Goal: Information Seeking & Learning: Learn about a topic

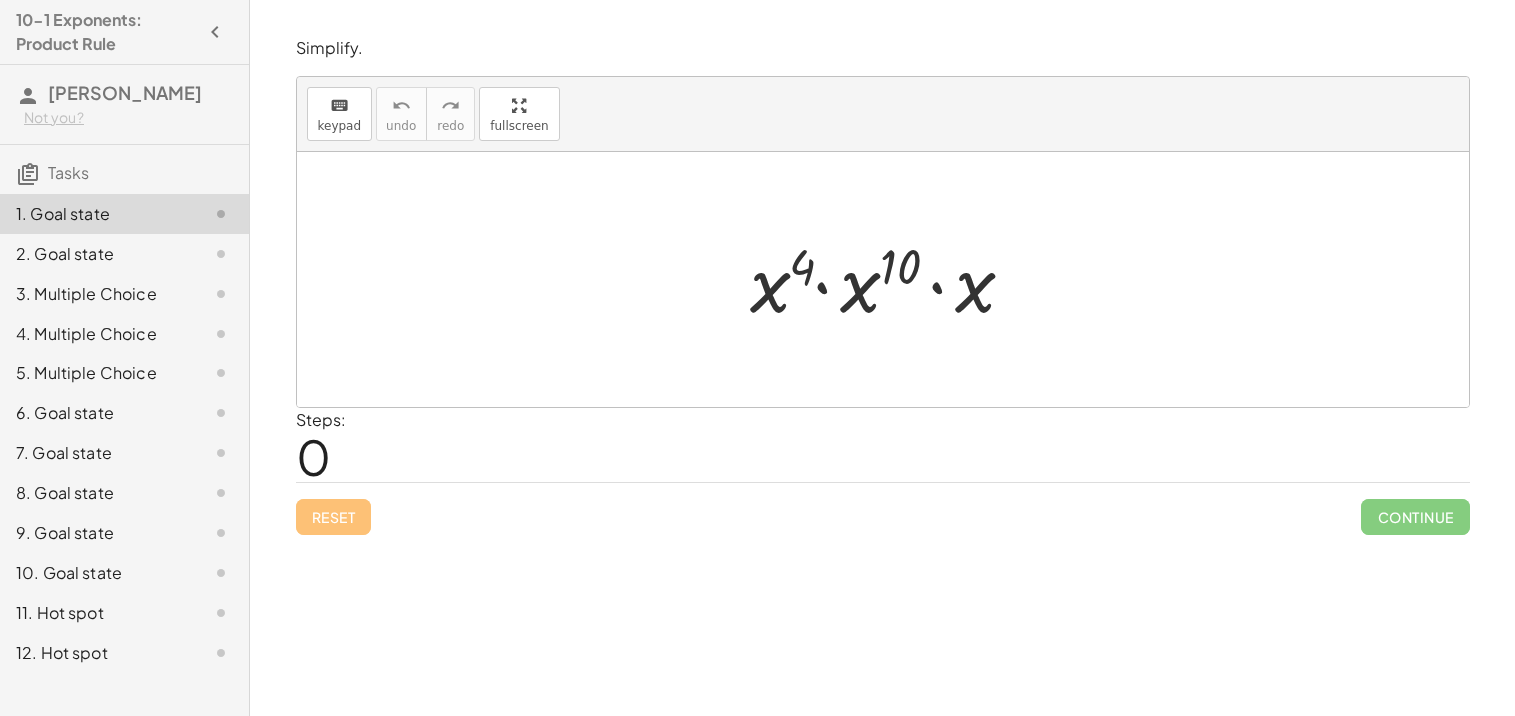
click at [765, 321] on div at bounding box center [890, 280] width 300 height 103
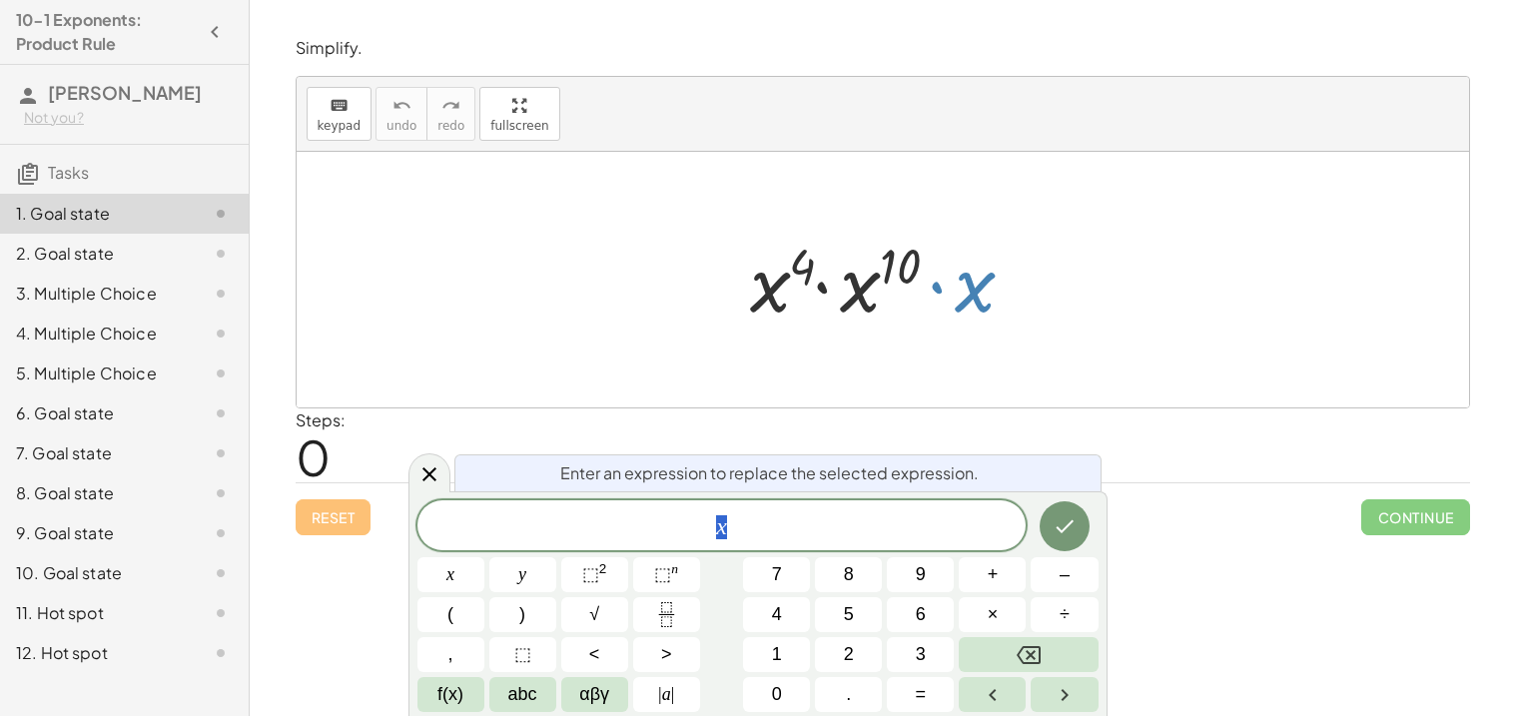
drag, startPoint x: 982, startPoint y: 288, endPoint x: 920, endPoint y: 336, distance: 78.9
click at [920, 336] on div "· x 4 · x 10 · x" at bounding box center [883, 280] width 1172 height 256
drag, startPoint x: 976, startPoint y: 294, endPoint x: 945, endPoint y: 330, distance: 47.4
click at [945, 330] on div at bounding box center [890, 280] width 300 height 103
click at [1022, 330] on div at bounding box center [890, 280] width 300 height 103
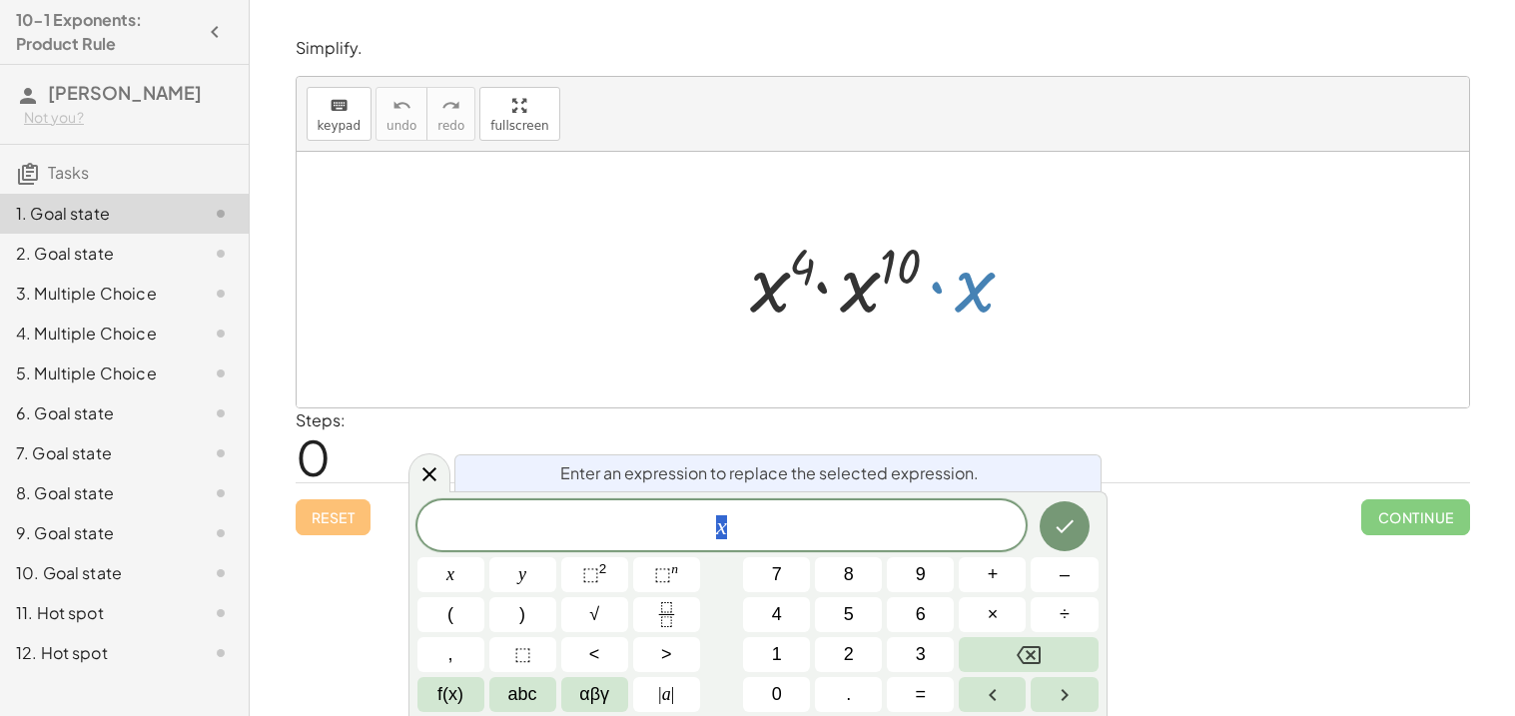
click at [916, 370] on div at bounding box center [883, 280] width 1172 height 256
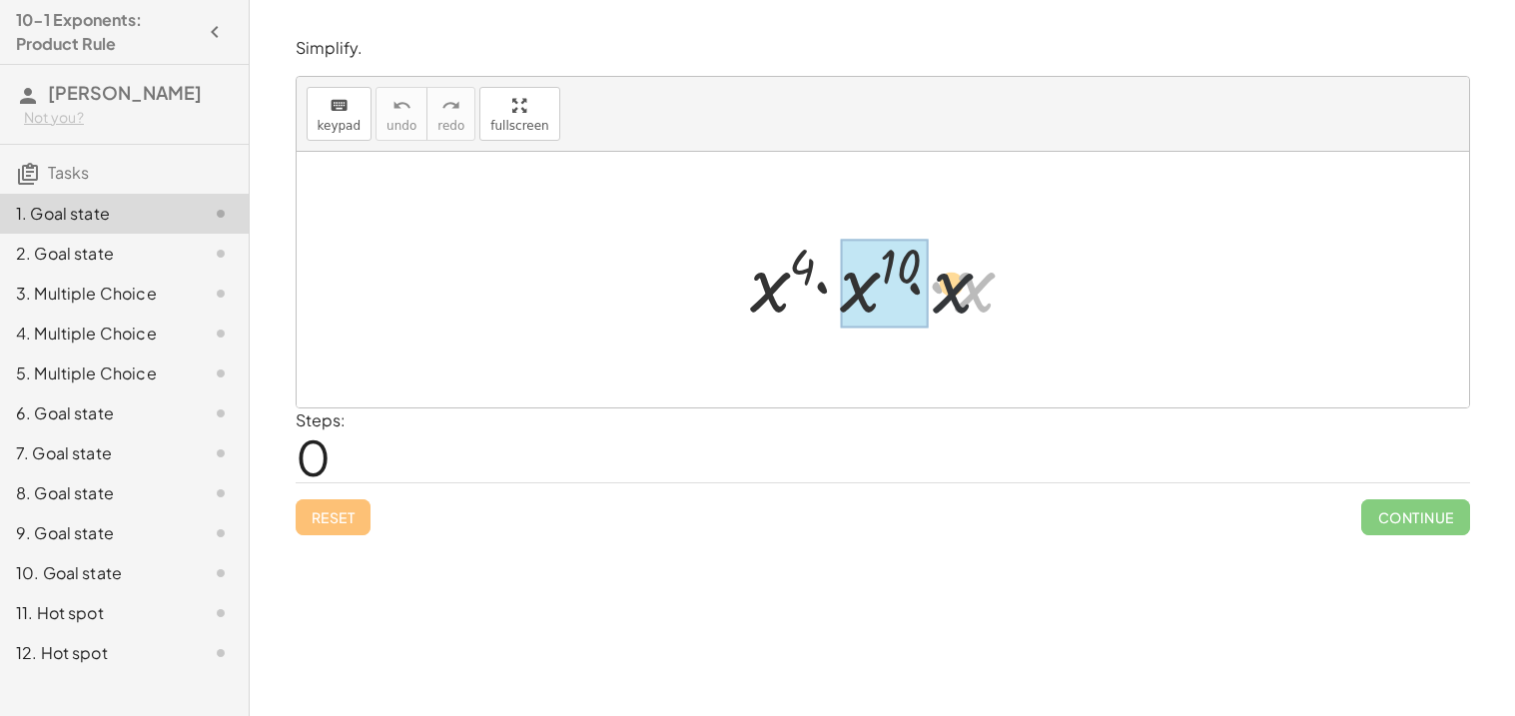
drag, startPoint x: 975, startPoint y: 303, endPoint x: 836, endPoint y: 299, distance: 138.8
click at [836, 299] on div at bounding box center [890, 280] width 300 height 103
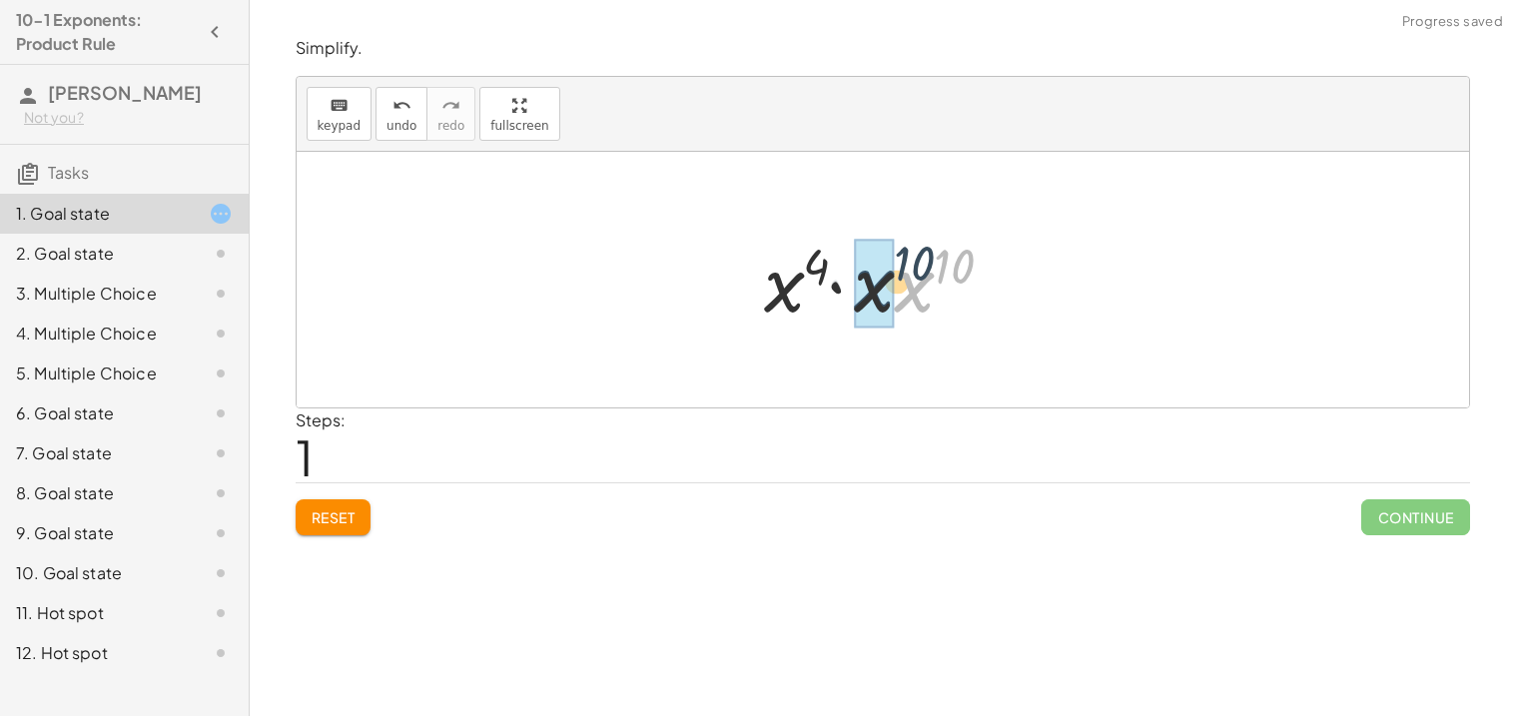
drag, startPoint x: 913, startPoint y: 299, endPoint x: 872, endPoint y: 298, distance: 41.0
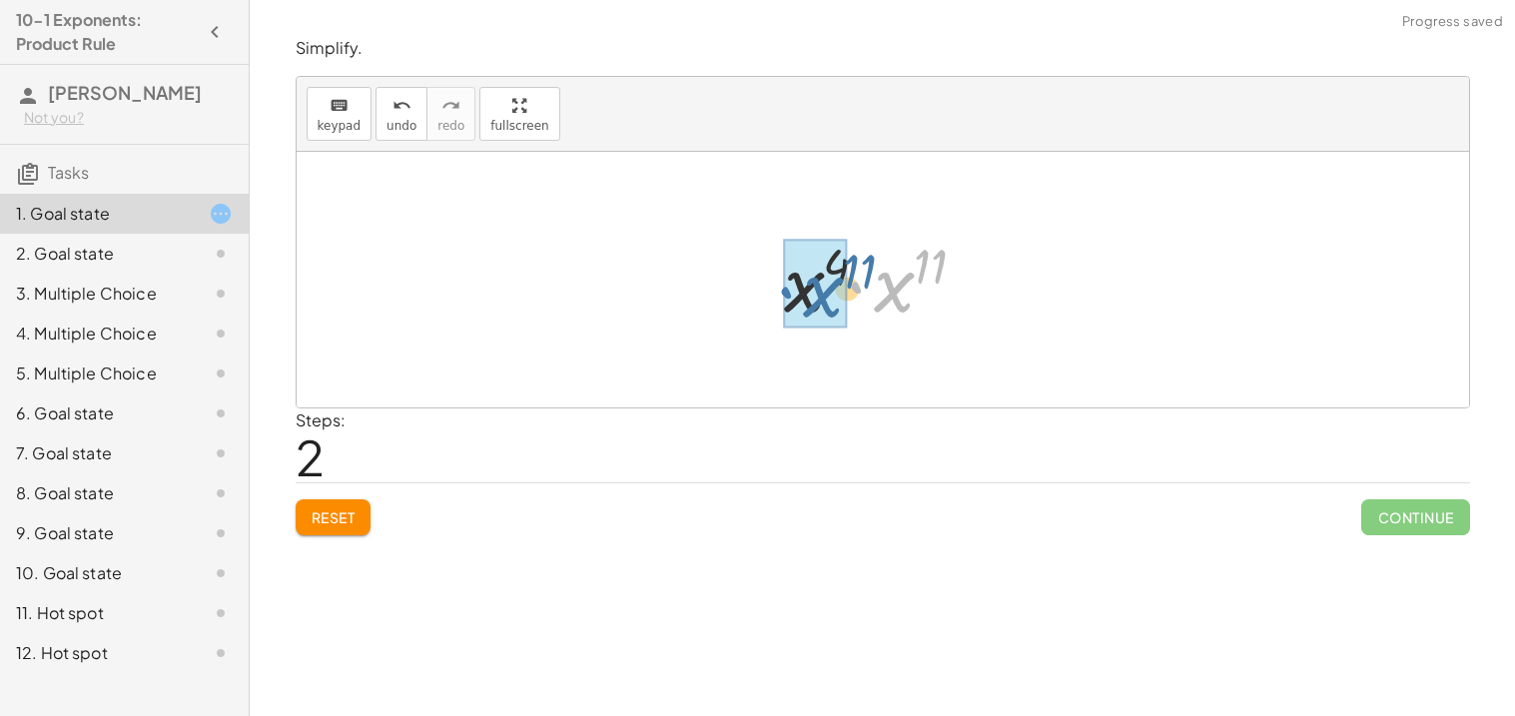
drag, startPoint x: 873, startPoint y: 301, endPoint x: 793, endPoint y: 306, distance: 80.0
drag, startPoint x: 809, startPoint y: 293, endPoint x: 823, endPoint y: 293, distance: 14.0
click at [823, 293] on div at bounding box center [890, 280] width 210 height 99
drag, startPoint x: 915, startPoint y: 270, endPoint x: 870, endPoint y: 275, distance: 45.2
click at [870, 275] on div at bounding box center [890, 280] width 210 height 99
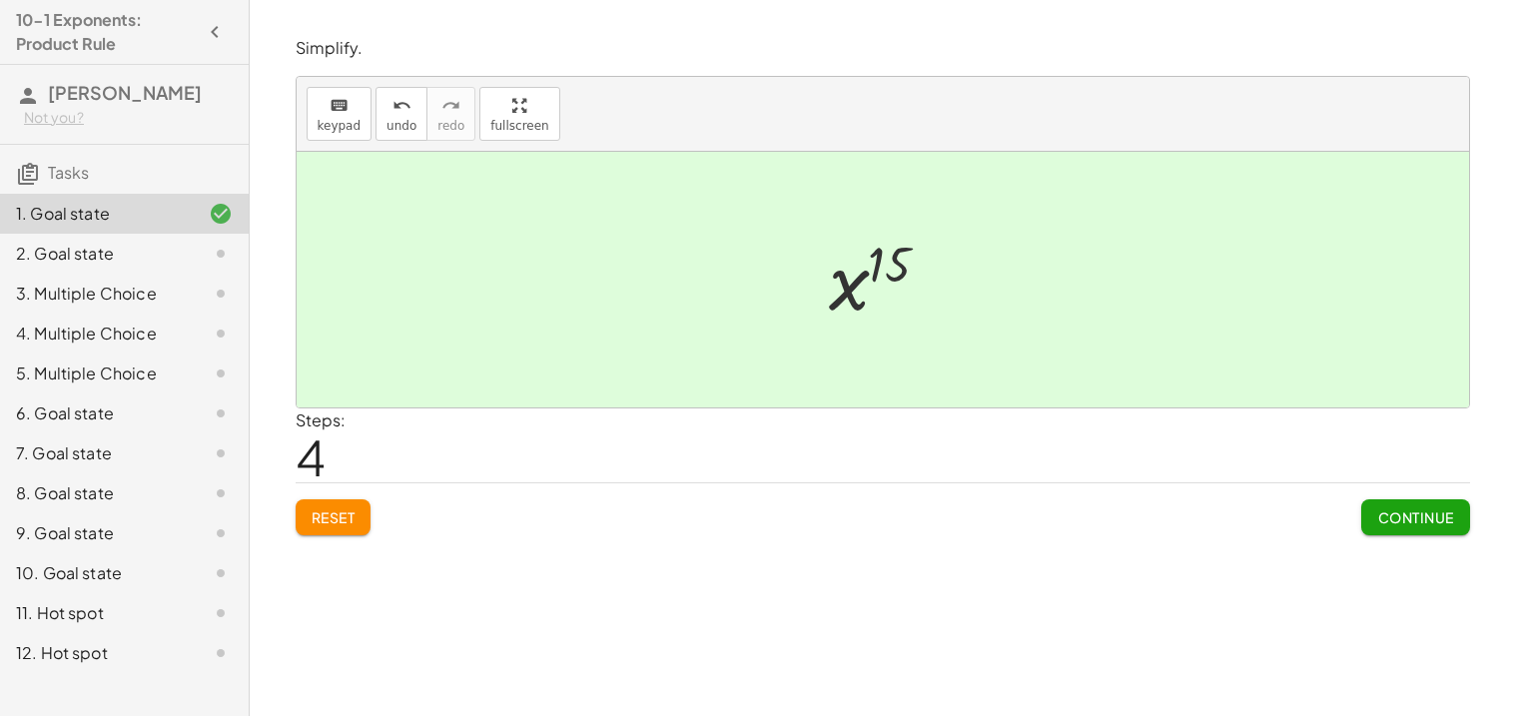
click at [1453, 515] on span "Continue" at bounding box center [1415, 517] width 76 height 18
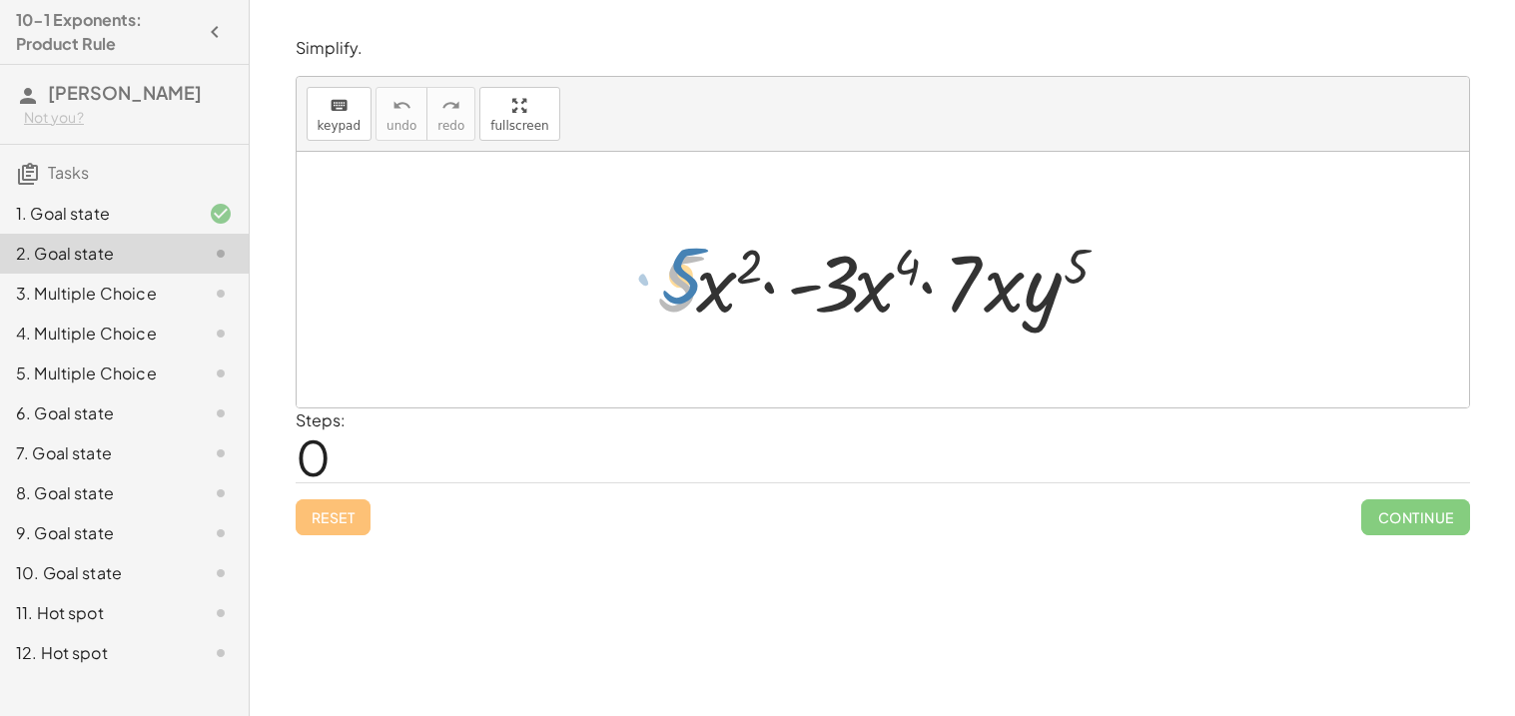
click at [672, 290] on div at bounding box center [890, 280] width 486 height 103
drag, startPoint x: 672, startPoint y: 293, endPoint x: 683, endPoint y: 292, distance: 11.0
click at [683, 292] on div at bounding box center [890, 280] width 486 height 103
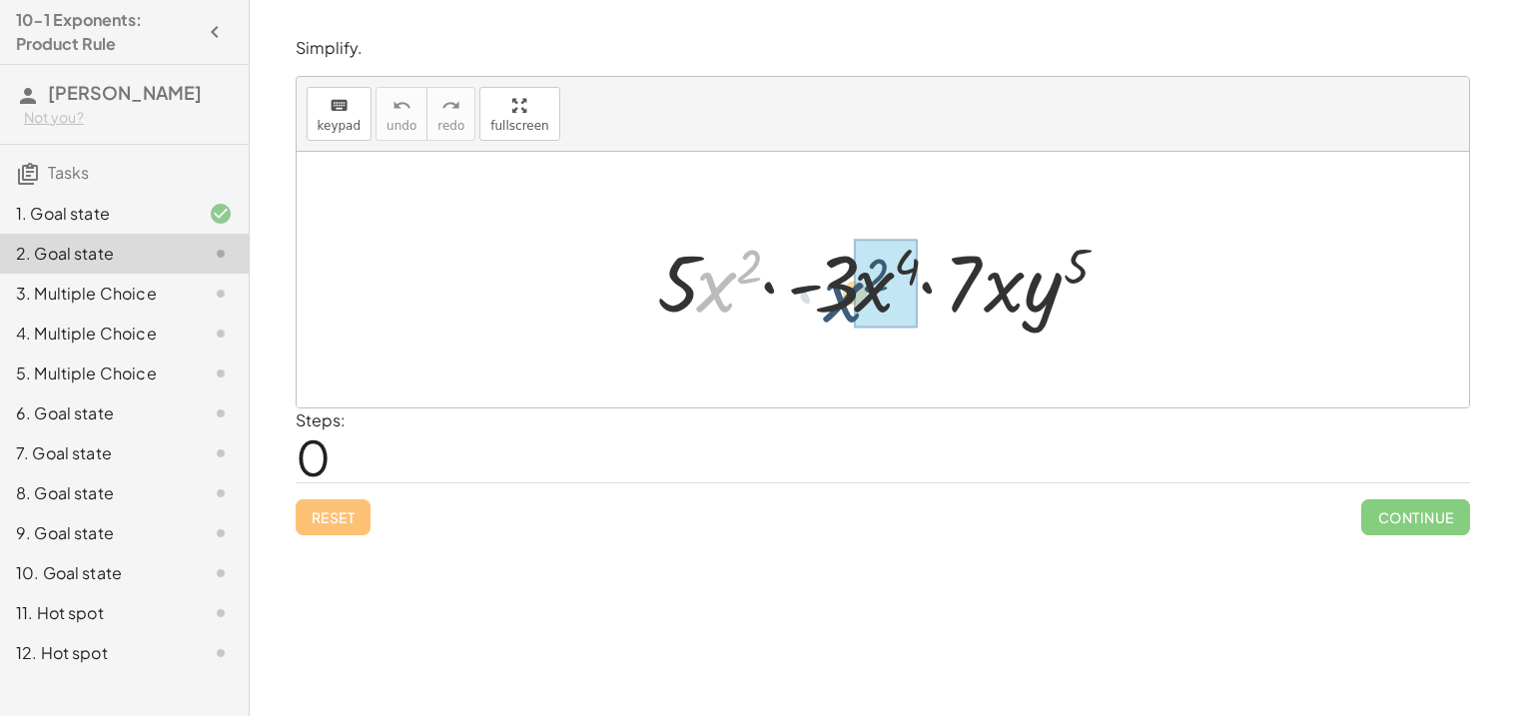
drag, startPoint x: 709, startPoint y: 295, endPoint x: 844, endPoint y: 307, distance: 135.3
click at [844, 307] on div at bounding box center [890, 280] width 486 height 103
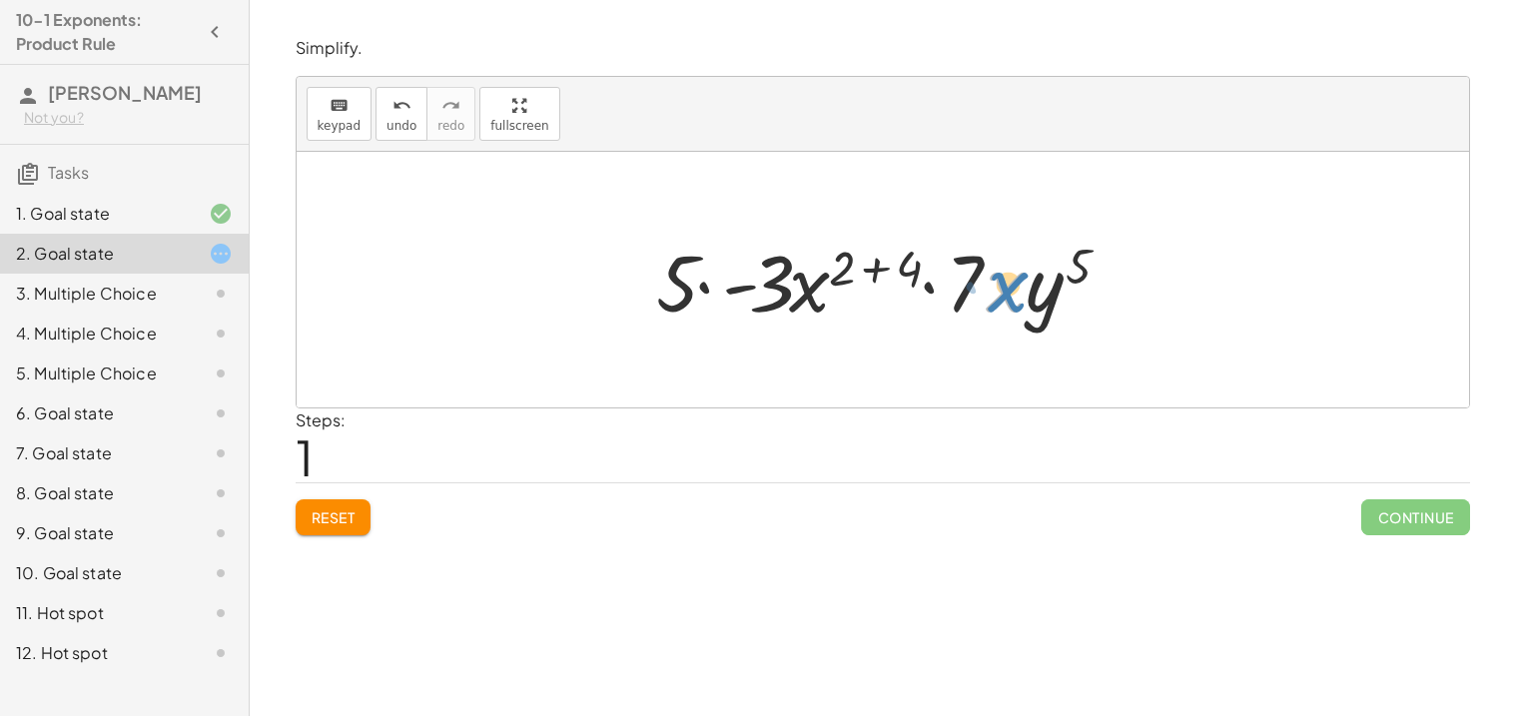
drag, startPoint x: 1000, startPoint y: 296, endPoint x: 1027, endPoint y: 298, distance: 27.0
click at [1027, 298] on div at bounding box center [890, 280] width 489 height 103
drag, startPoint x: 837, startPoint y: 274, endPoint x: 898, endPoint y: 274, distance: 60.9
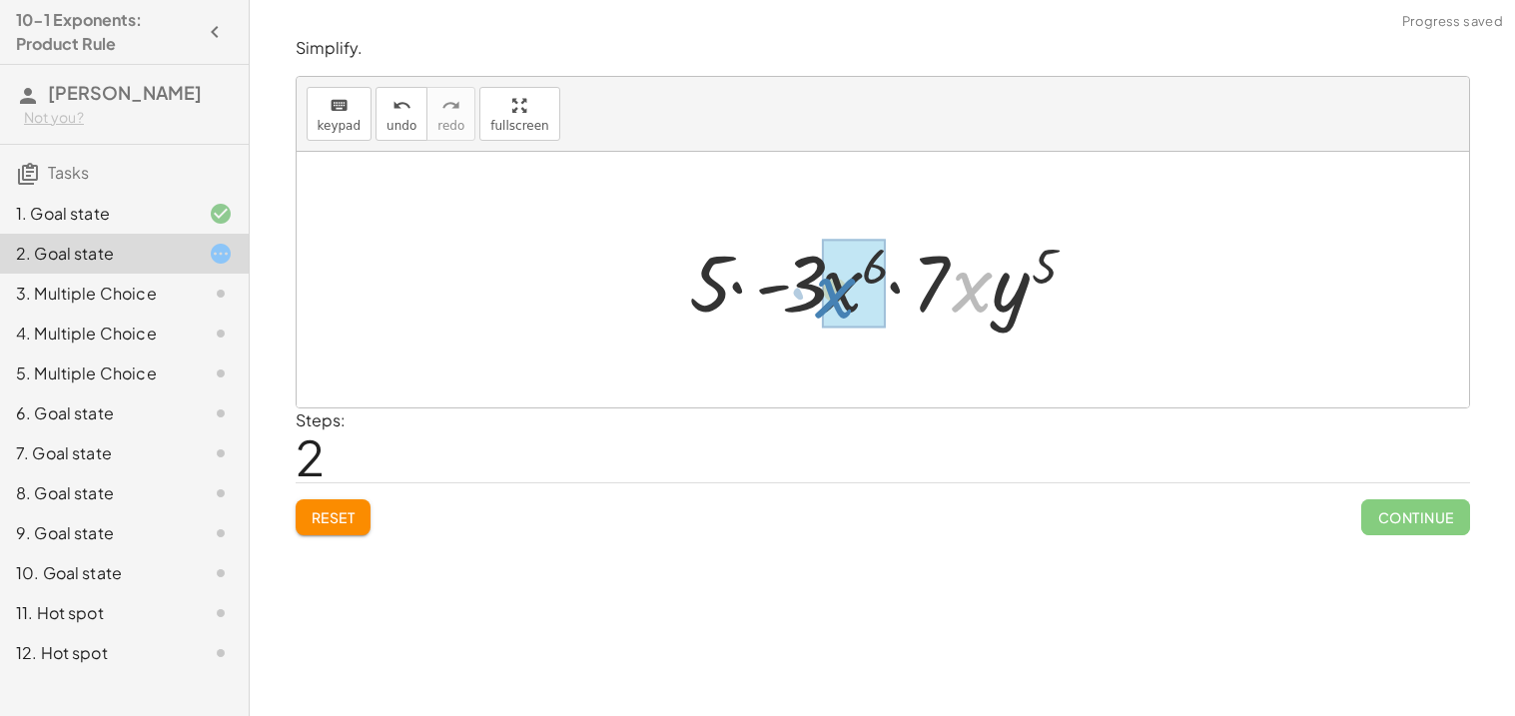
drag, startPoint x: 978, startPoint y: 296, endPoint x: 843, endPoint y: 302, distance: 134.9
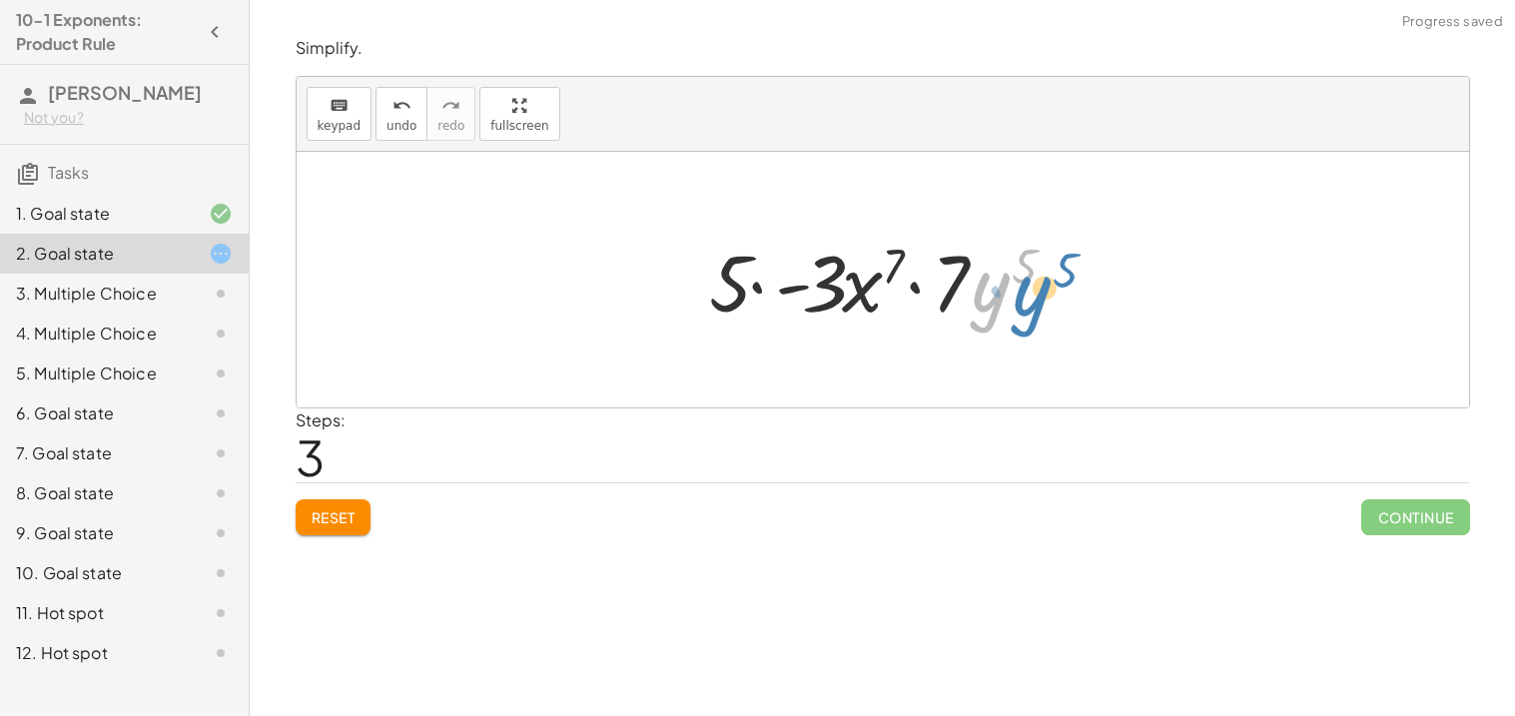
drag, startPoint x: 990, startPoint y: 297, endPoint x: 1031, endPoint y: 301, distance: 42.1
click at [1031, 301] on div at bounding box center [890, 280] width 382 height 103
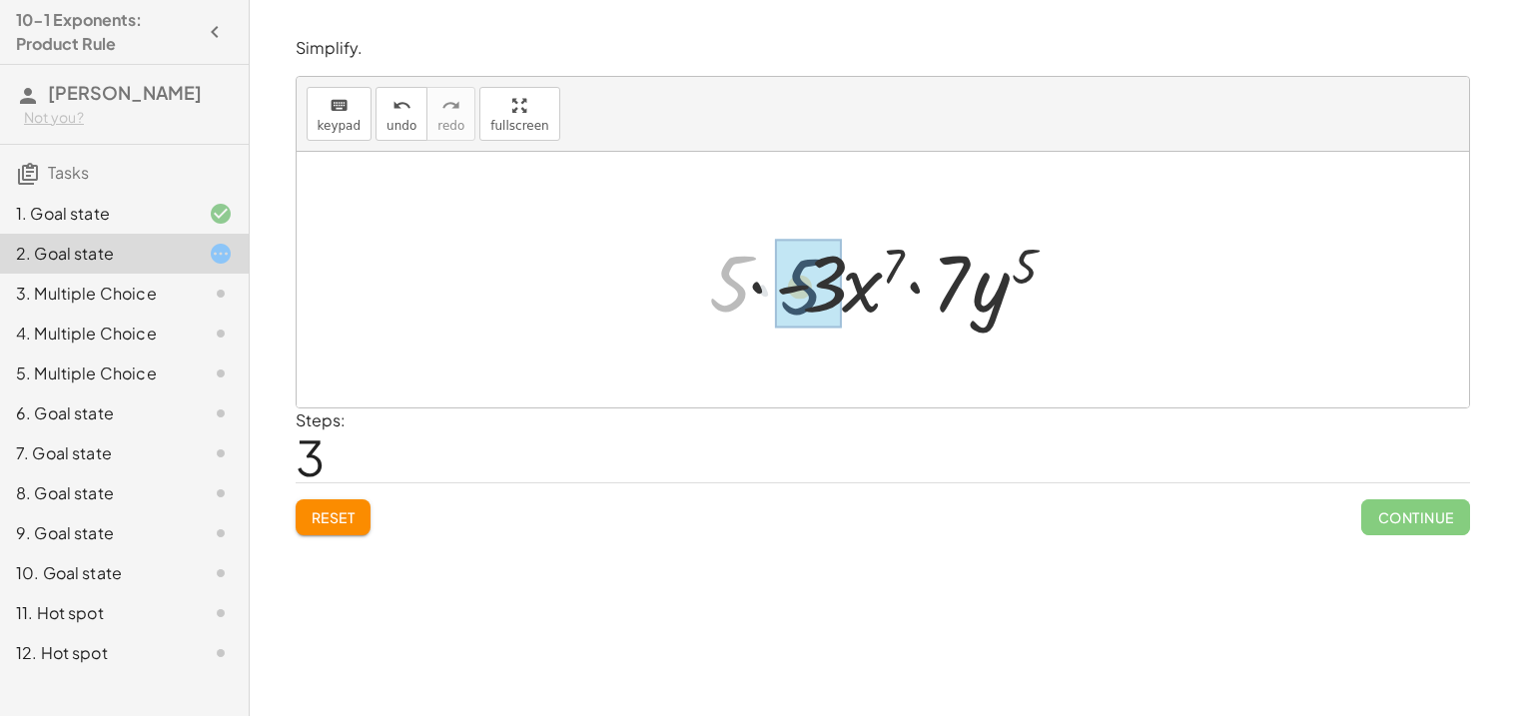
drag, startPoint x: 732, startPoint y: 290, endPoint x: 808, endPoint y: 293, distance: 75.9
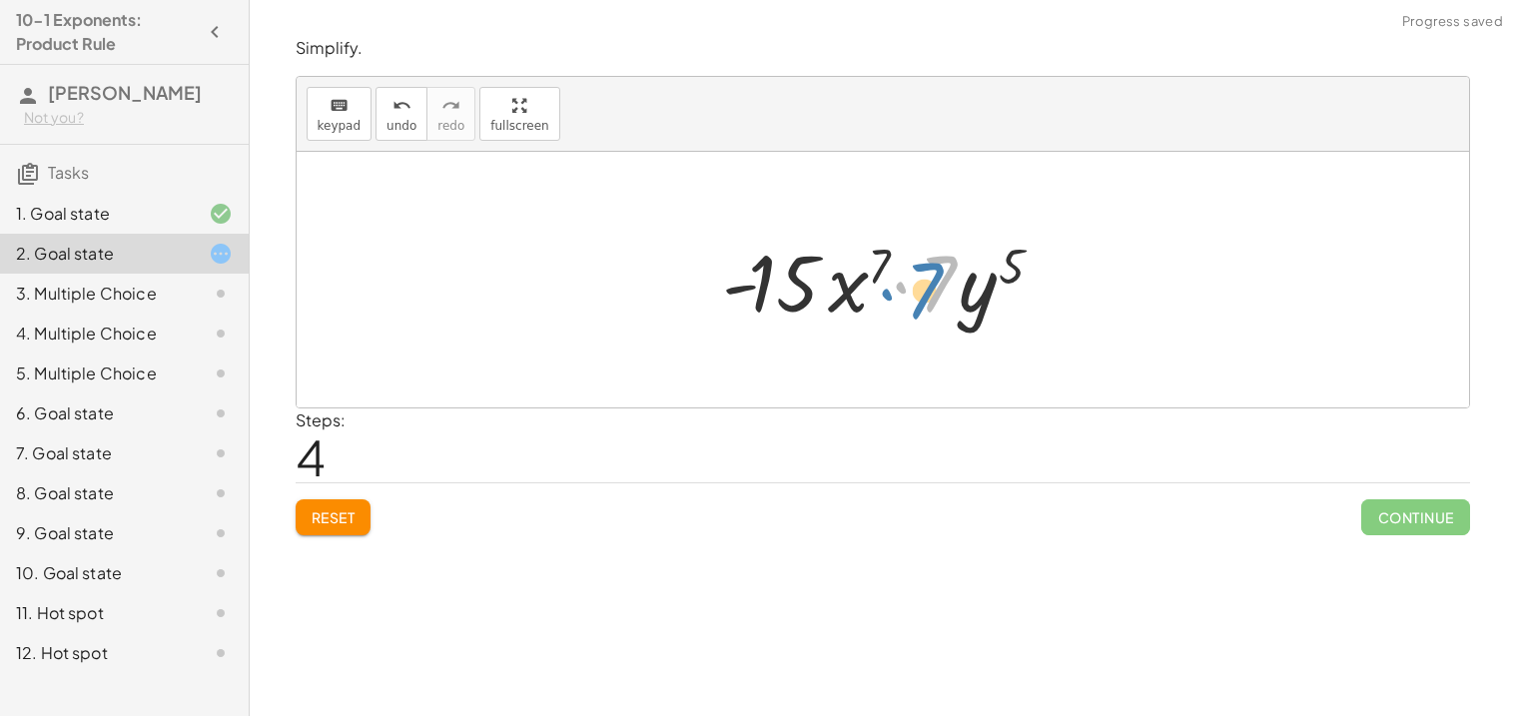
click at [917, 293] on div at bounding box center [889, 280] width 355 height 103
drag, startPoint x: 851, startPoint y: 285, endPoint x: 979, endPoint y: 300, distance: 128.7
click at [979, 300] on div at bounding box center [889, 280] width 355 height 103
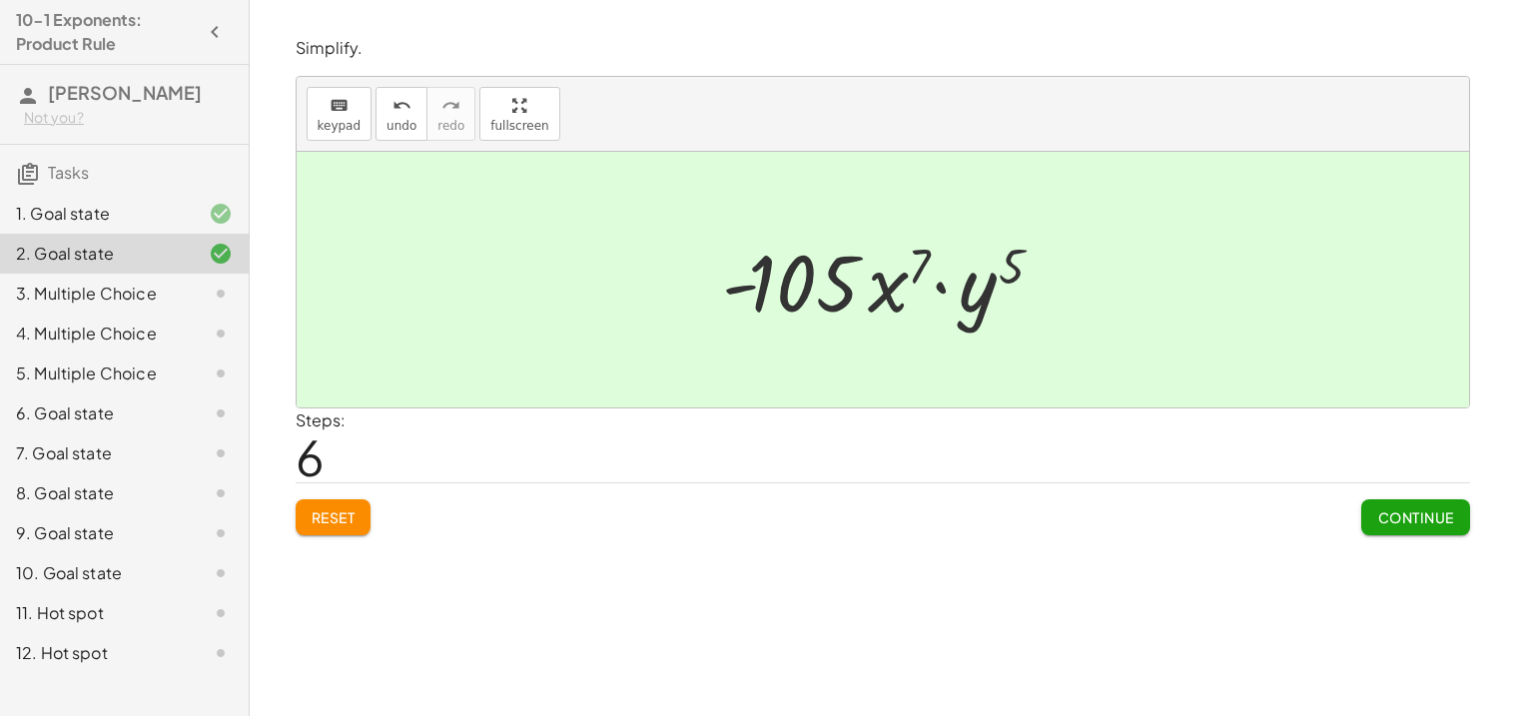
click at [1418, 509] on span "Continue" at bounding box center [1415, 517] width 76 height 18
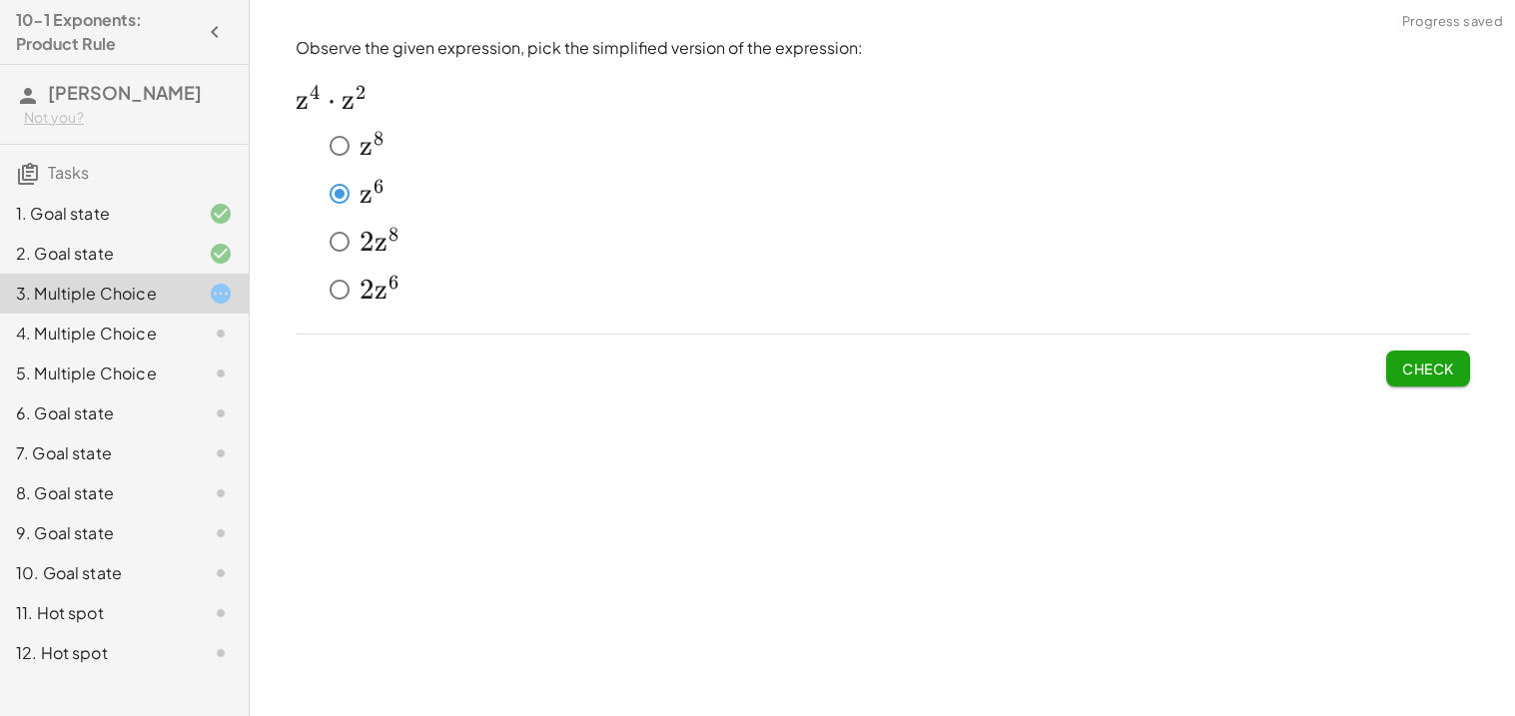
click at [1412, 385] on button "Check" at bounding box center [1428, 368] width 84 height 36
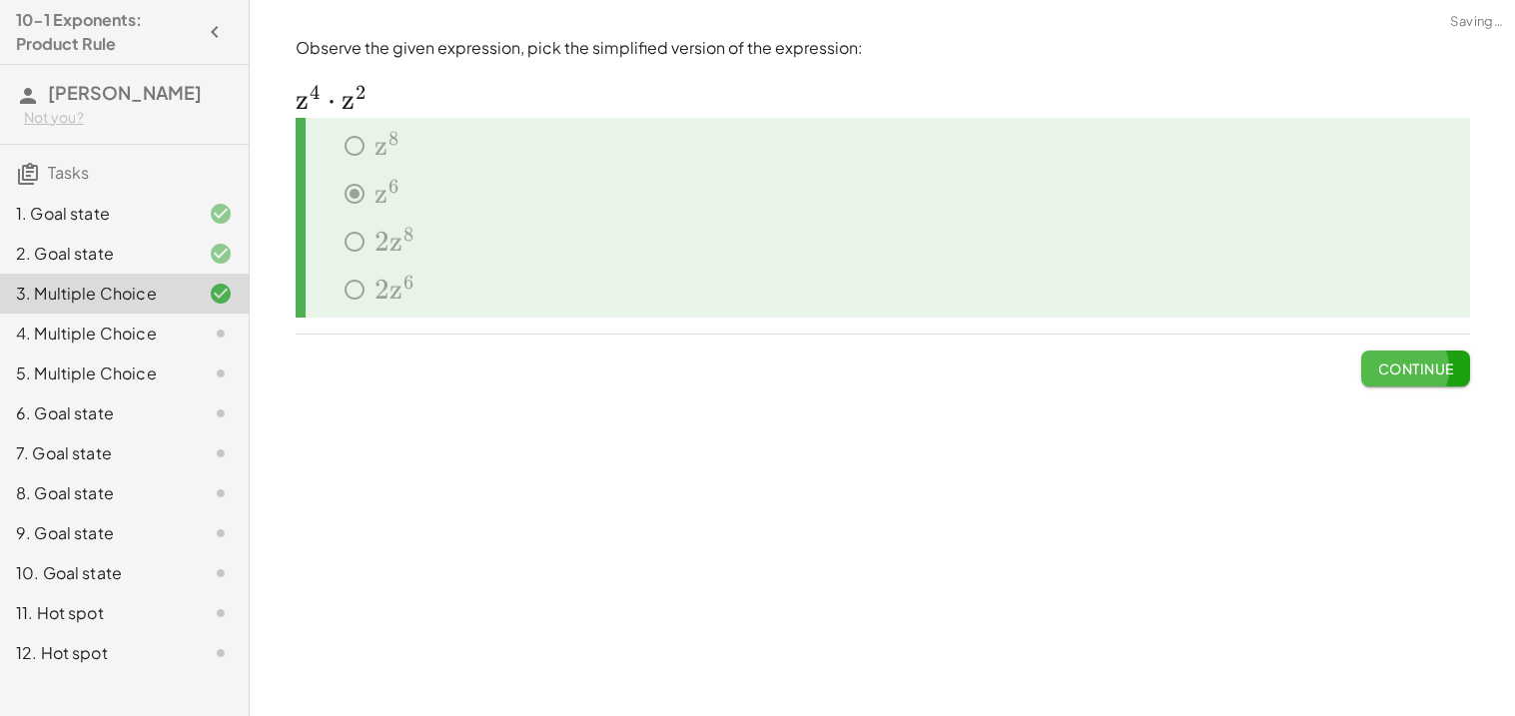
click at [1412, 385] on button "Continue" at bounding box center [1415, 368] width 108 height 36
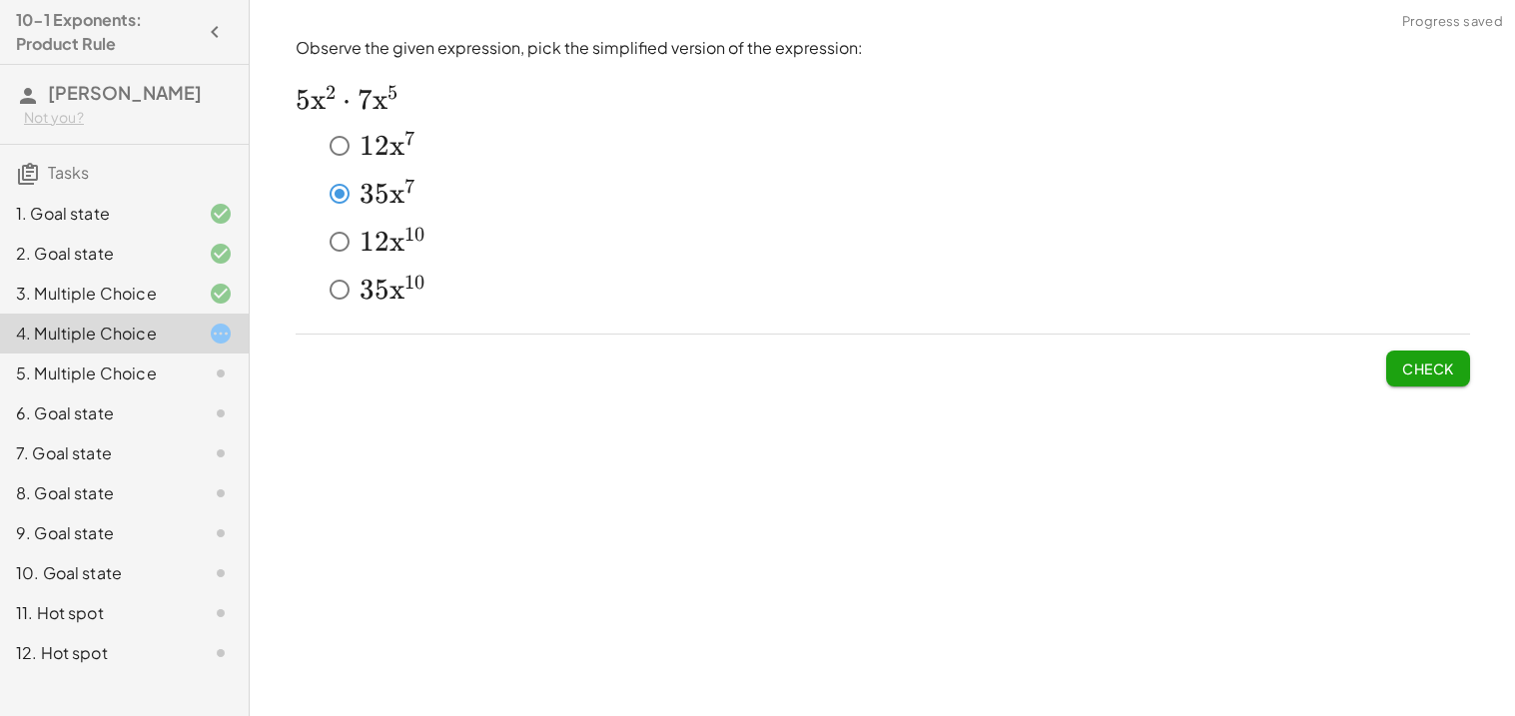
click at [1415, 372] on span "Check" at bounding box center [1428, 368] width 52 height 18
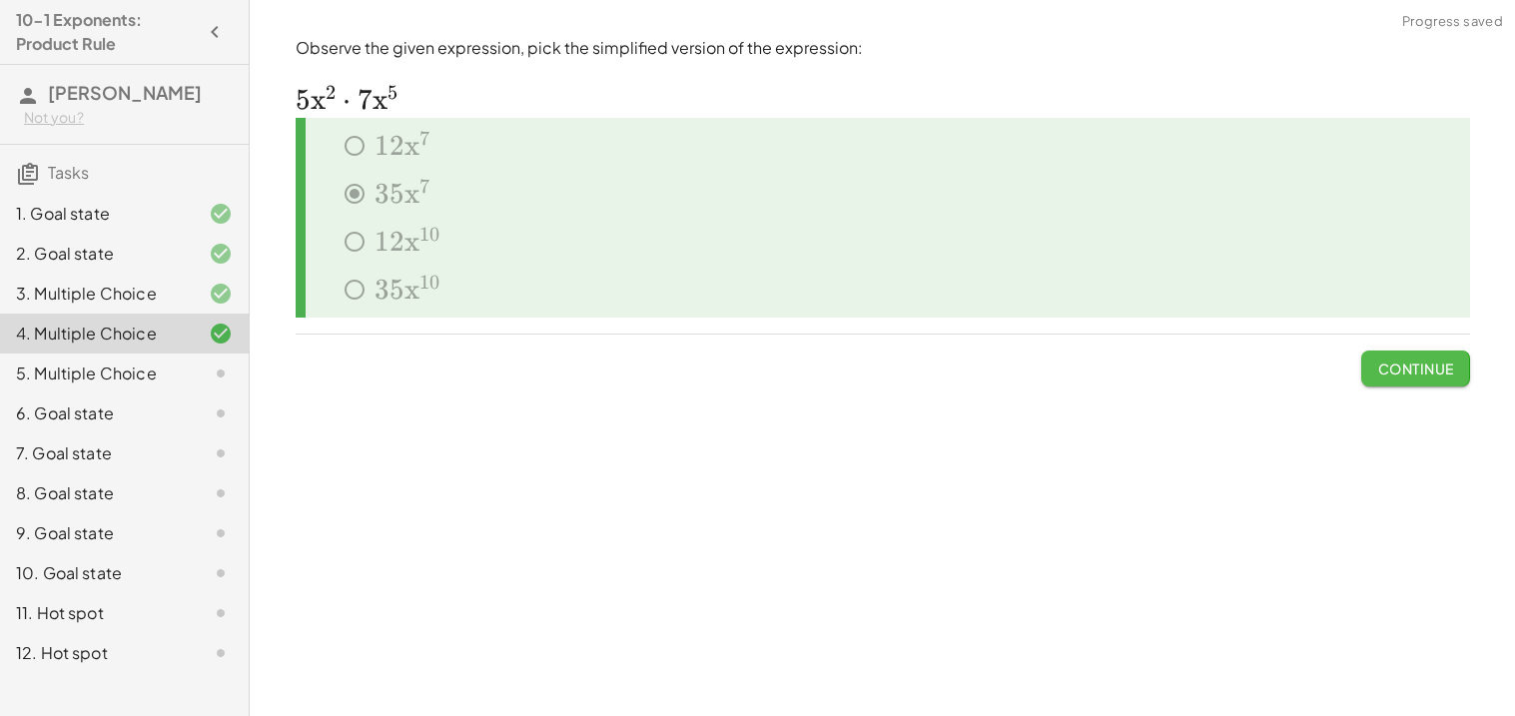
click at [1415, 372] on span "Continue" at bounding box center [1415, 368] width 76 height 18
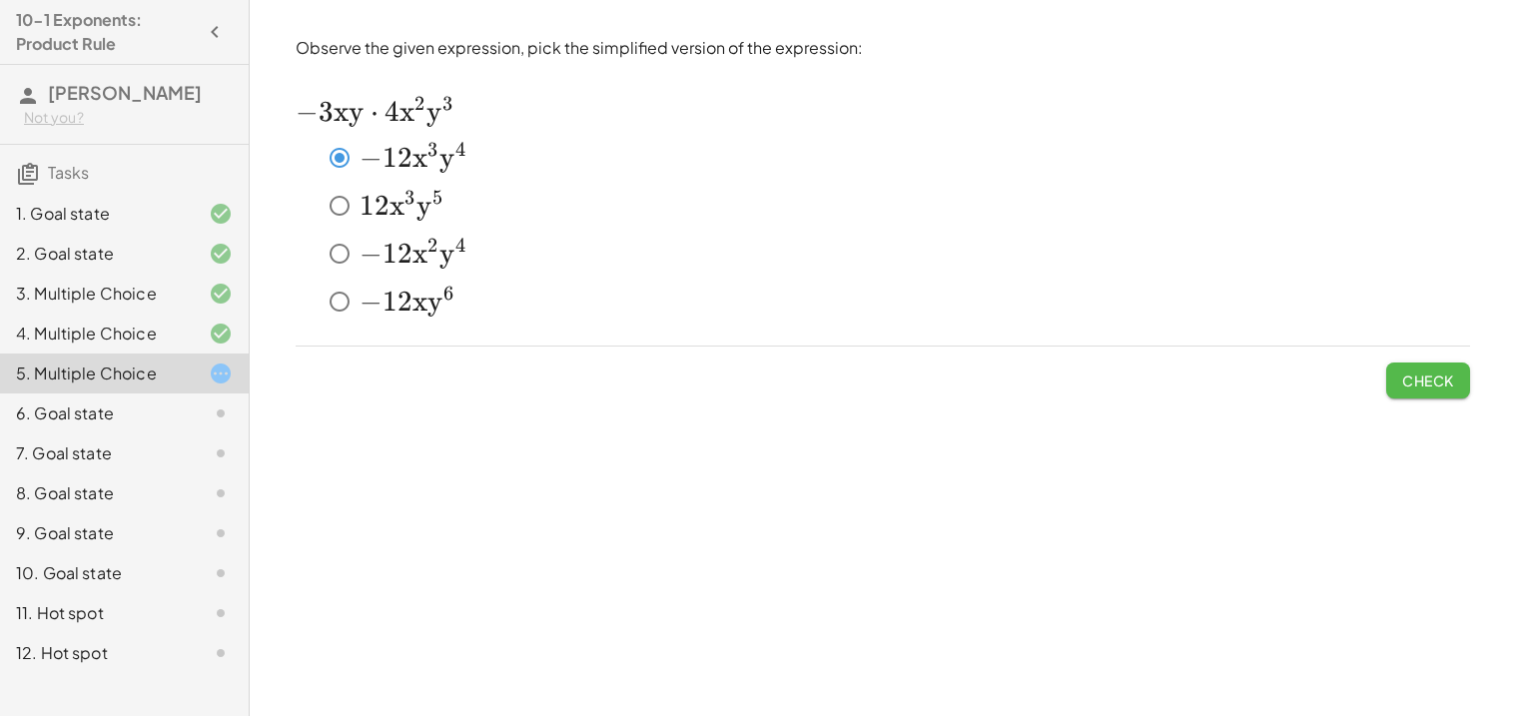
click at [1417, 376] on span "Check" at bounding box center [1428, 380] width 52 height 18
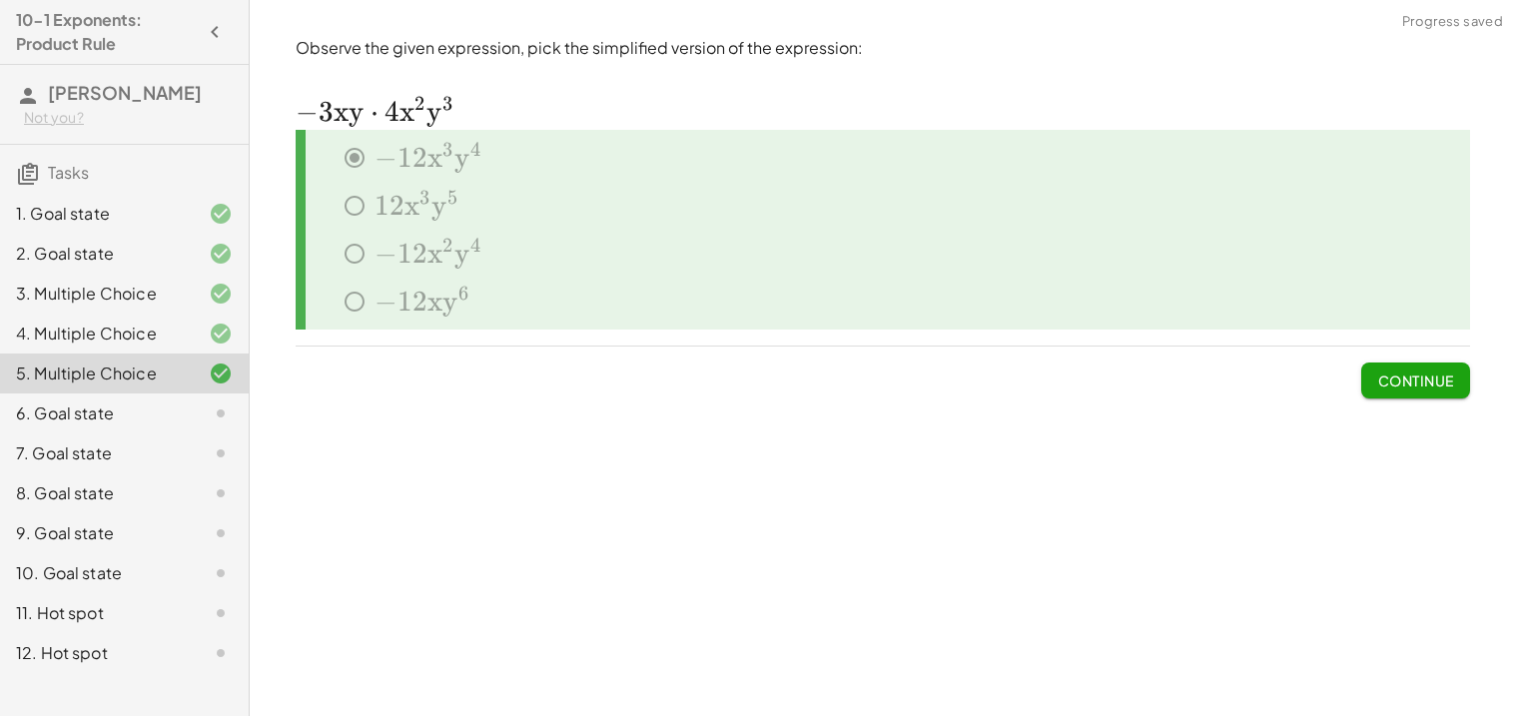
click at [1417, 381] on span "Continue" at bounding box center [1415, 380] width 76 height 18
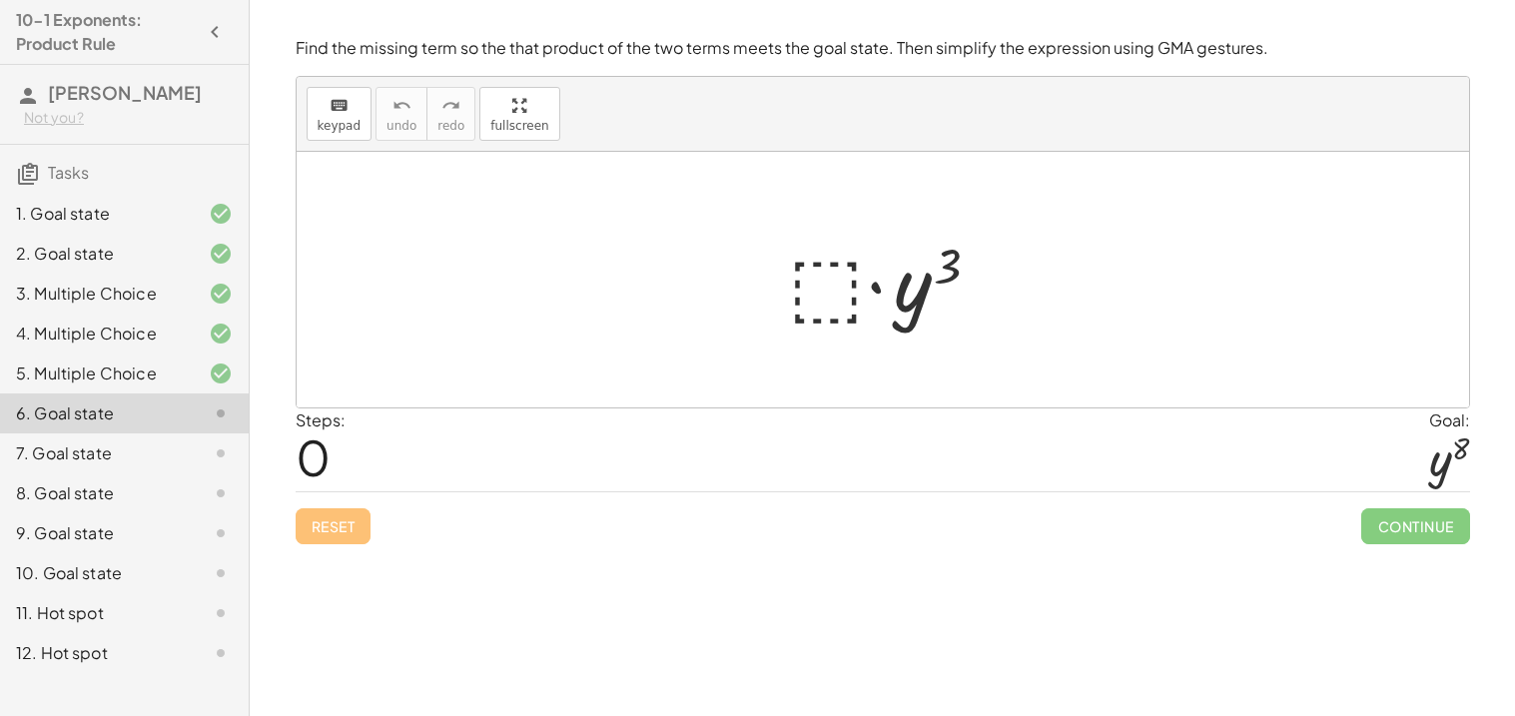
click at [813, 275] on div at bounding box center [891, 280] width 226 height 103
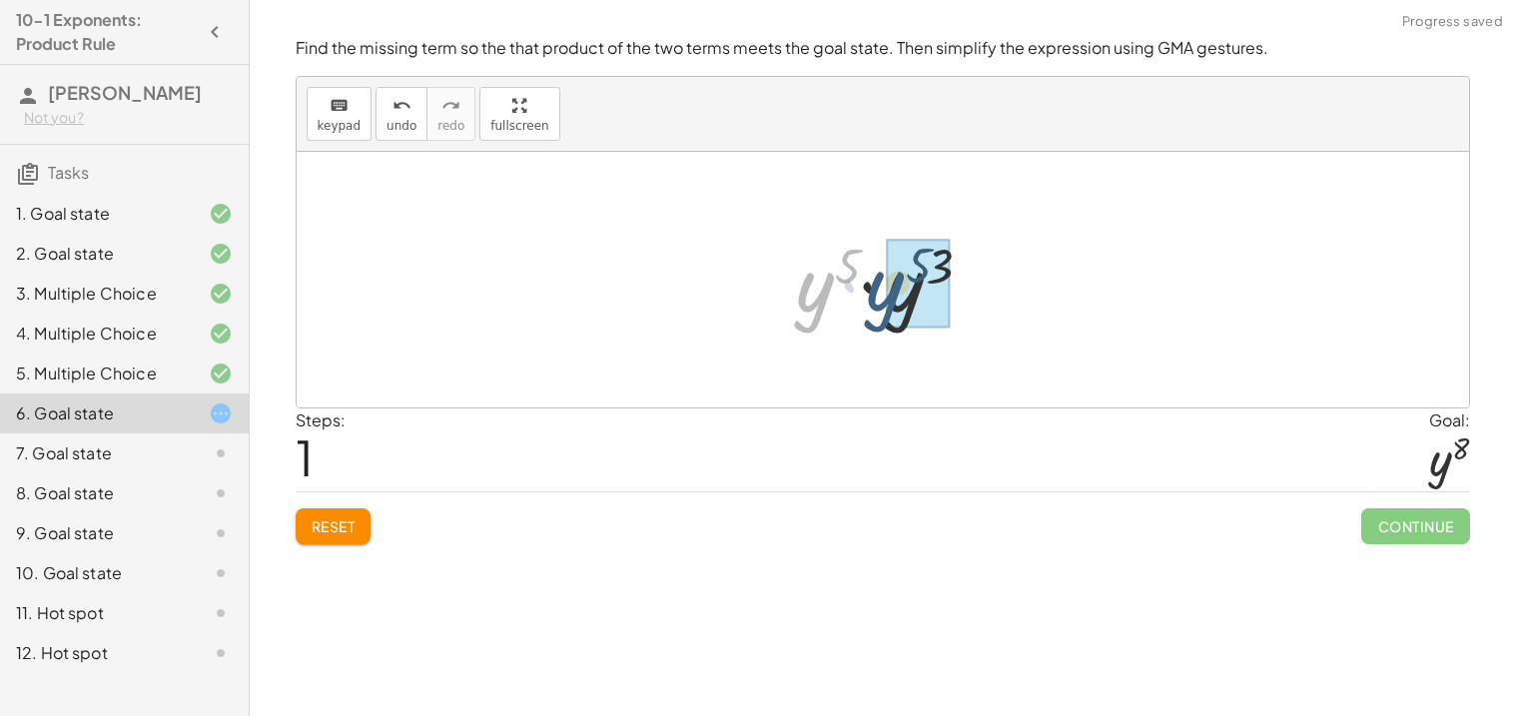
drag, startPoint x: 814, startPoint y: 296, endPoint x: 899, endPoint y: 297, distance: 84.9
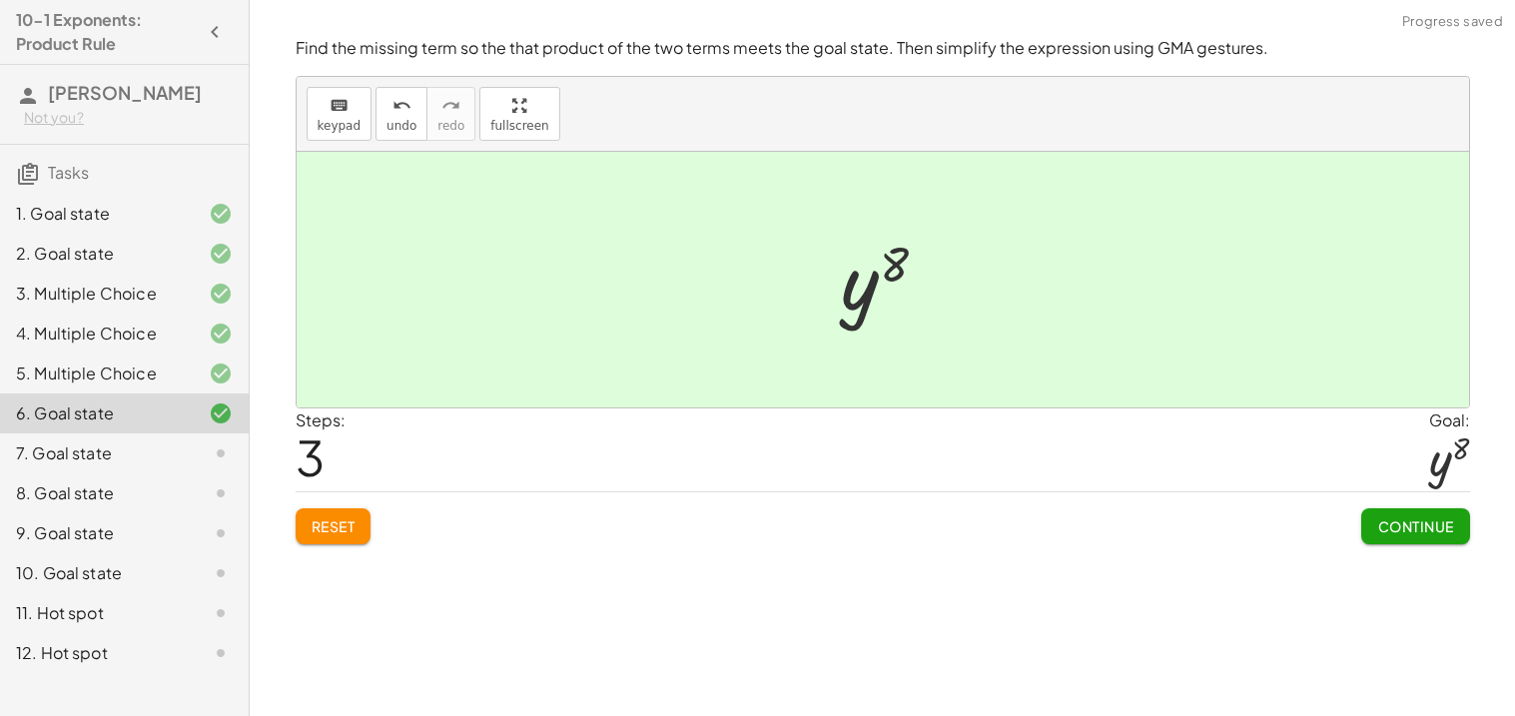
click at [1413, 522] on span "Continue" at bounding box center [1415, 526] width 76 height 18
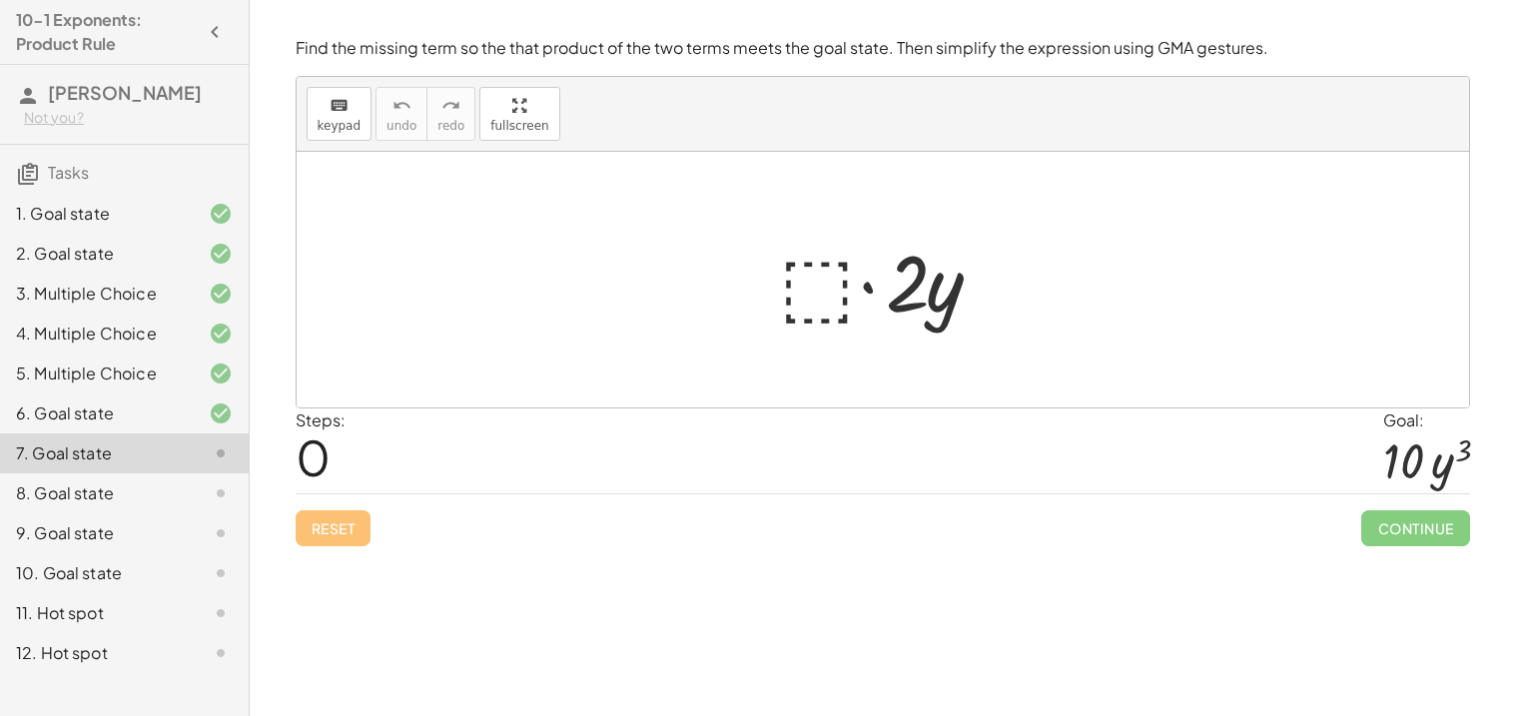
click at [818, 286] on div at bounding box center [891, 280] width 242 height 103
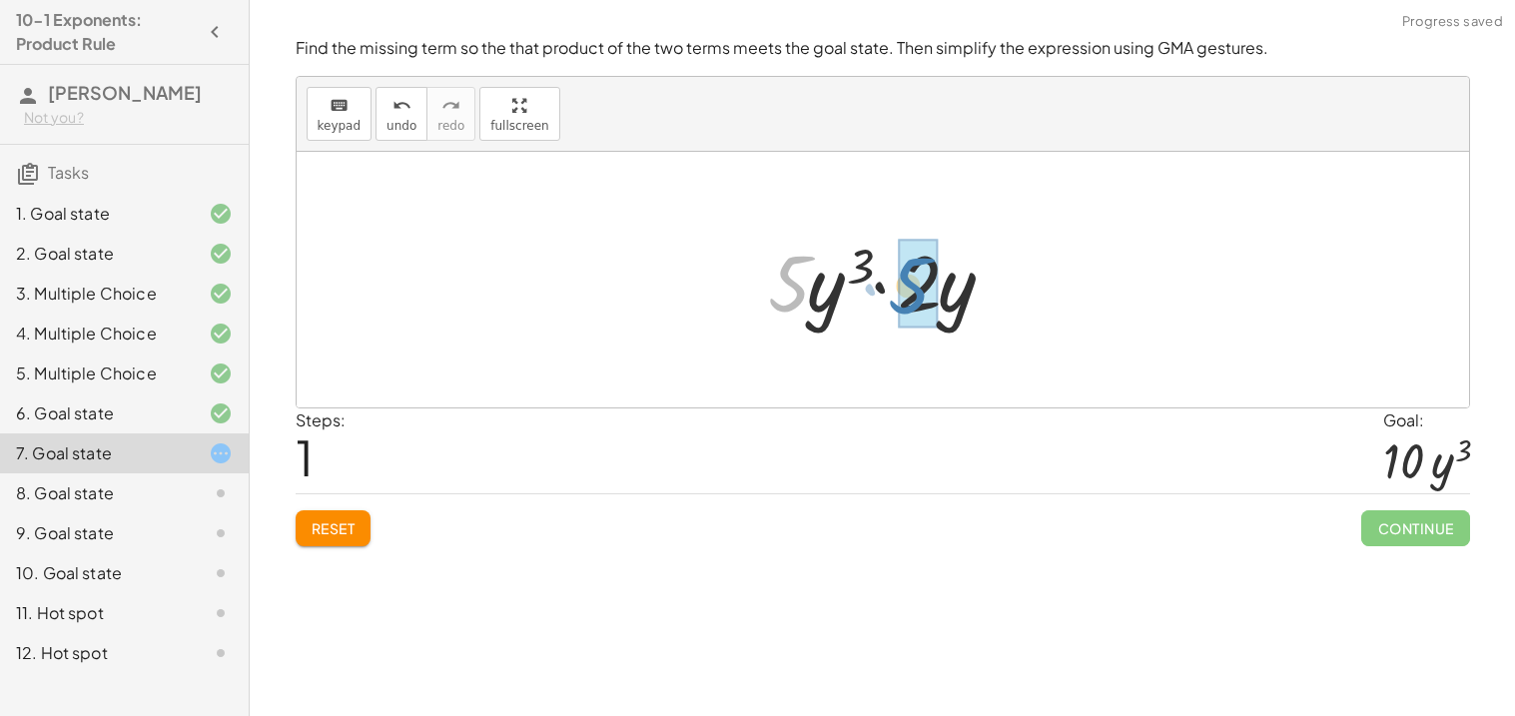
drag, startPoint x: 793, startPoint y: 283, endPoint x: 920, endPoint y: 286, distance: 126.8
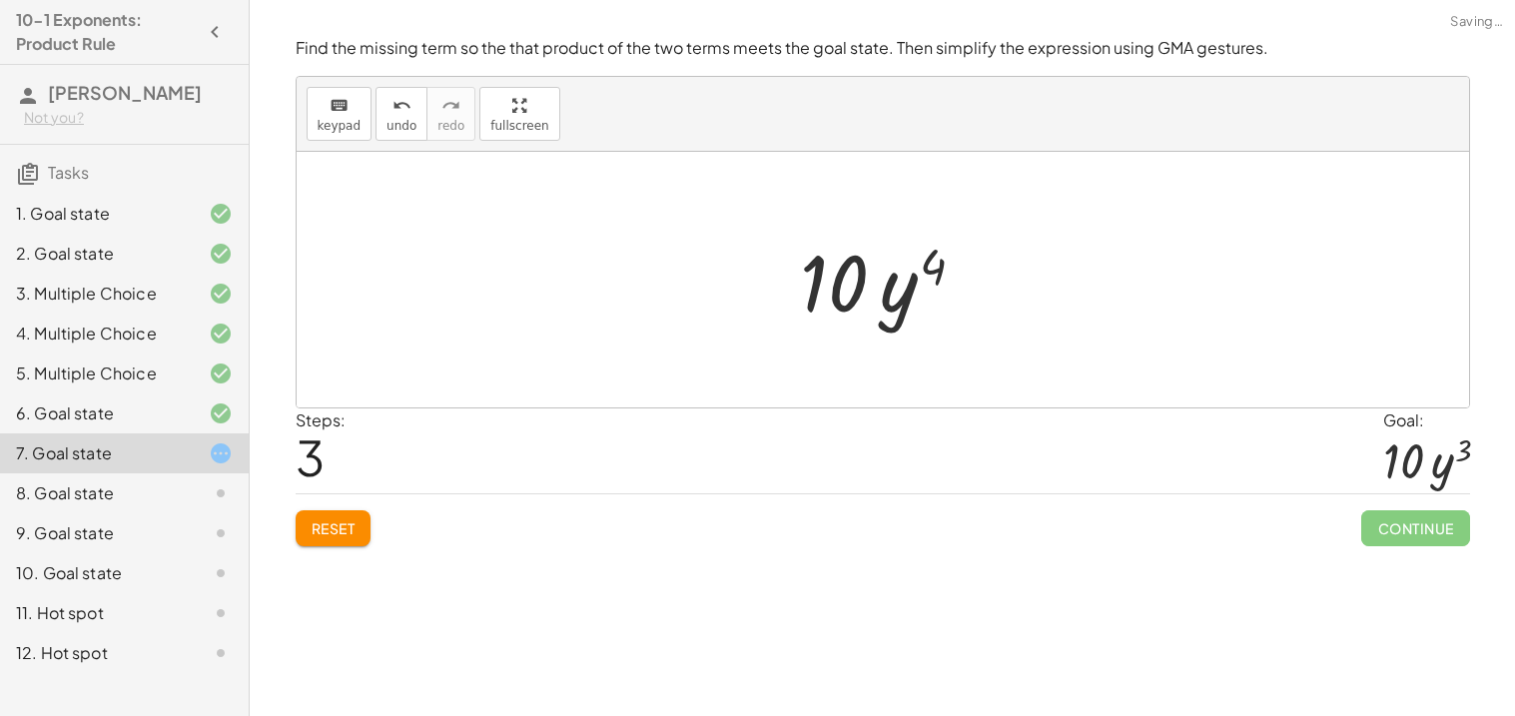
click at [941, 280] on div at bounding box center [890, 280] width 199 height 103
click at [339, 521] on span "Reset" at bounding box center [334, 528] width 44 height 18
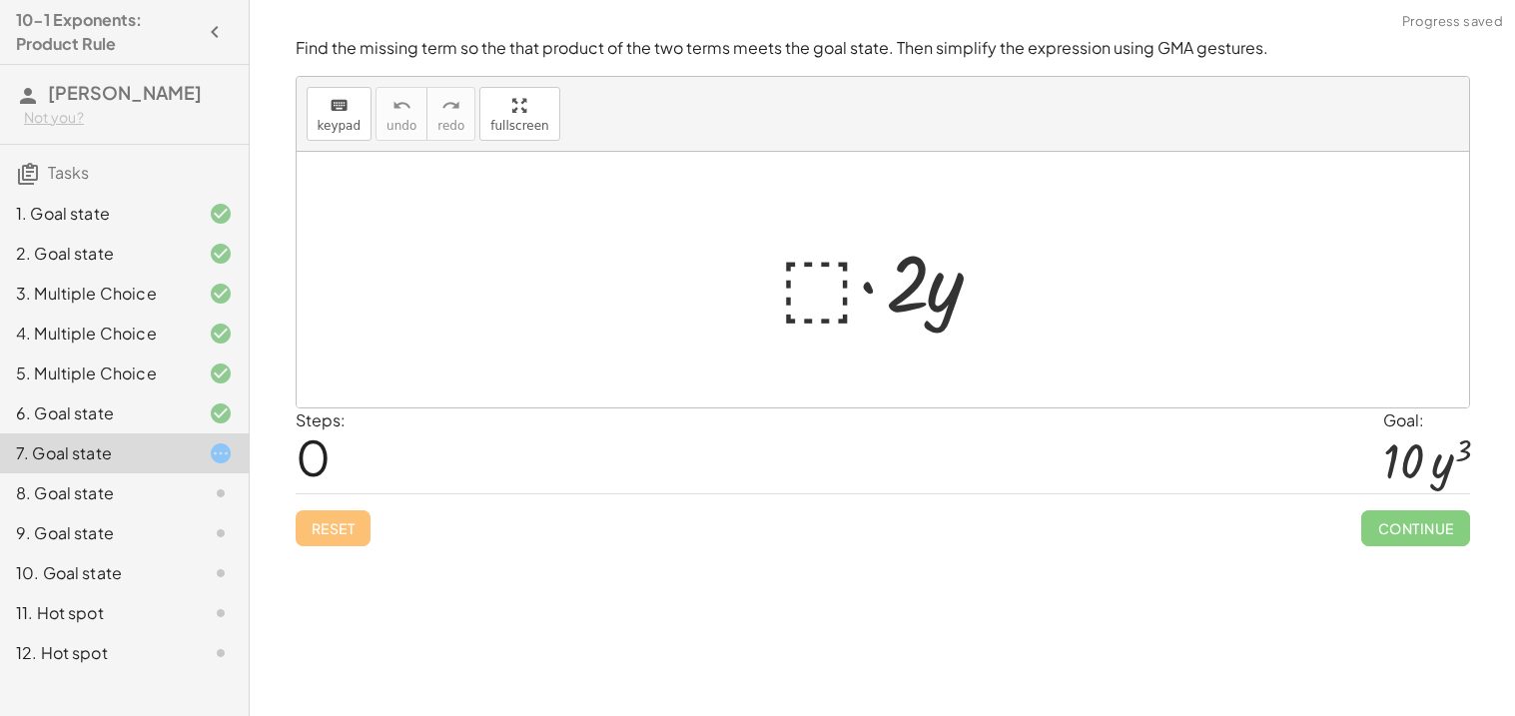
click at [823, 285] on div at bounding box center [891, 280] width 242 height 103
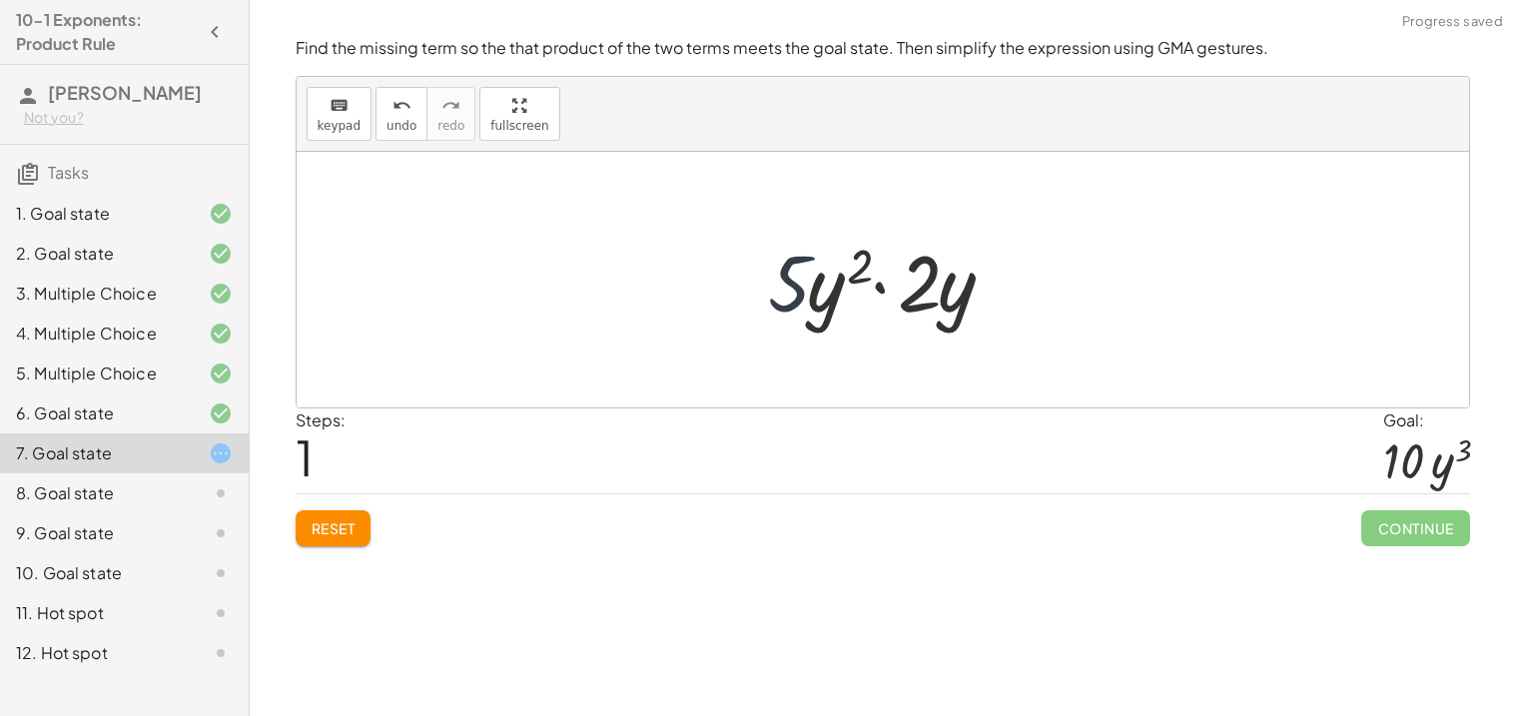
click at [798, 281] on div at bounding box center [891, 280] width 266 height 103
drag, startPoint x: 820, startPoint y: 291, endPoint x: 938, endPoint y: 300, distance: 118.2
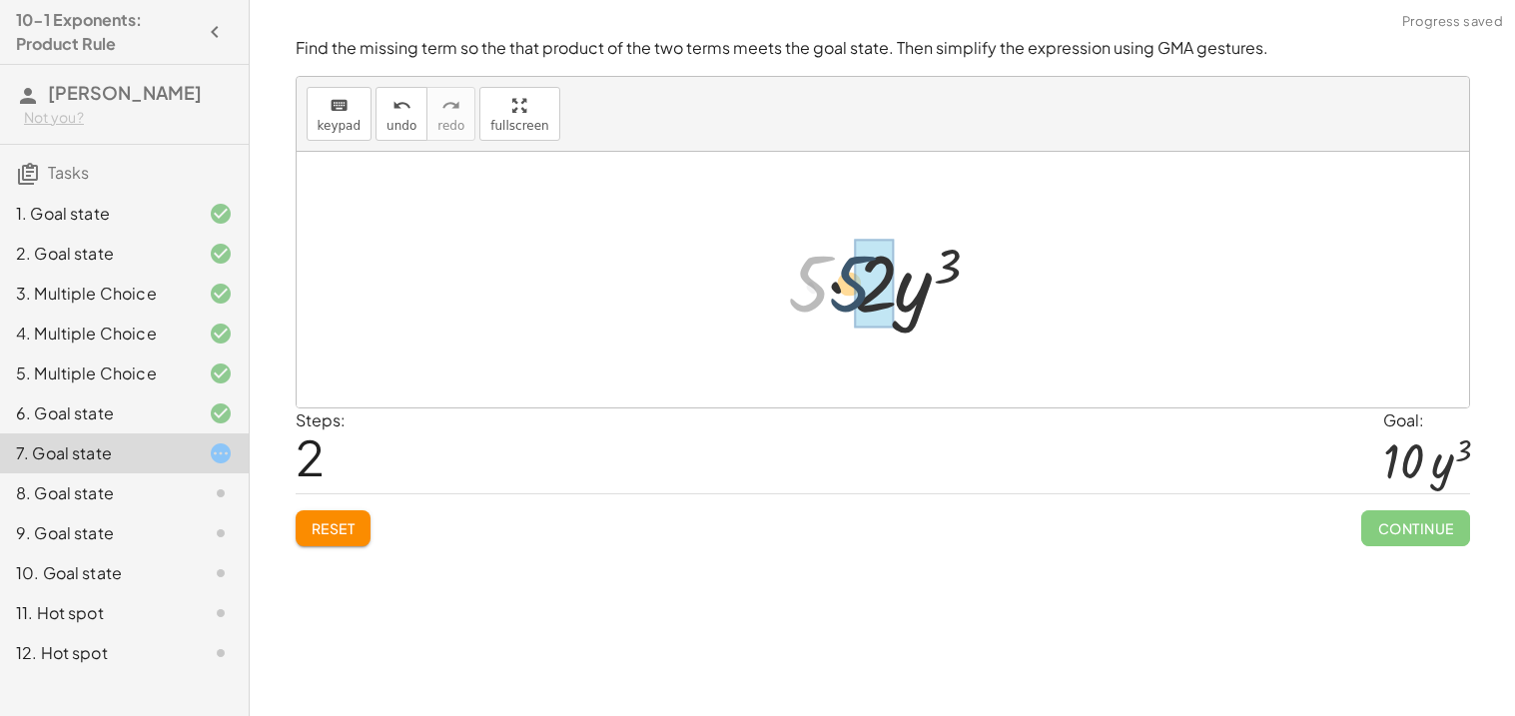
drag, startPoint x: 797, startPoint y: 292, endPoint x: 851, endPoint y: 295, distance: 54.0
click at [851, 295] on div at bounding box center [891, 280] width 226 height 103
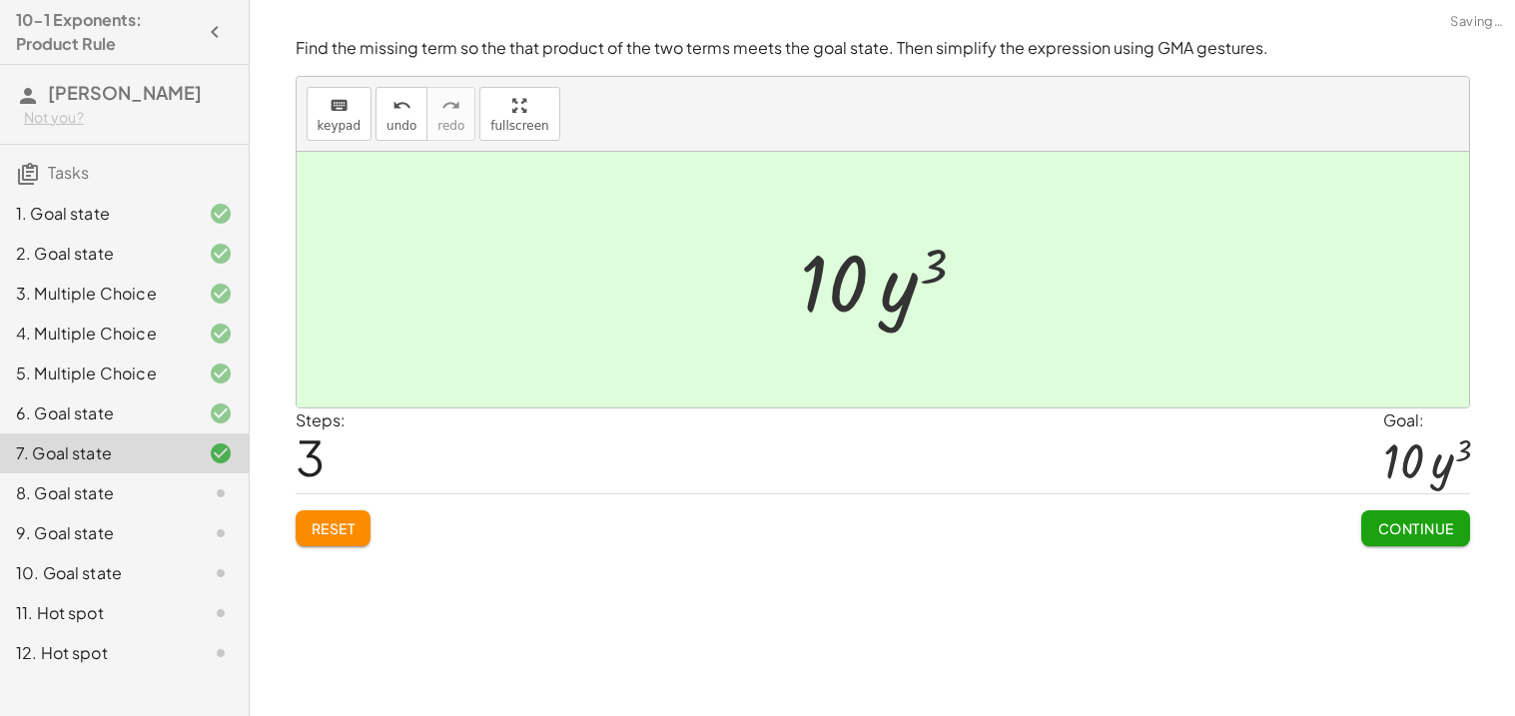
click at [1412, 529] on span "Continue" at bounding box center [1415, 528] width 76 height 18
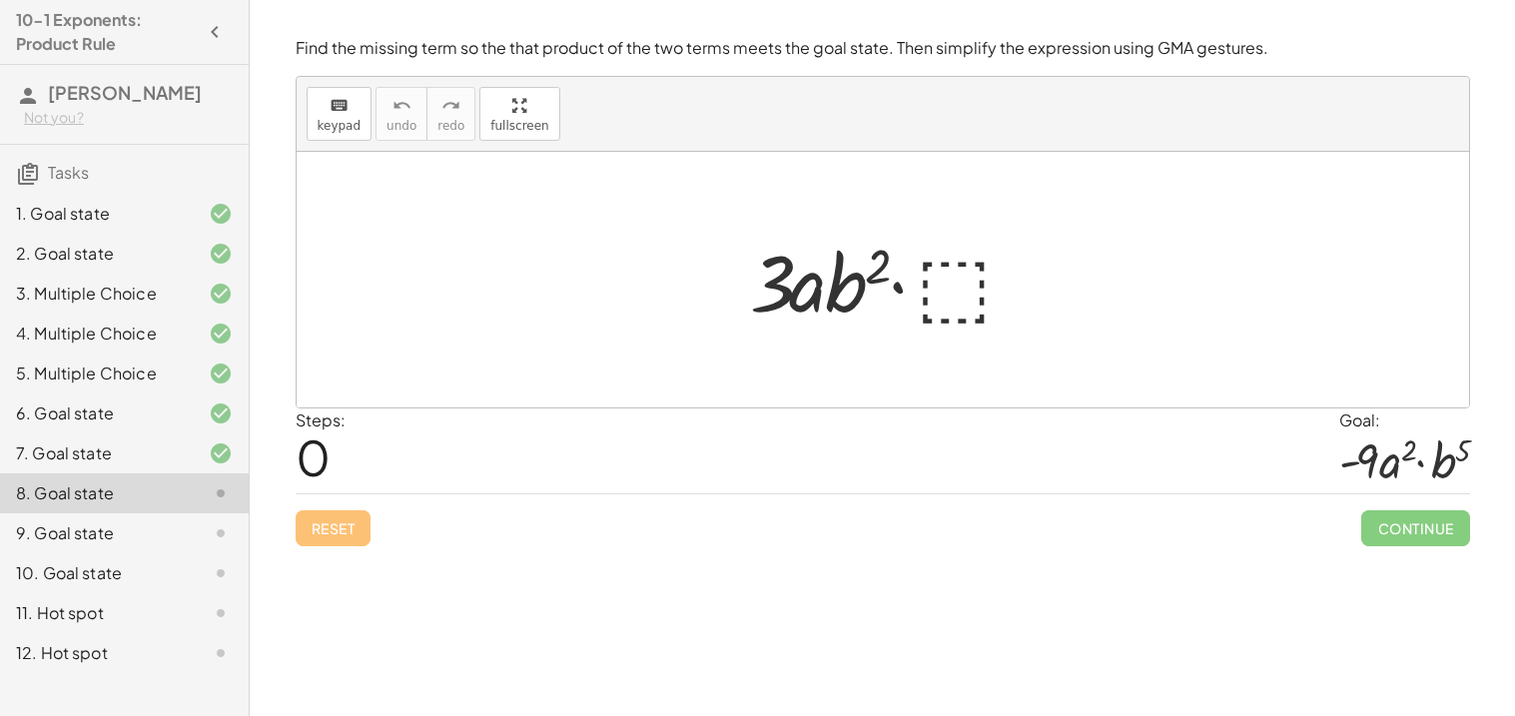
click at [936, 300] on div at bounding box center [890, 280] width 301 height 103
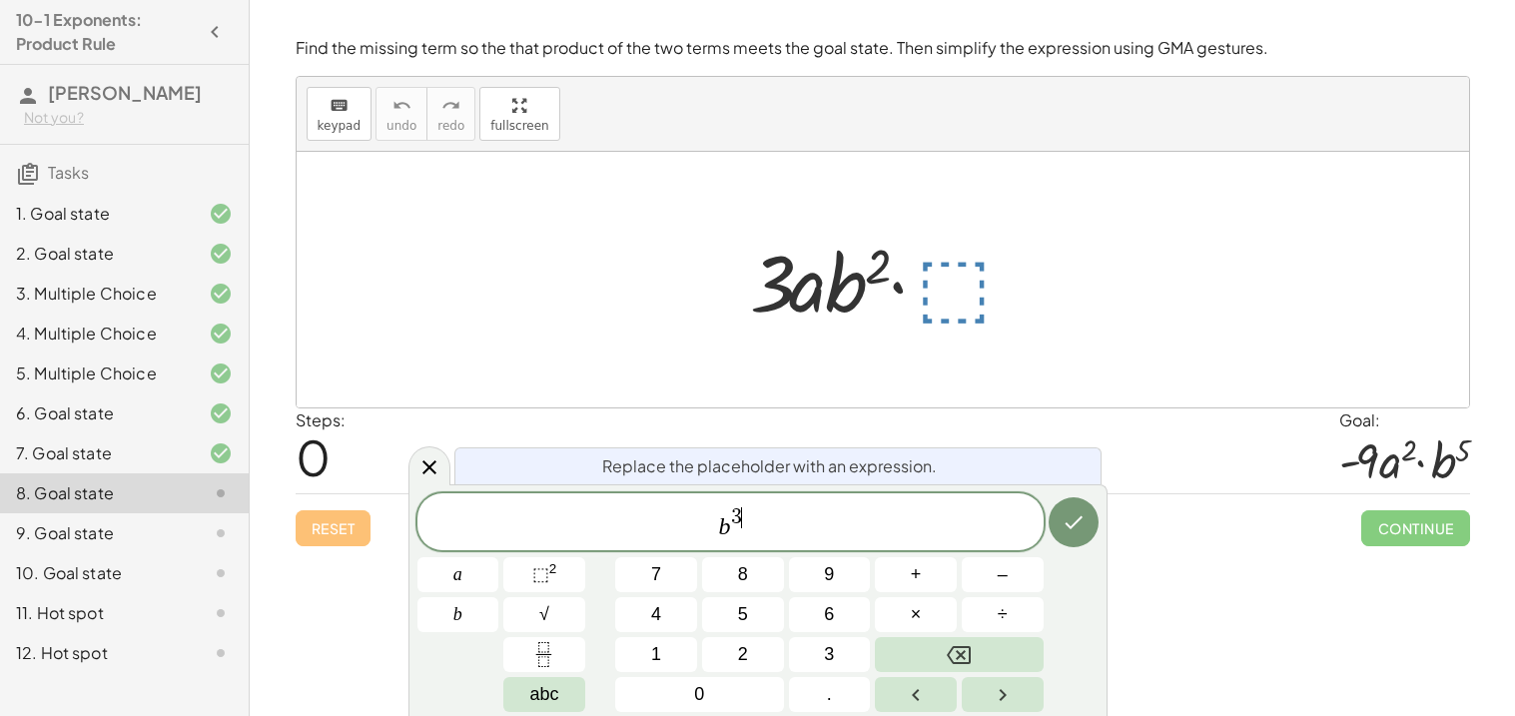
click at [716, 525] on span "b 3 ​" at bounding box center [730, 523] width 626 height 36
click at [914, 620] on span "×" at bounding box center [916, 614] width 11 height 27
click at [697, 525] on span "a · ​ b 3" at bounding box center [730, 523] width 626 height 36
click at [905, 605] on button "×" at bounding box center [916, 614] width 82 height 35
click at [684, 534] on span "​ · a · b 3" at bounding box center [730, 523] width 626 height 36
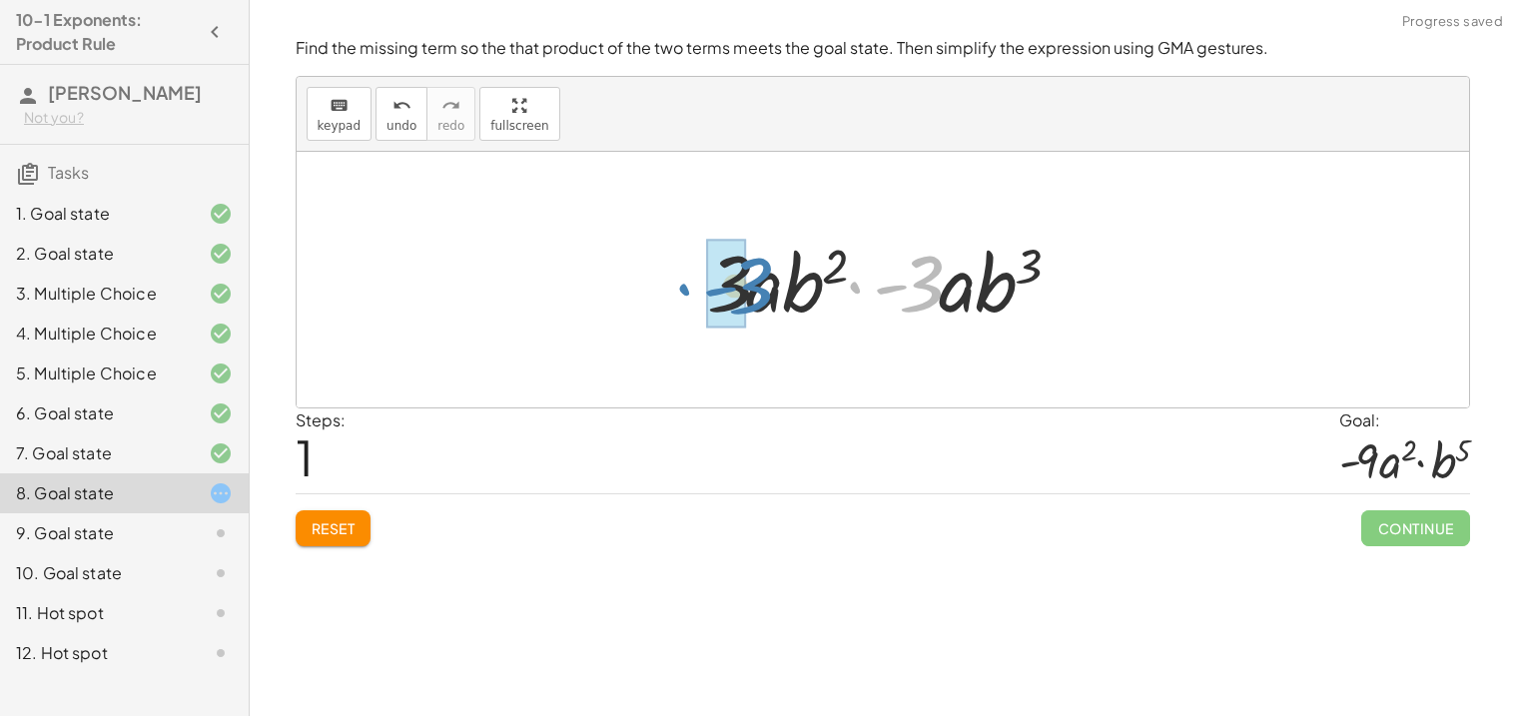
drag, startPoint x: 901, startPoint y: 298, endPoint x: 730, endPoint y: 300, distance: 170.8
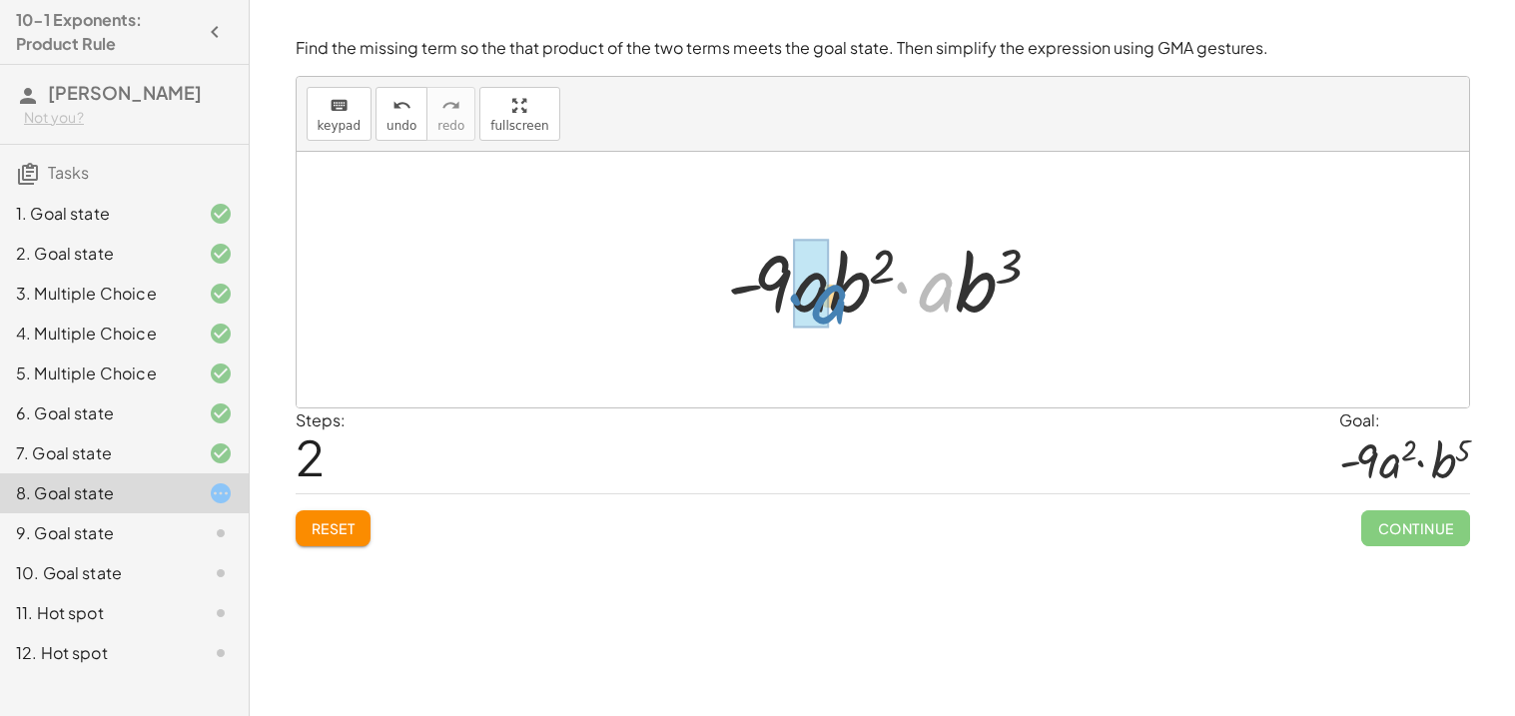
drag, startPoint x: 936, startPoint y: 291, endPoint x: 829, endPoint y: 303, distance: 107.5
click at [829, 303] on div at bounding box center [890, 280] width 346 height 103
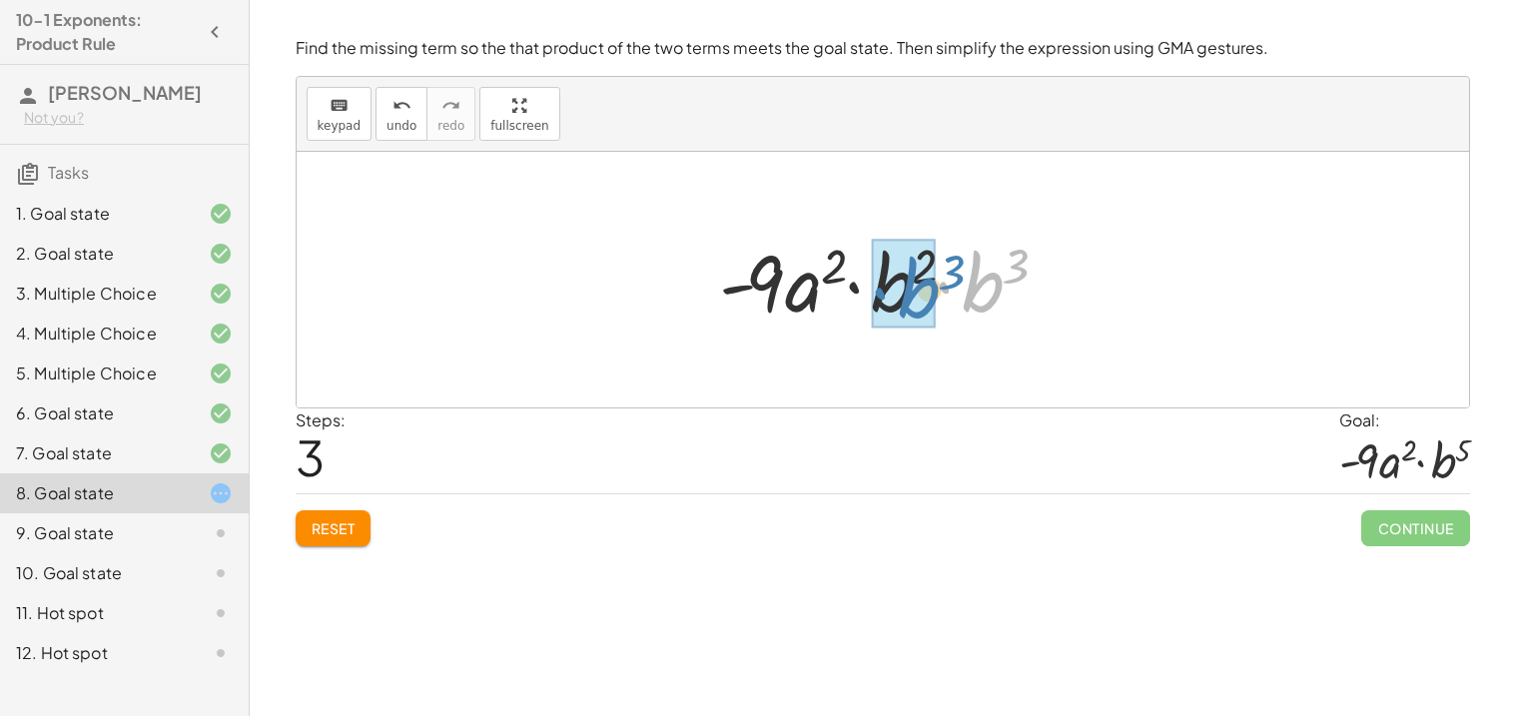
drag, startPoint x: 978, startPoint y: 299, endPoint x: 914, endPoint y: 305, distance: 64.2
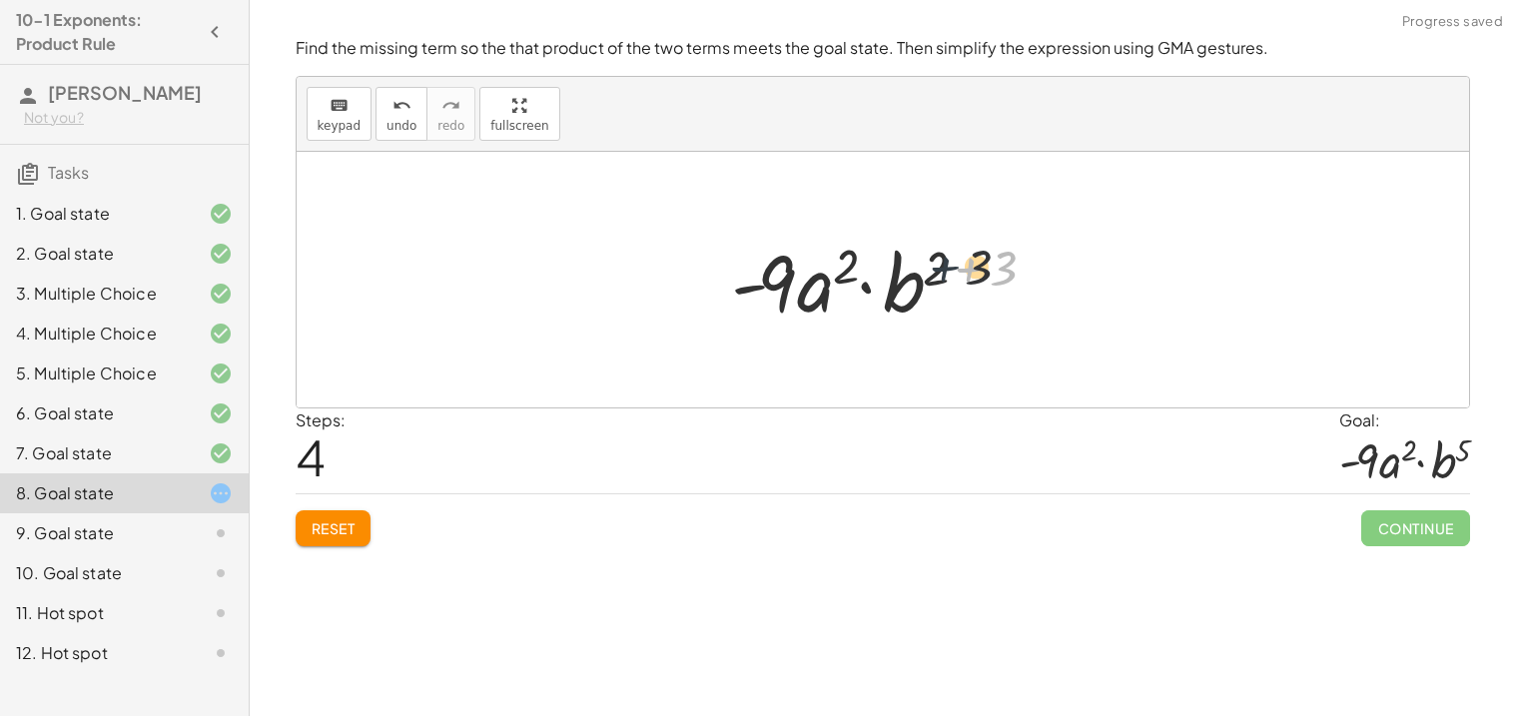
drag, startPoint x: 987, startPoint y: 267, endPoint x: 946, endPoint y: 267, distance: 40.9
click at [946, 267] on div at bounding box center [890, 280] width 338 height 103
drag, startPoint x: 1002, startPoint y: 269, endPoint x: 947, endPoint y: 272, distance: 56.0
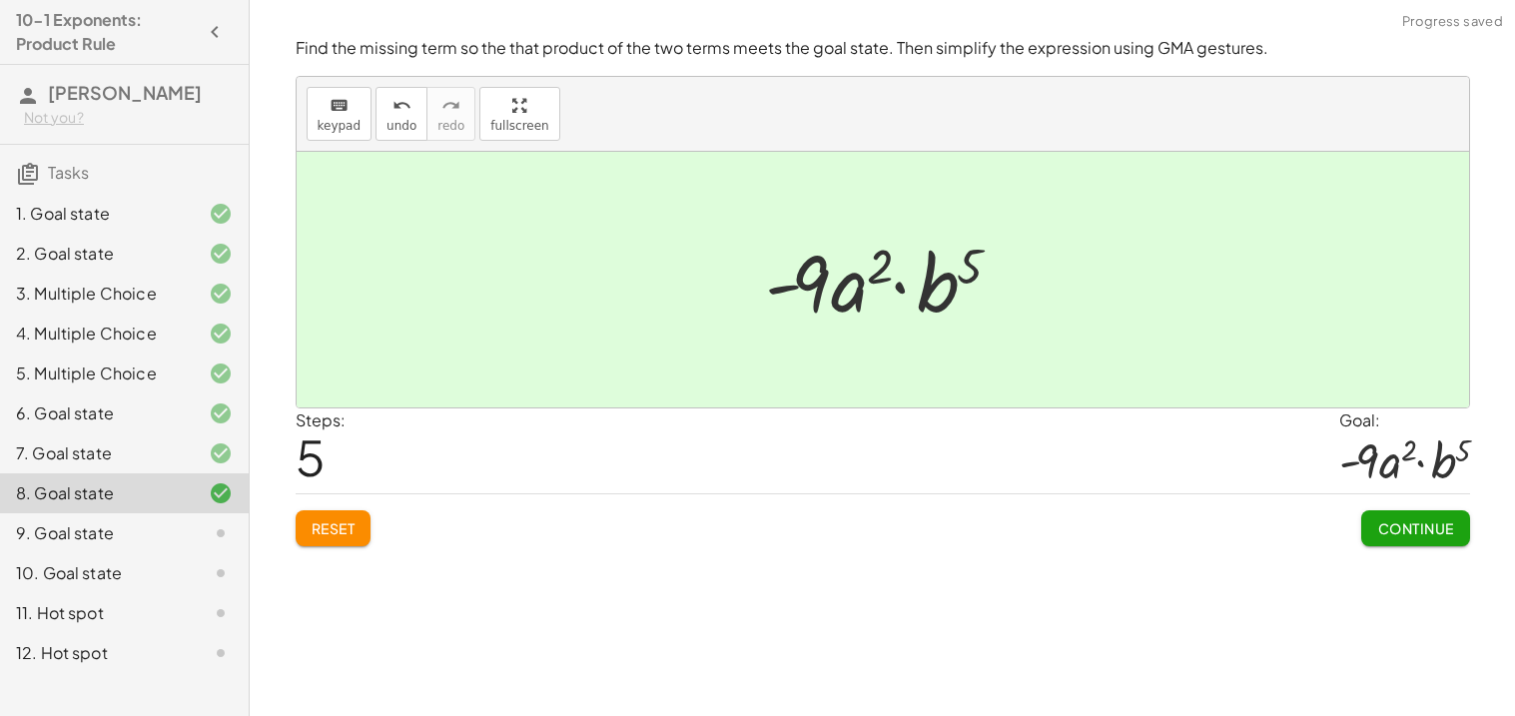
click at [1423, 530] on span "Continue" at bounding box center [1415, 528] width 76 height 18
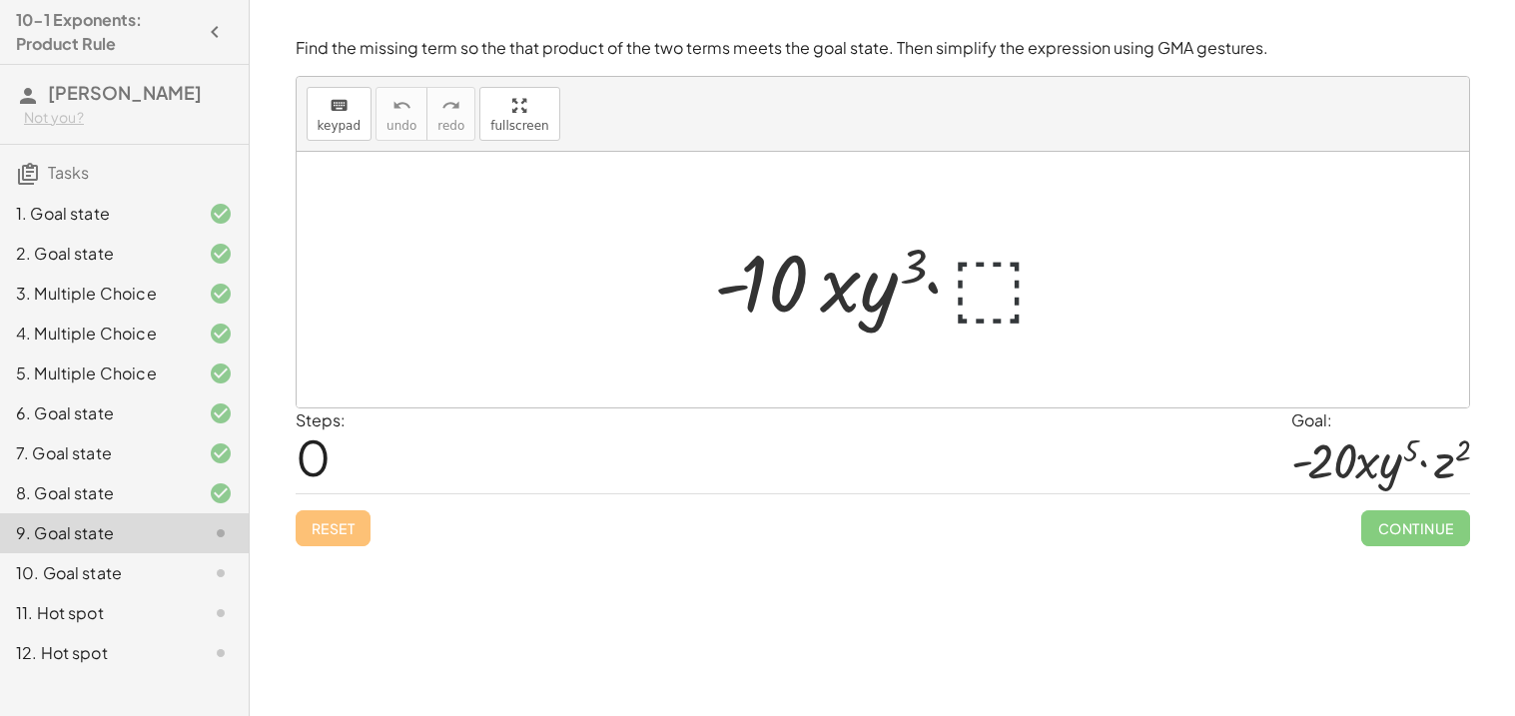
click at [970, 304] on div at bounding box center [889, 280] width 371 height 103
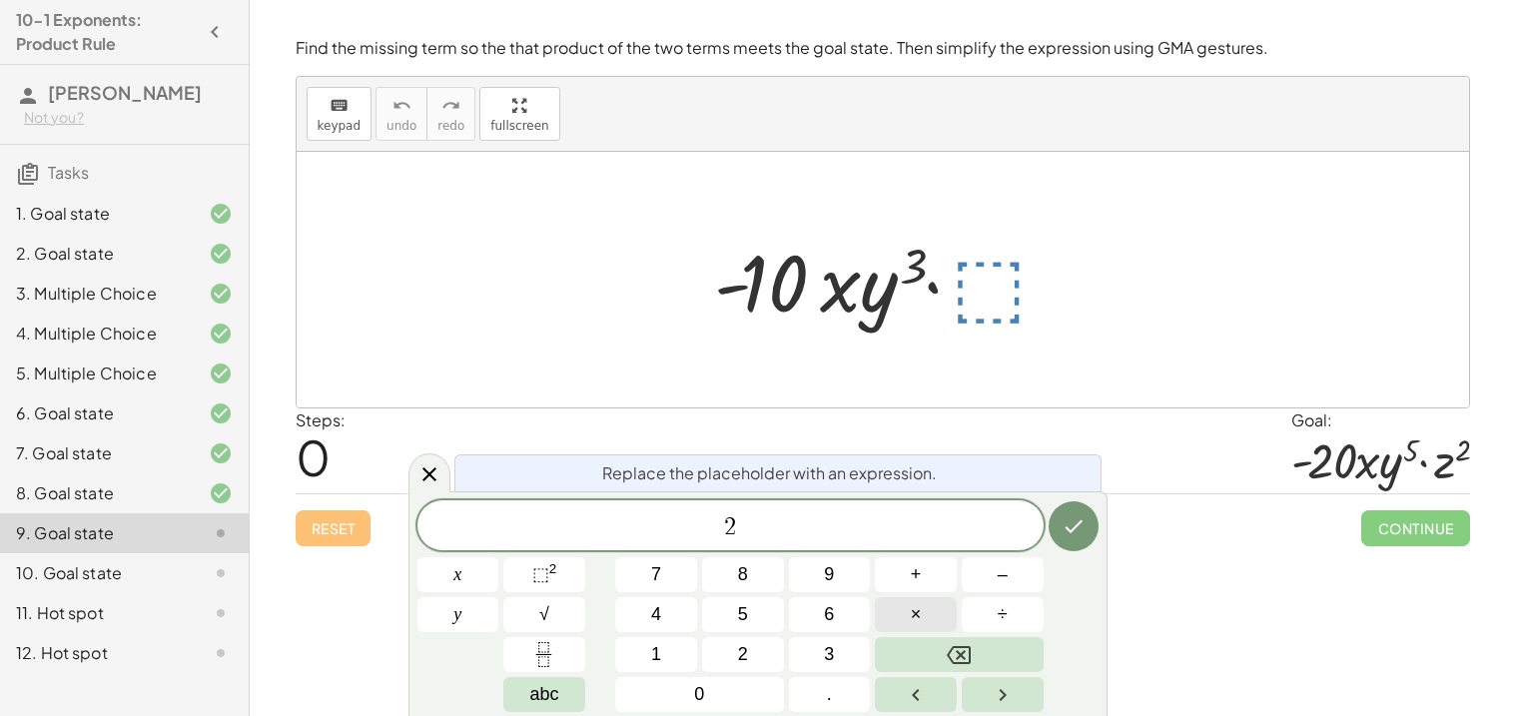
click at [919, 613] on span "×" at bounding box center [916, 614] width 11 height 27
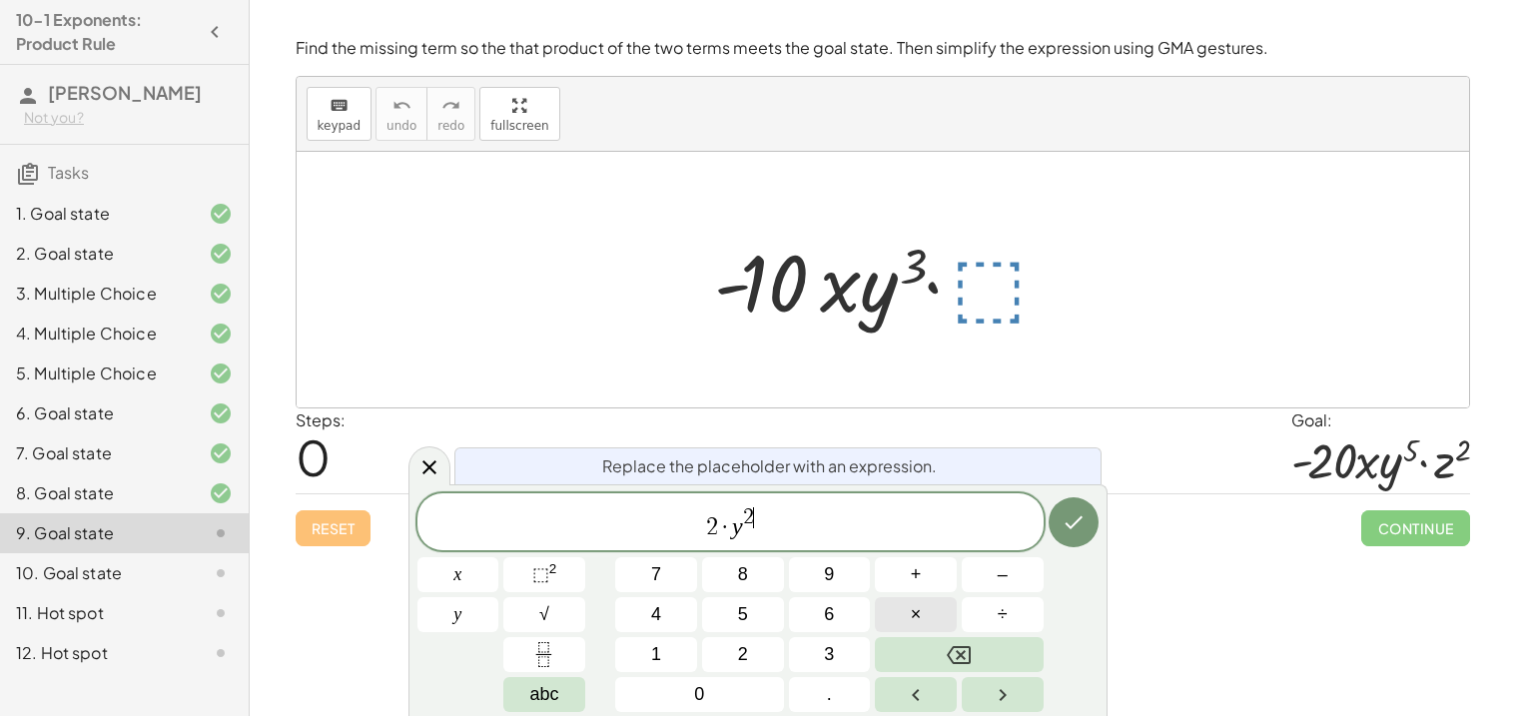
click at [892, 614] on button "×" at bounding box center [916, 614] width 82 height 35
click at [766, 542] on div "2 · y 2 ​" at bounding box center [730, 521] width 626 height 57
click at [918, 609] on span "×" at bounding box center [916, 614] width 11 height 27
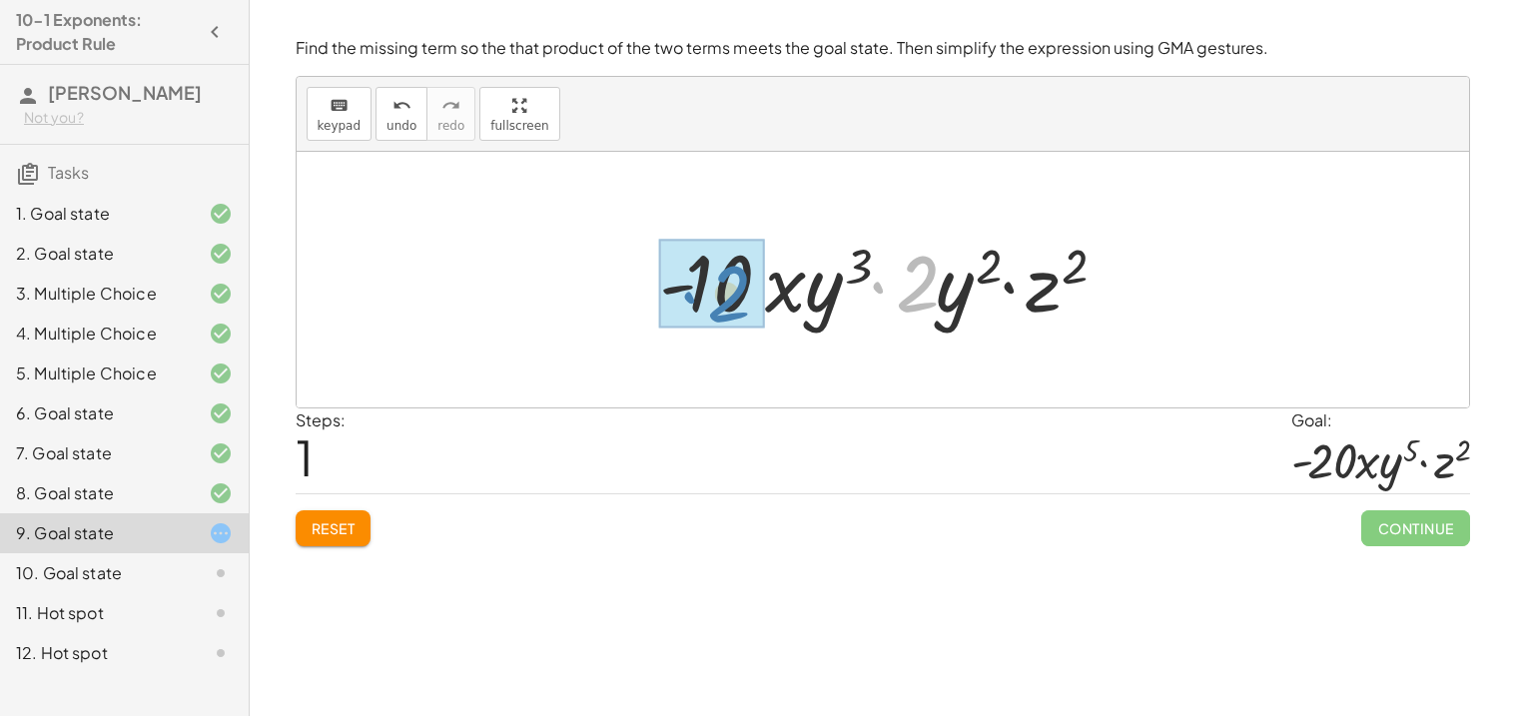
drag, startPoint x: 911, startPoint y: 314, endPoint x: 722, endPoint y: 324, distance: 189.0
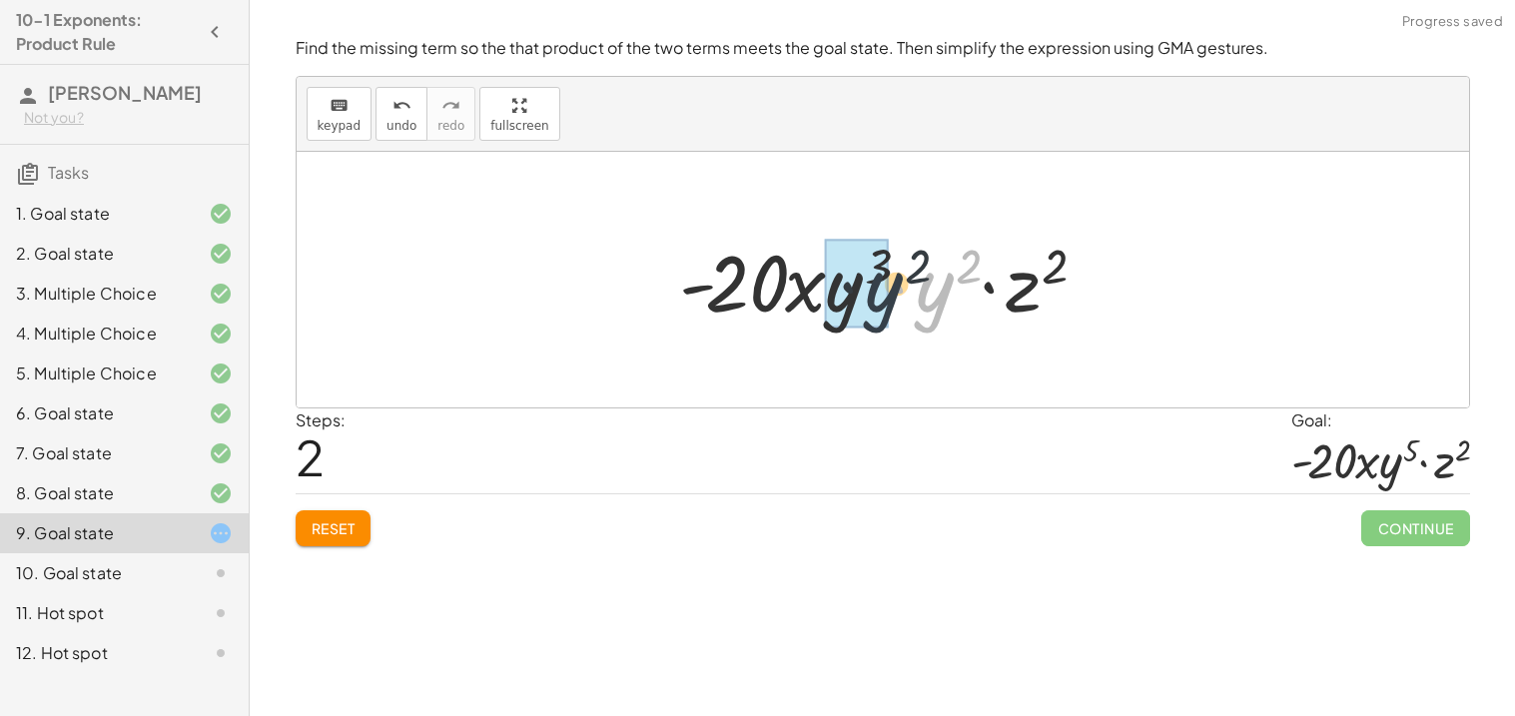
drag, startPoint x: 938, startPoint y: 293, endPoint x: 875, endPoint y: 293, distance: 62.9
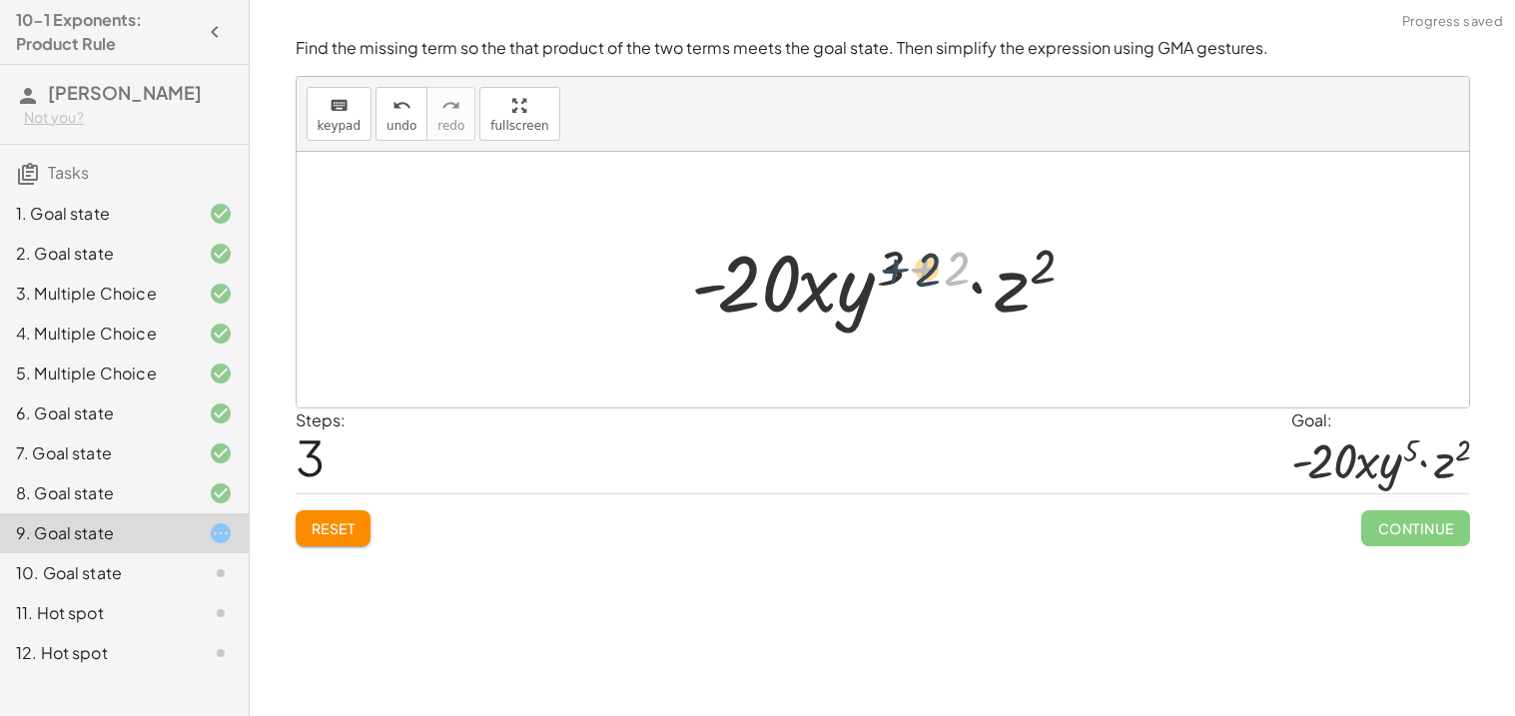
drag, startPoint x: 936, startPoint y: 274, endPoint x: 903, endPoint y: 275, distance: 33.0
click at [903, 275] on div at bounding box center [890, 280] width 418 height 103
drag, startPoint x: 944, startPoint y: 271, endPoint x: 889, endPoint y: 266, distance: 55.1
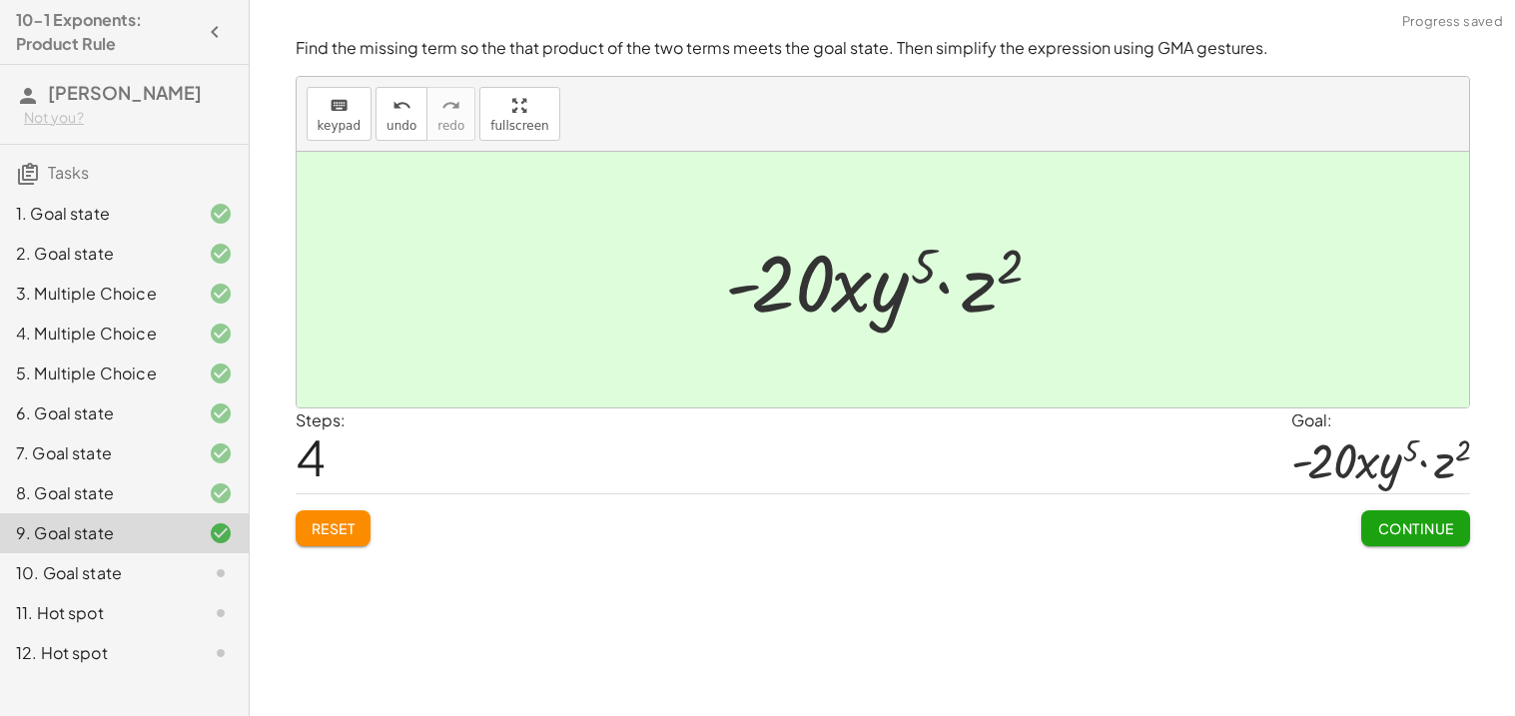
click at [1401, 522] on span "Continue" at bounding box center [1415, 528] width 76 height 18
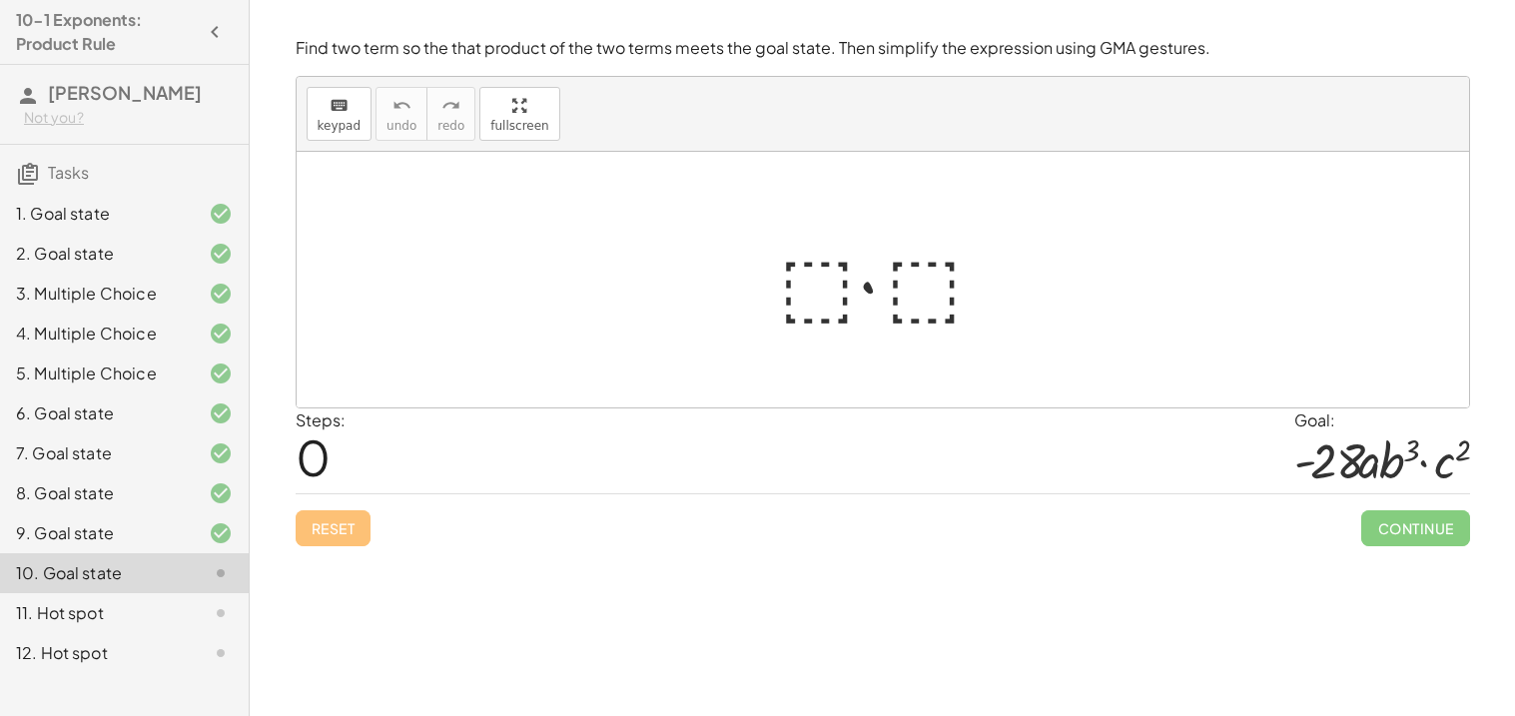
click at [814, 290] on div at bounding box center [891, 280] width 242 height 103
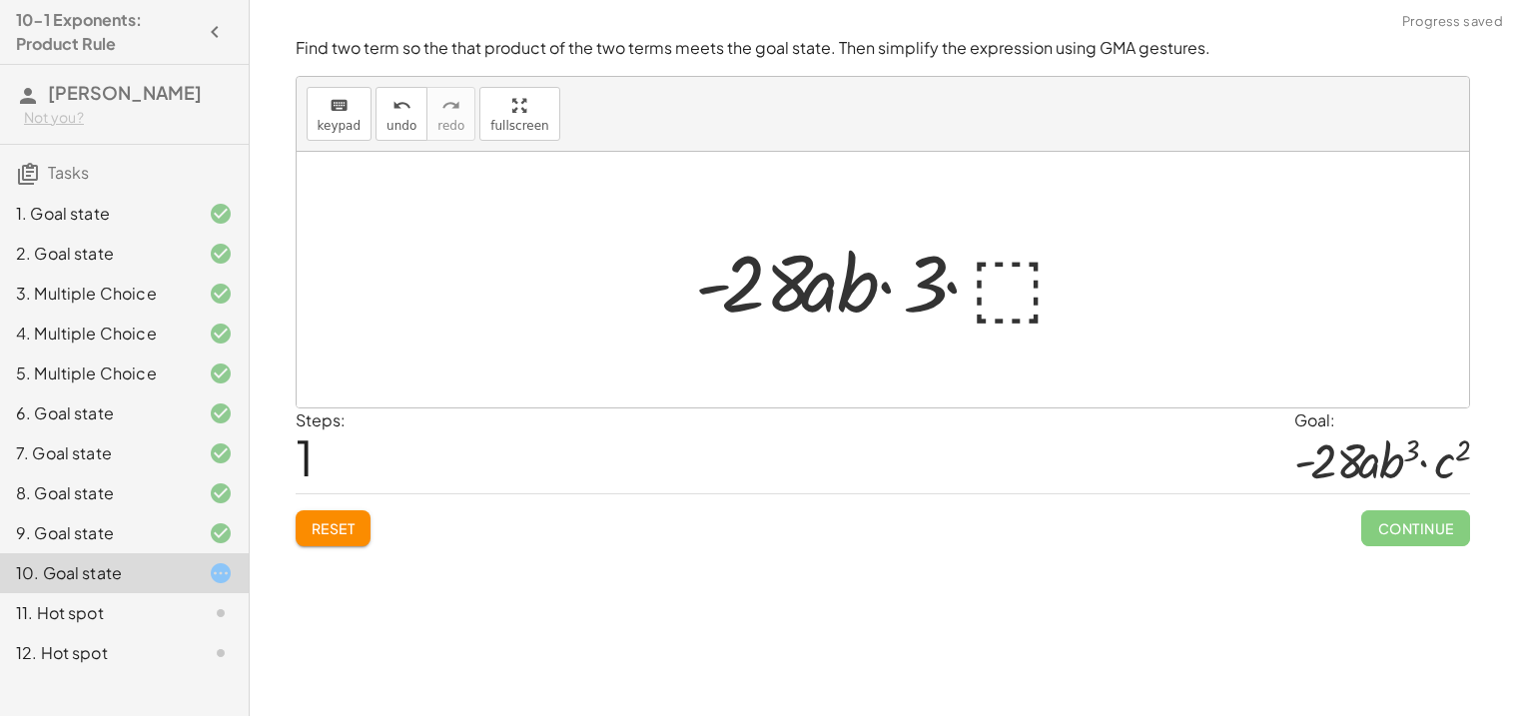
click at [986, 290] on div at bounding box center [889, 280] width 409 height 103
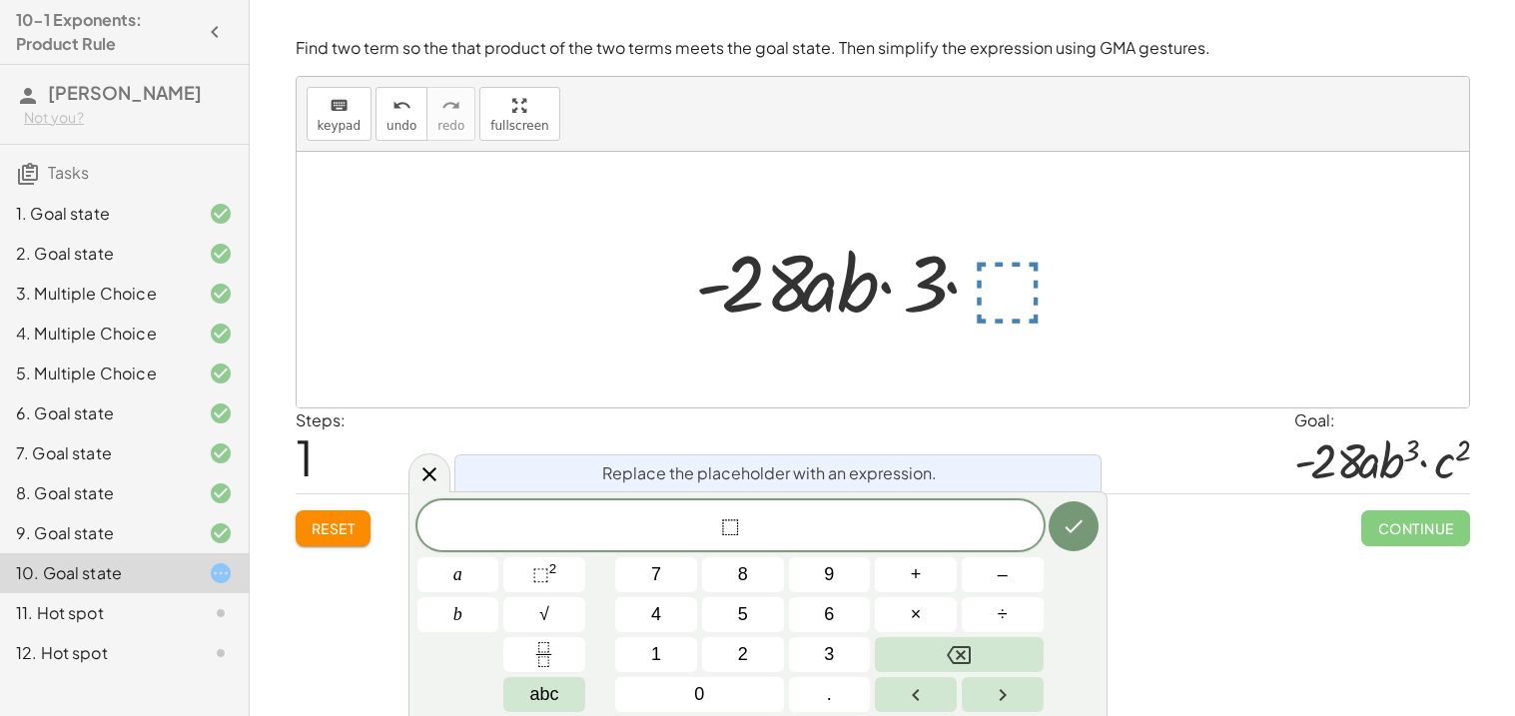
click at [338, 509] on div "Reset Continue" at bounding box center [883, 519] width 1174 height 53
click at [341, 528] on span "Reset" at bounding box center [334, 528] width 44 height 18
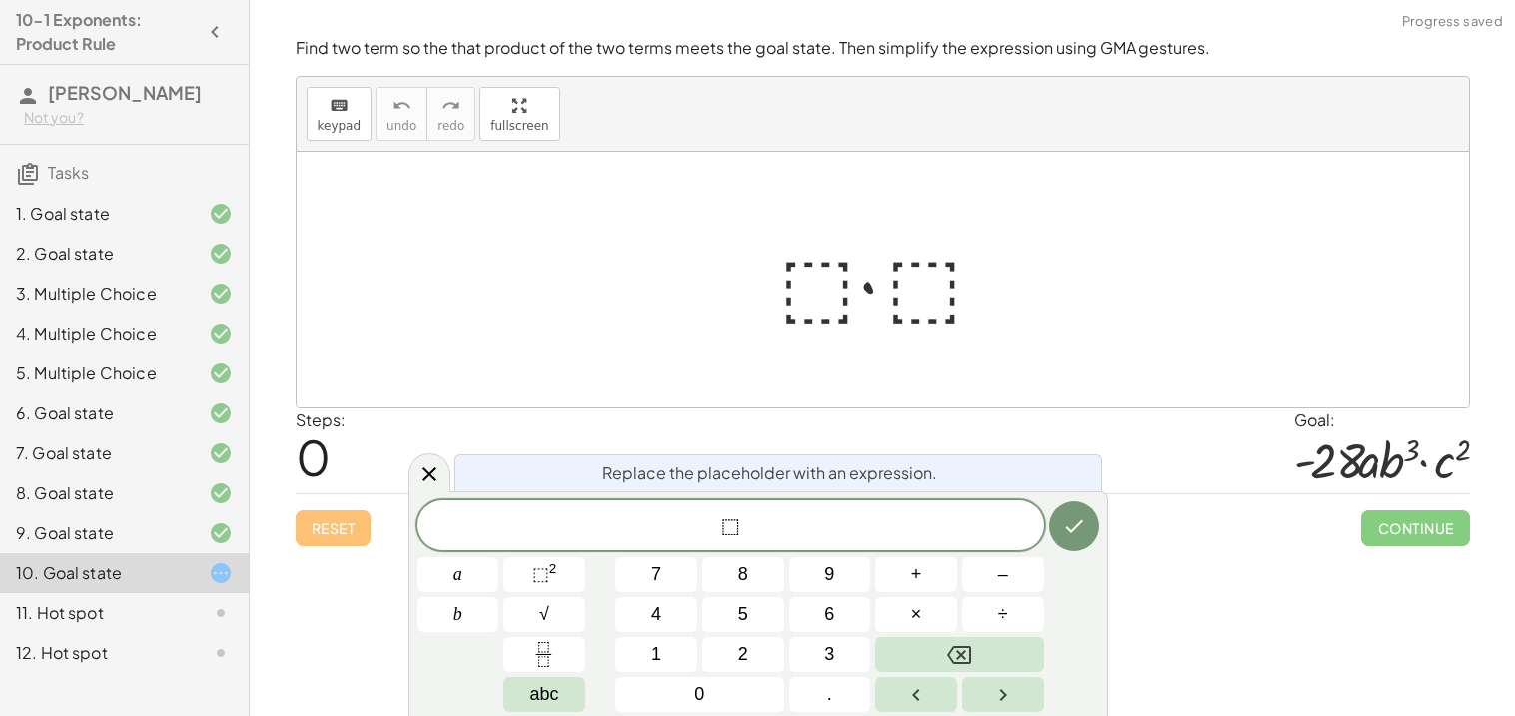
click at [793, 285] on div at bounding box center [891, 280] width 242 height 103
click at [949, 302] on div at bounding box center [891, 280] width 242 height 103
click at [939, 292] on div at bounding box center [891, 280] width 242 height 103
click at [432, 468] on icon at bounding box center [429, 474] width 24 height 24
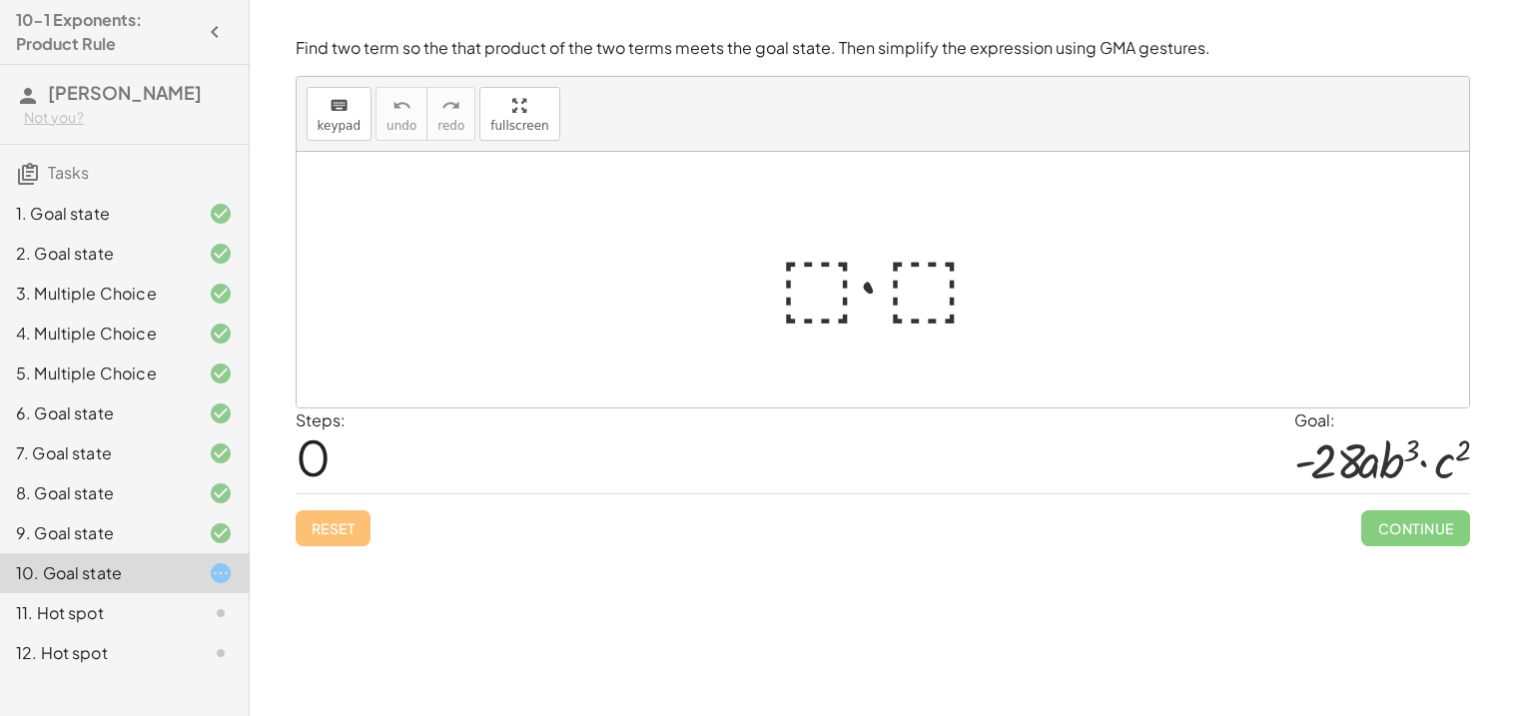
click at [917, 287] on div at bounding box center [891, 280] width 242 height 103
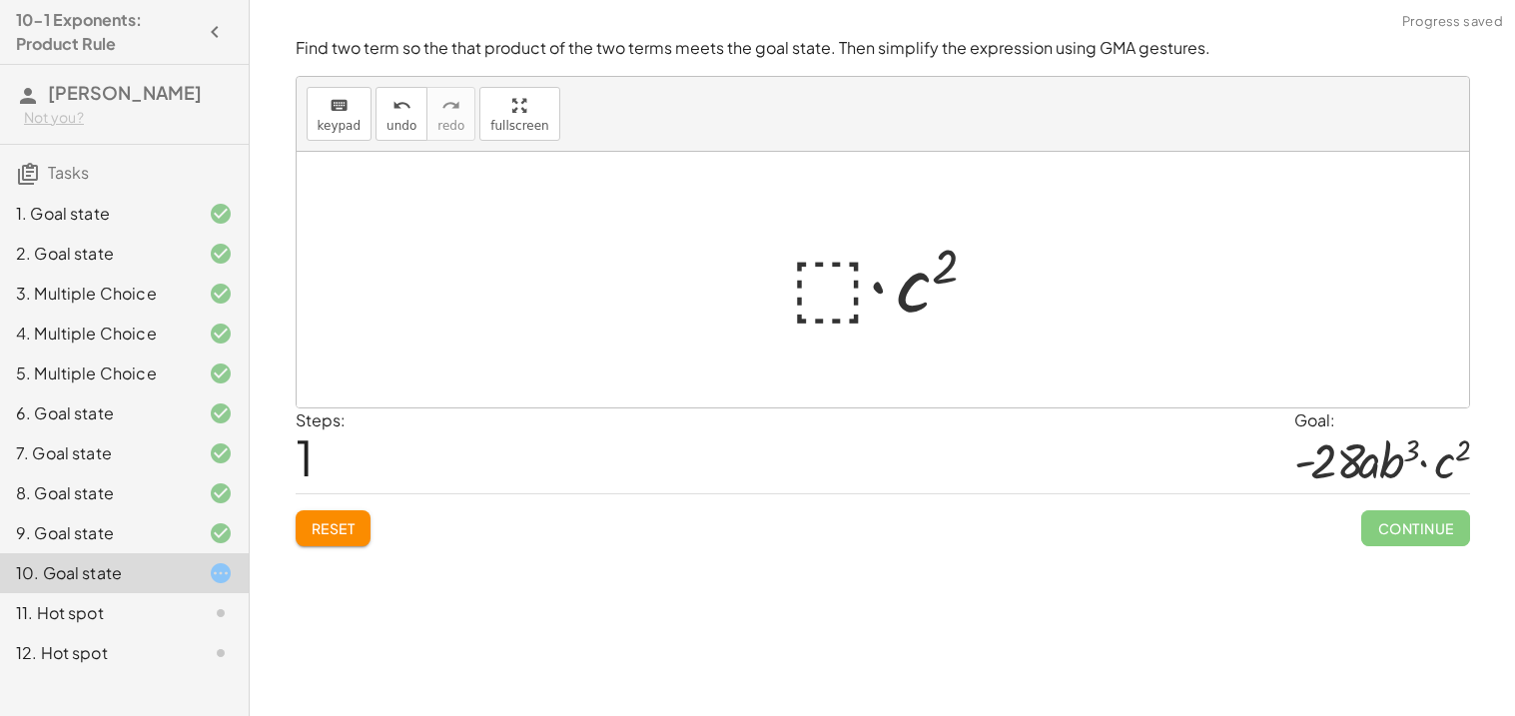
click at [839, 269] on div at bounding box center [890, 280] width 221 height 103
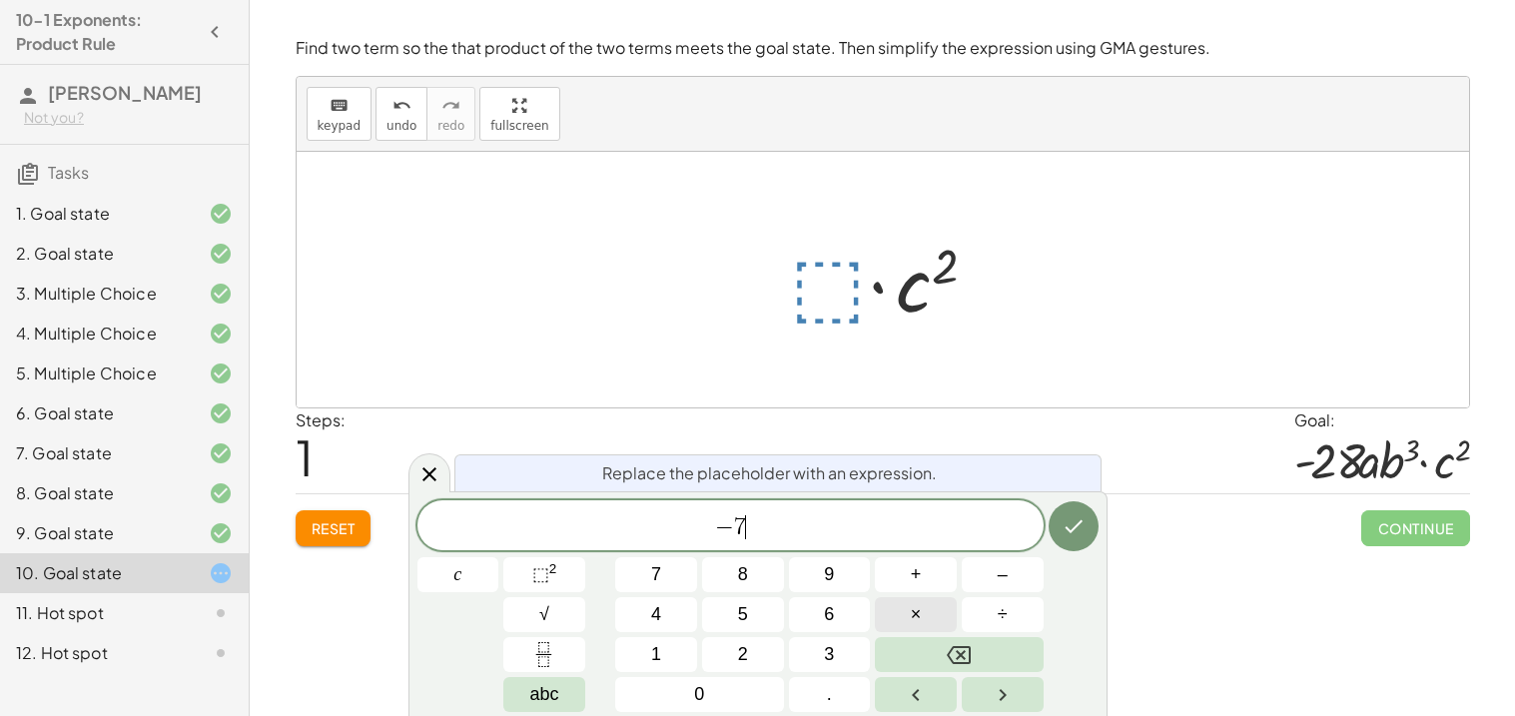
click at [887, 613] on button "×" at bounding box center [916, 614] width 82 height 35
click at [934, 611] on button "×" at bounding box center [916, 614] width 82 height 35
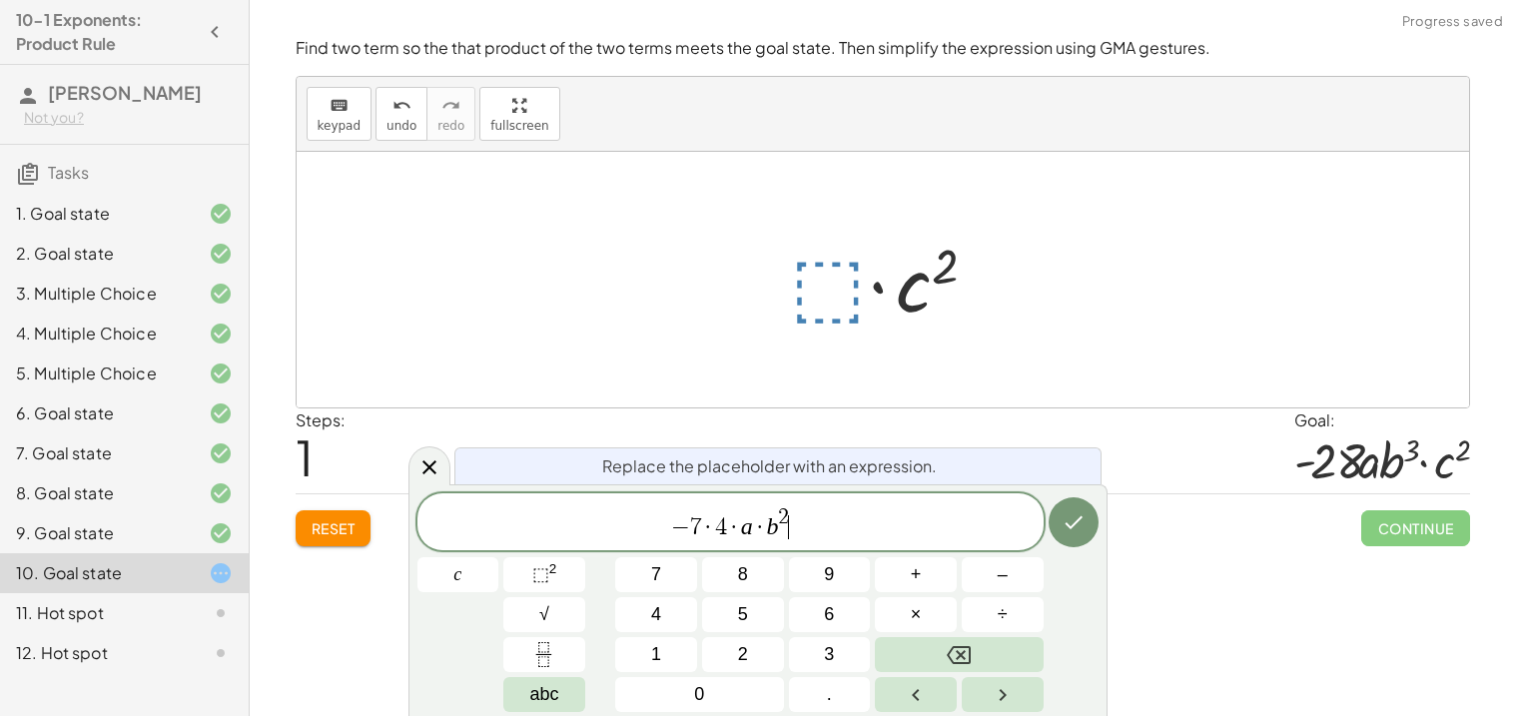
click at [800, 528] on span "− 7 · 4 · a · b 2 ​" at bounding box center [730, 523] width 626 height 36
click at [924, 620] on button "×" at bounding box center [916, 614] width 82 height 35
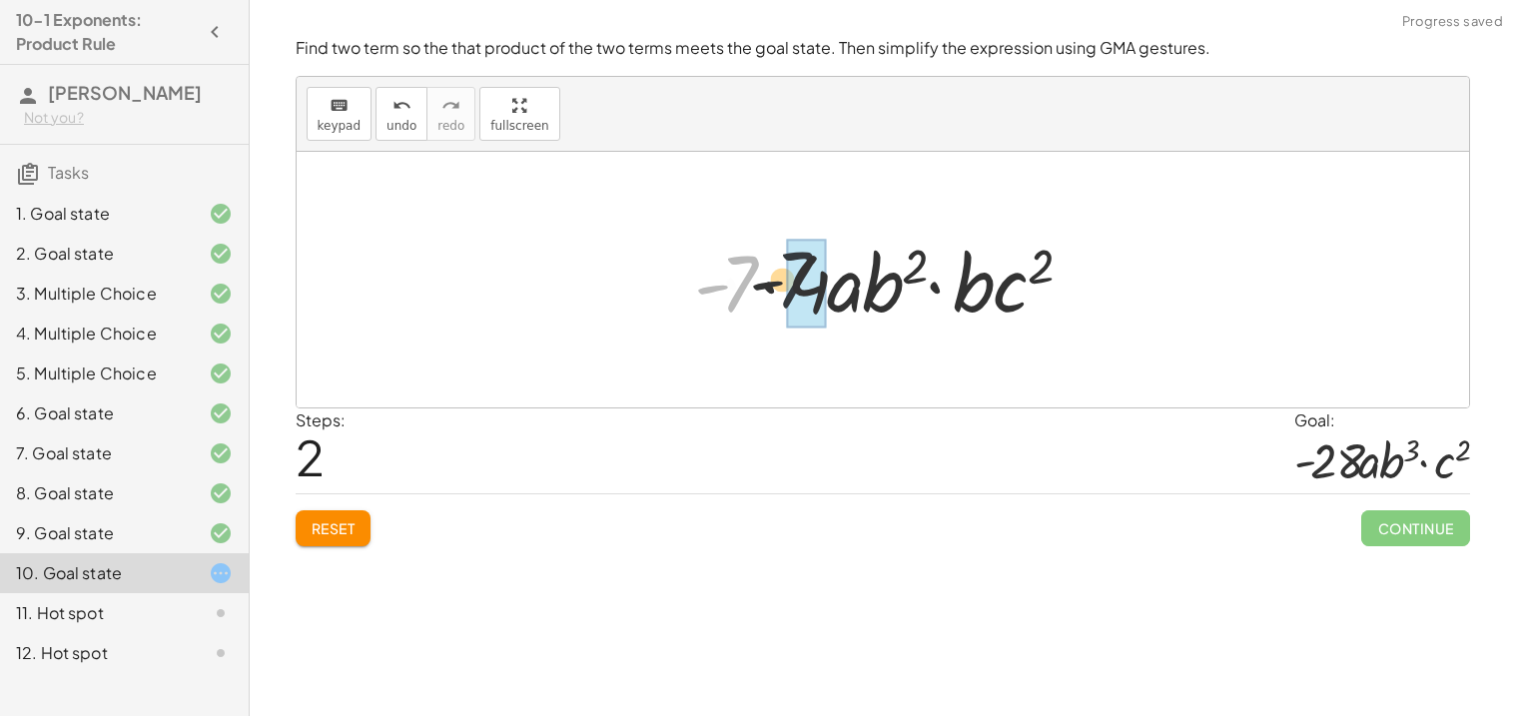
drag, startPoint x: 736, startPoint y: 287, endPoint x: 820, endPoint y: 282, distance: 84.0
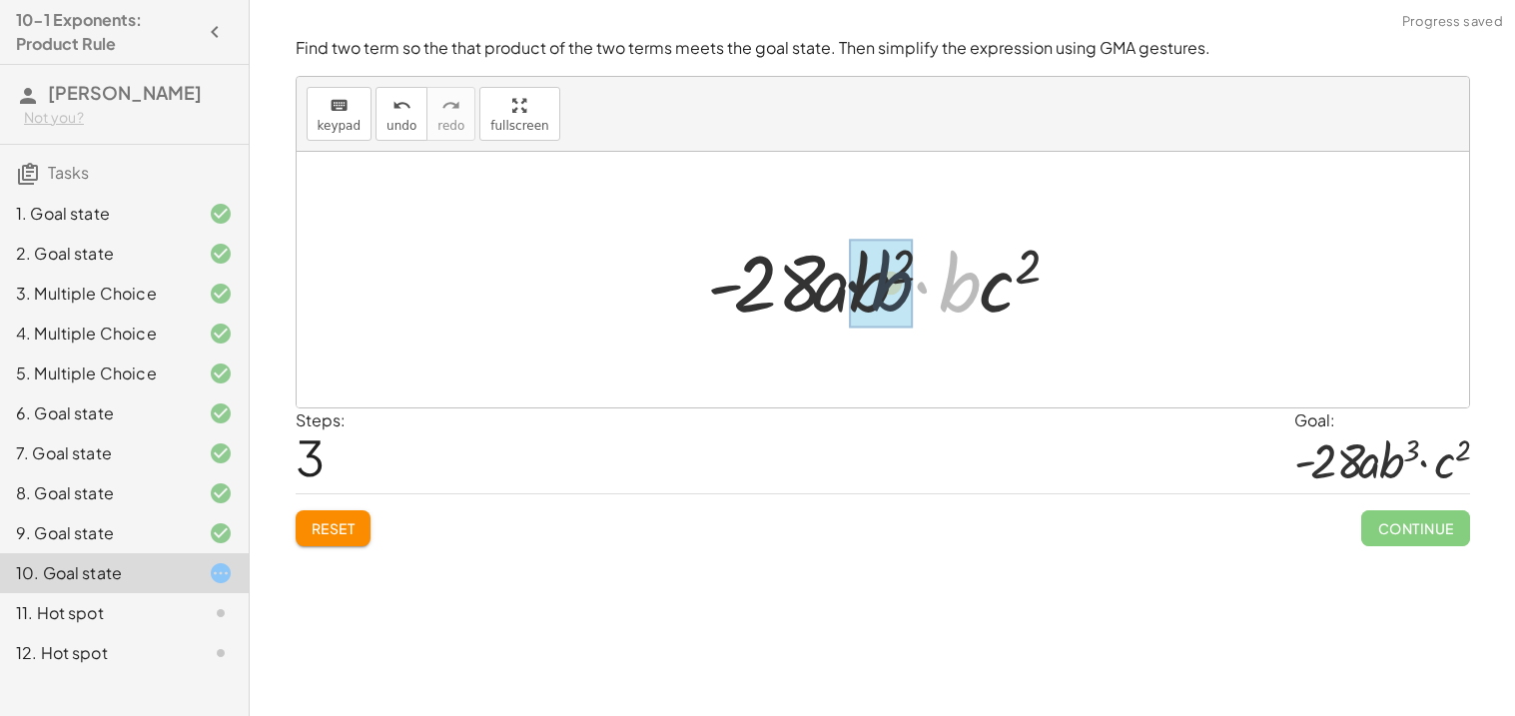
drag, startPoint x: 955, startPoint y: 291, endPoint x: 876, endPoint y: 290, distance: 78.9
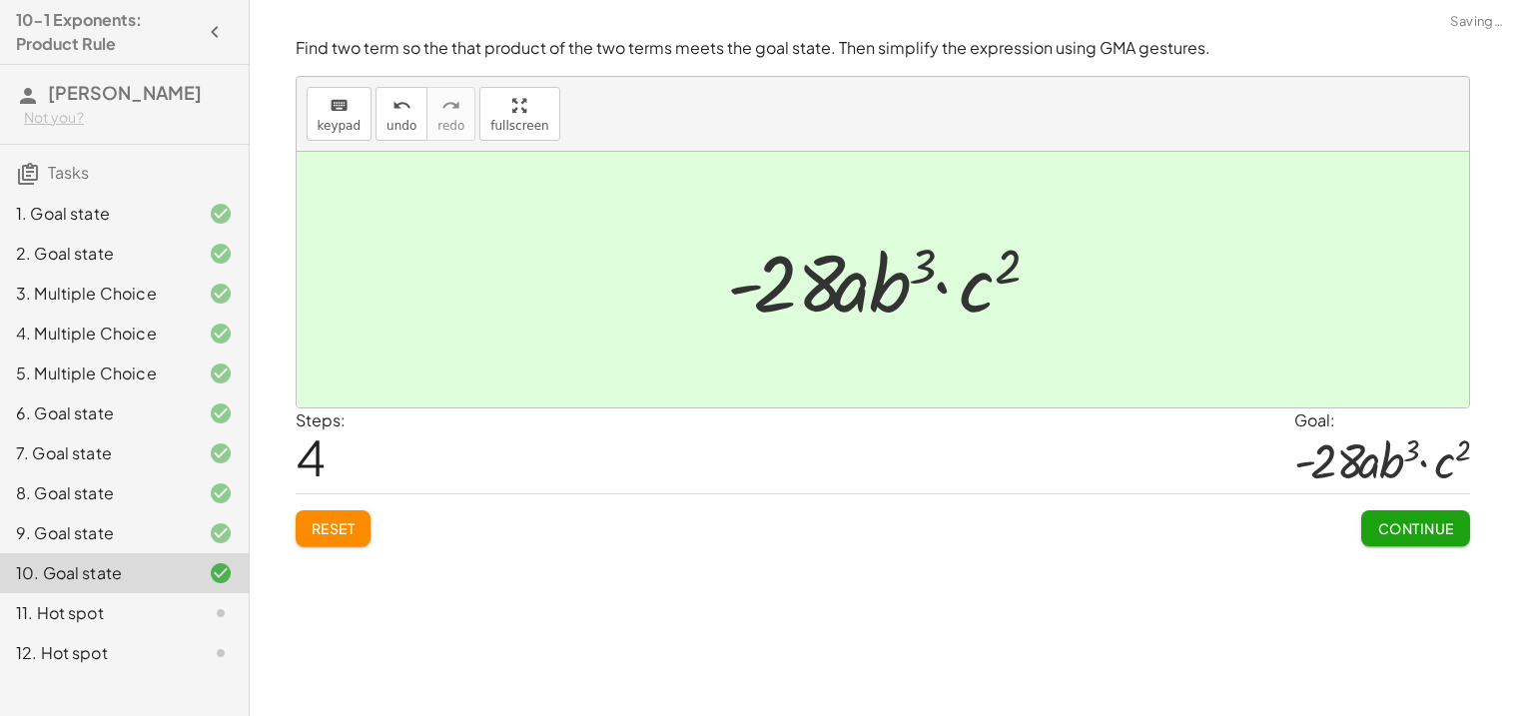
click at [1439, 528] on span "Continue" at bounding box center [1415, 528] width 76 height 18
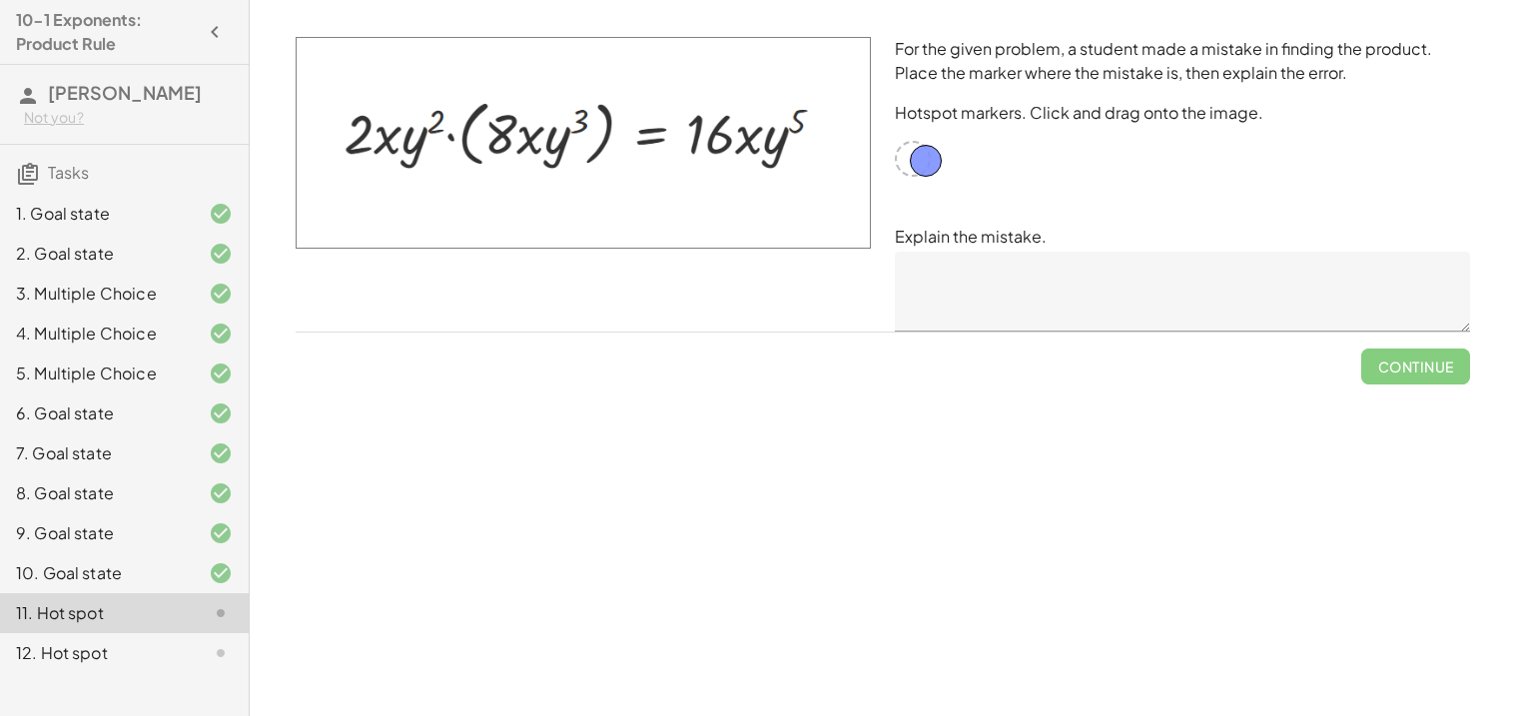
drag, startPoint x: 957, startPoint y: 139, endPoint x: 930, endPoint y: 159, distance: 33.5
click at [920, 163] on div at bounding box center [913, 159] width 36 height 36
click at [919, 156] on div at bounding box center [913, 159] width 36 height 36
click at [938, 147] on div "For the given problem, a student made a mistake in finding the product. Place t…" at bounding box center [1182, 184] width 599 height 319
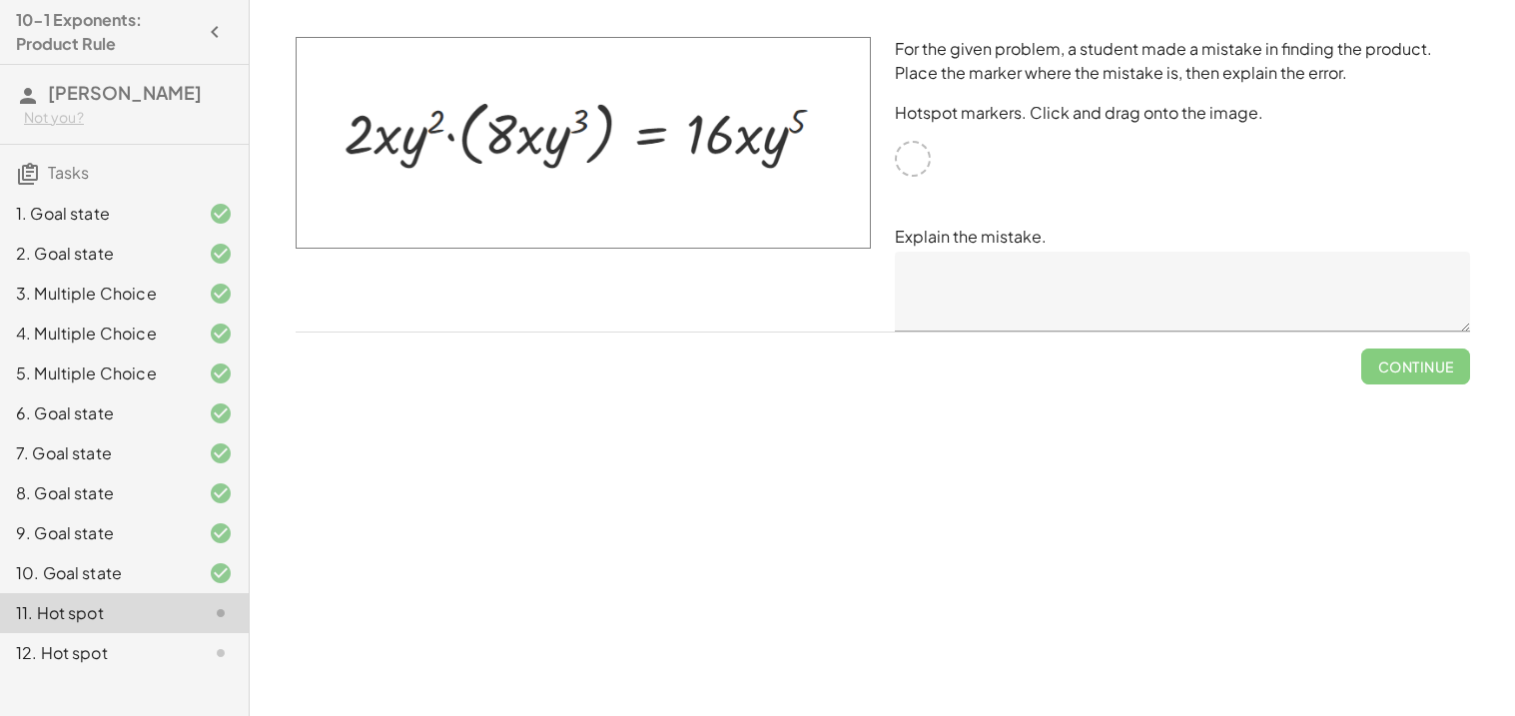
click at [120, 585] on div "10. Goal state" at bounding box center [96, 573] width 161 height 24
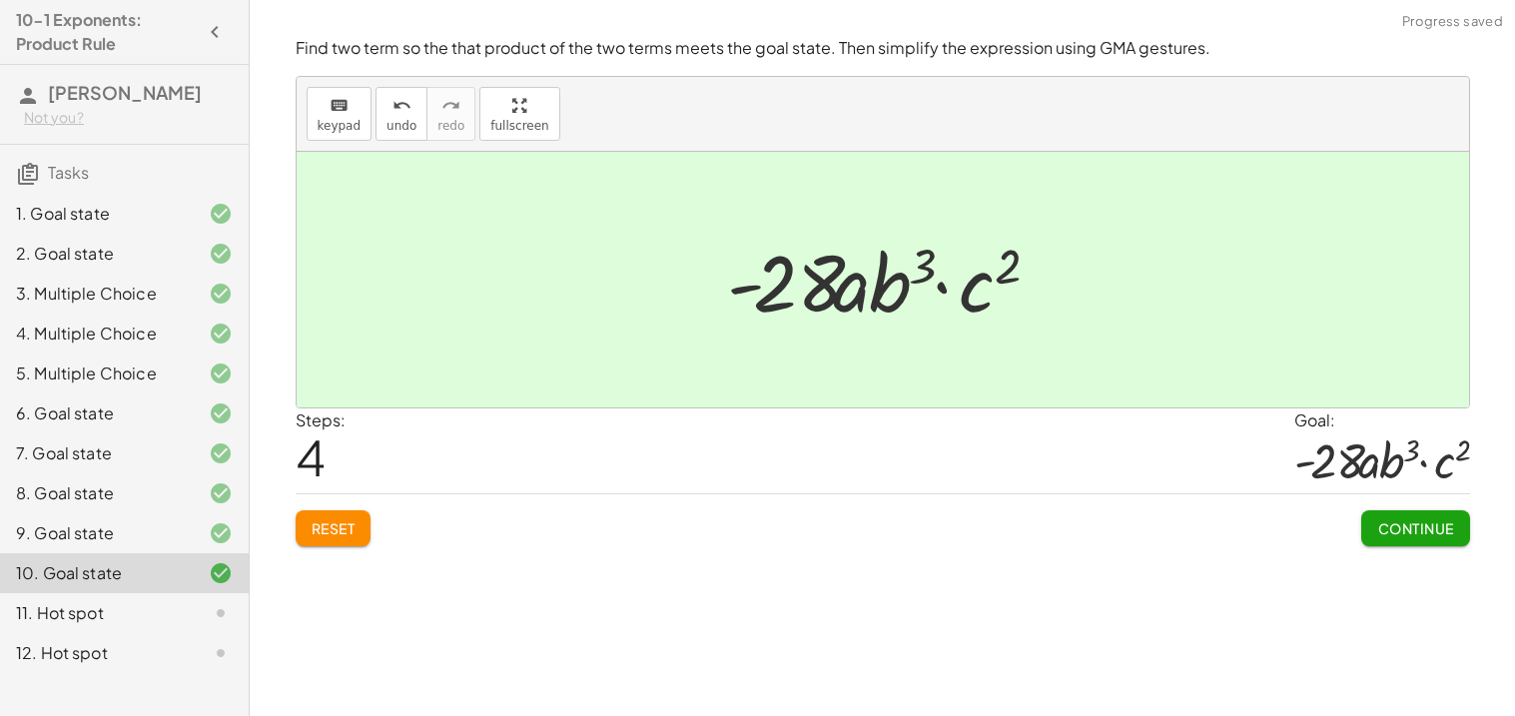
click at [128, 625] on div "11. Hot spot" at bounding box center [96, 613] width 161 height 24
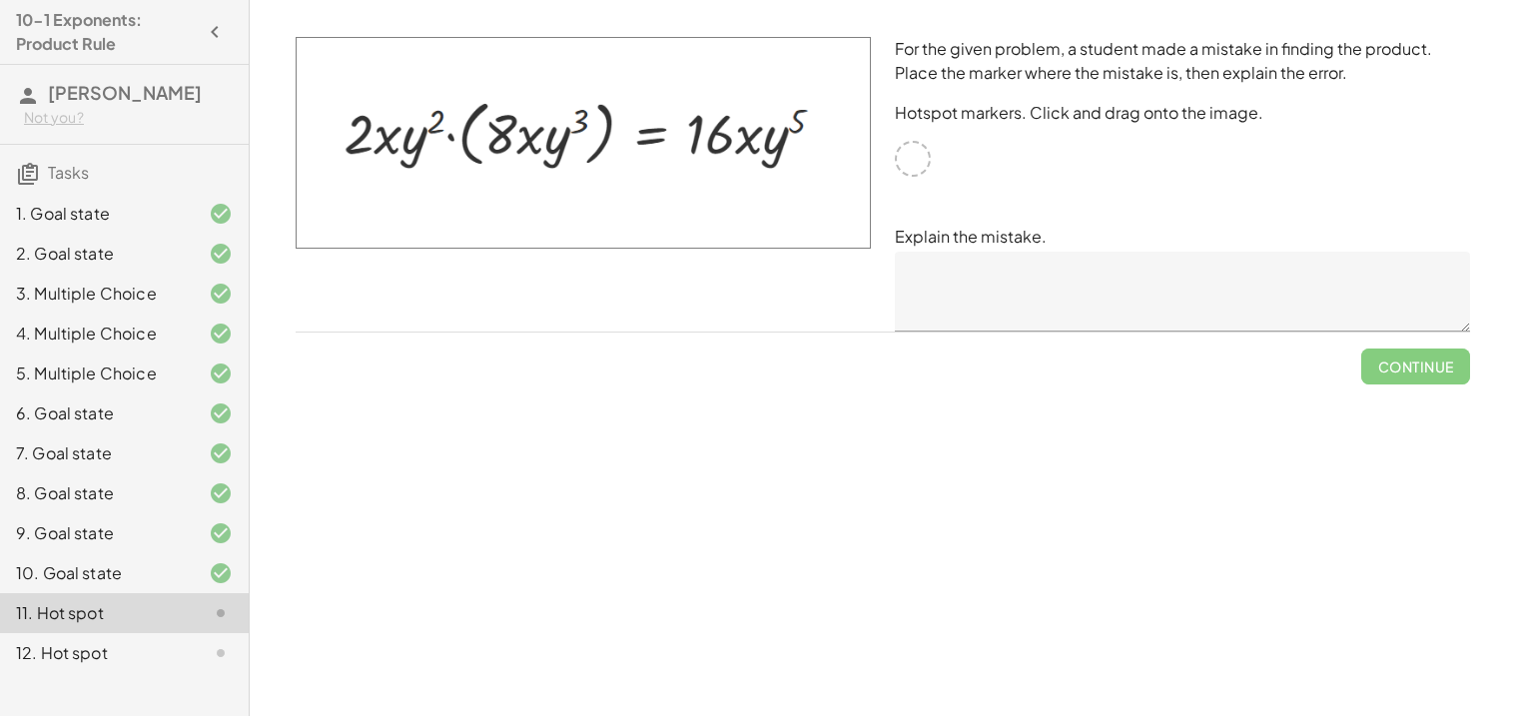
drag, startPoint x: 902, startPoint y: 153, endPoint x: 929, endPoint y: 168, distance: 30.8
click at [929, 168] on div "For the given problem, a student made a mistake in finding the product. Place t…" at bounding box center [1182, 184] width 599 height 319
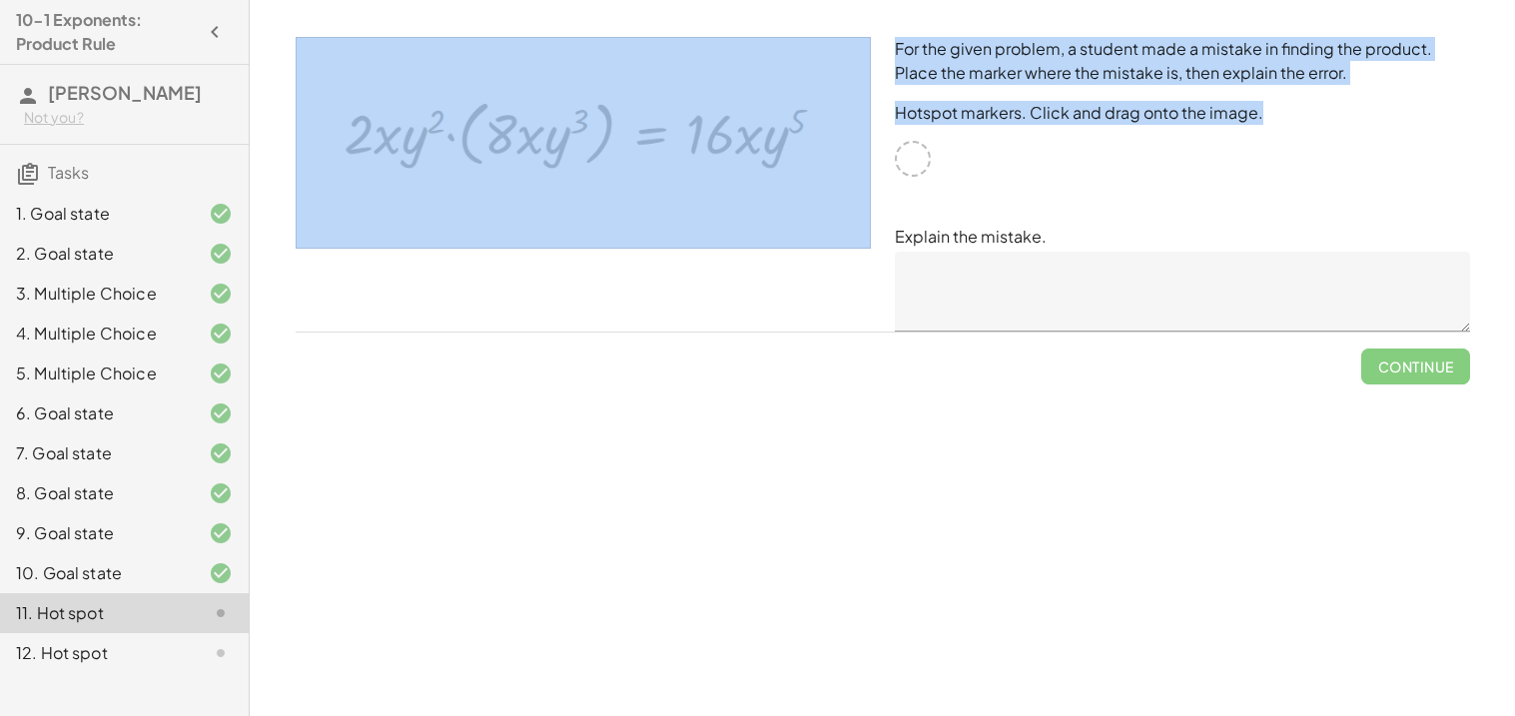
drag, startPoint x: 908, startPoint y: 166, endPoint x: 847, endPoint y: 167, distance: 60.9
click at [847, 167] on div "For the given problem, a student made a mistake in finding the product. Place t…" at bounding box center [883, 184] width 1198 height 319
drag, startPoint x: 847, startPoint y: 168, endPoint x: 829, endPoint y: 203, distance: 39.3
click at [829, 203] on img at bounding box center [583, 143] width 575 height 212
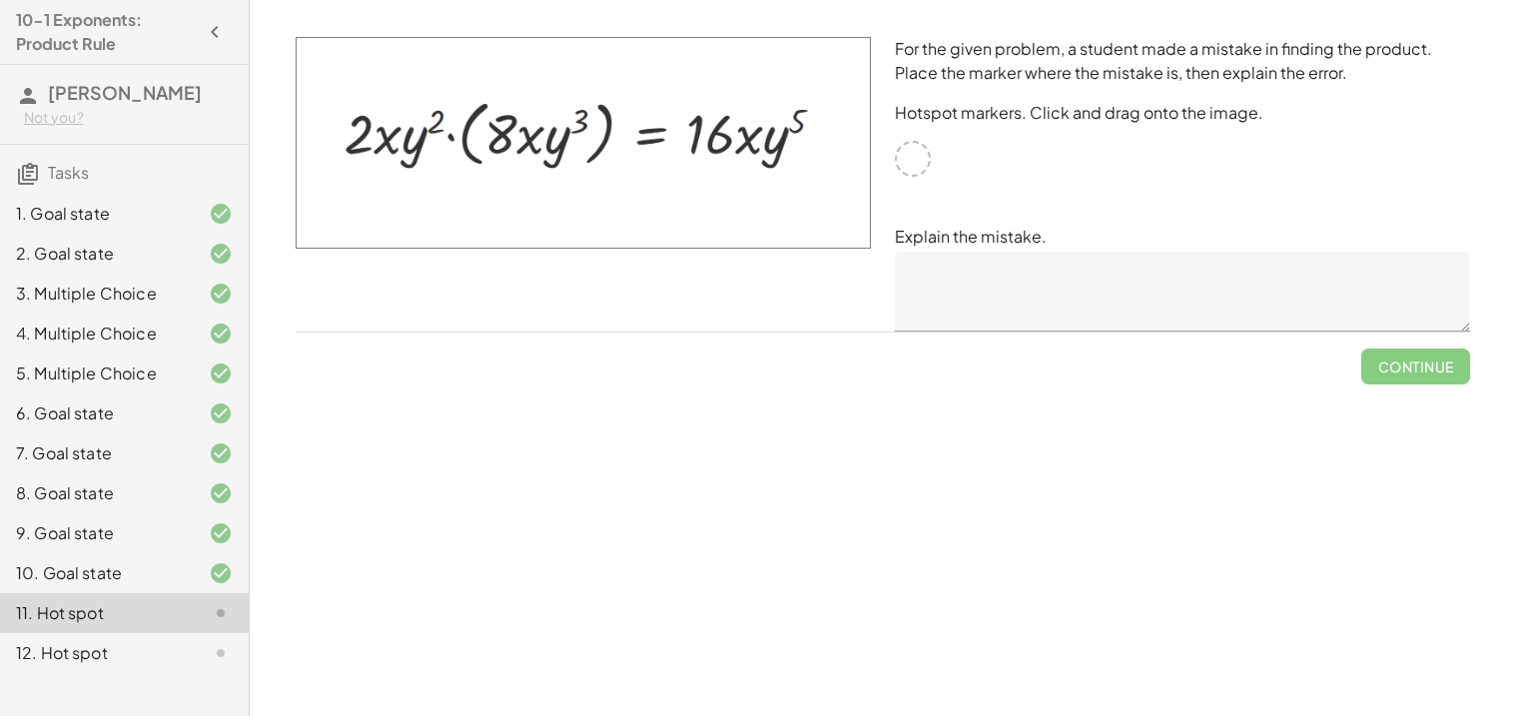
click at [894, 188] on div "For the given problem, a student made a mistake in finding the product. Place t…" at bounding box center [1182, 184] width 599 height 319
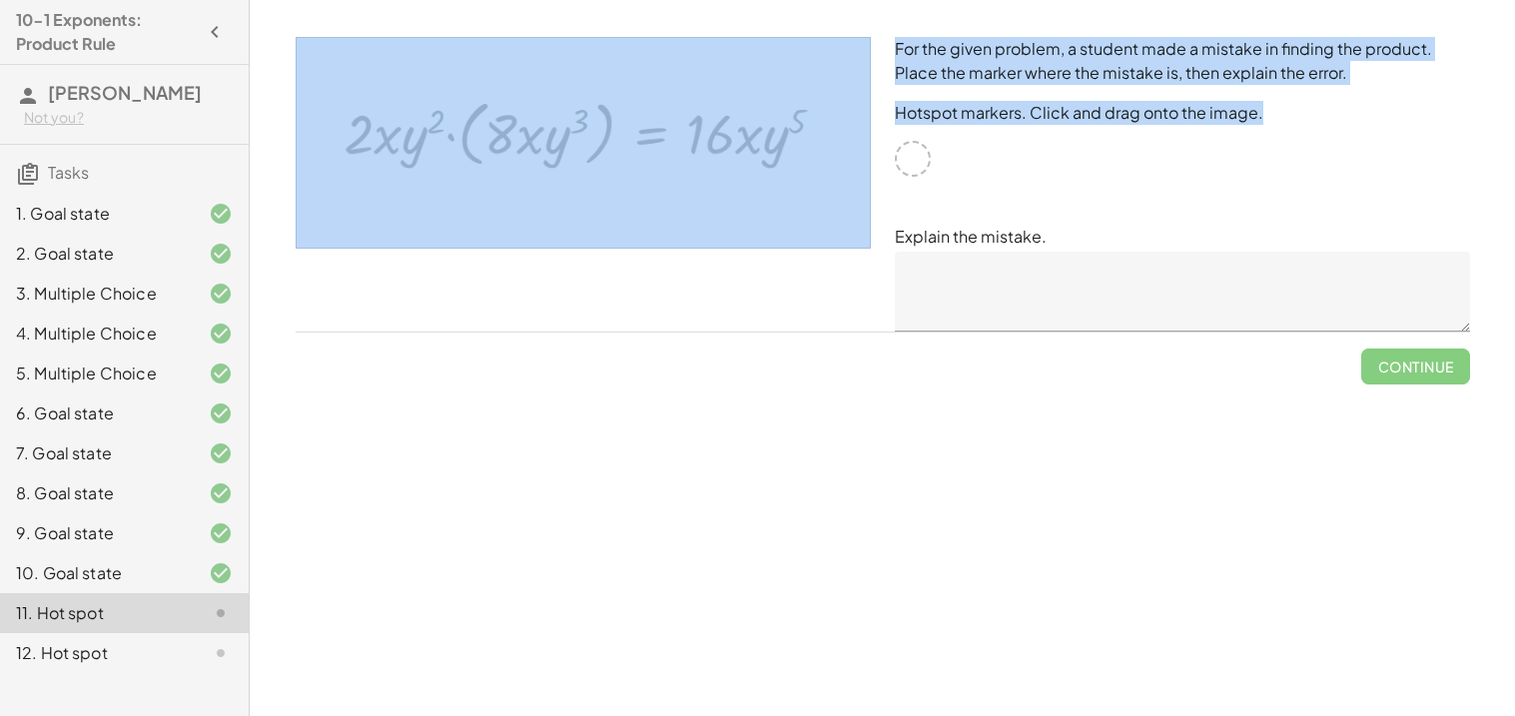
drag, startPoint x: 902, startPoint y: 165, endPoint x: 818, endPoint y: 215, distance: 97.6
click at [818, 215] on div "For the given problem, a student made a mistake in finding the product. Place t…" at bounding box center [883, 184] width 1198 height 319
click at [818, 215] on img at bounding box center [583, 143] width 575 height 212
click at [843, 211] on img at bounding box center [583, 143] width 575 height 212
drag, startPoint x: 916, startPoint y: 184, endPoint x: 815, endPoint y: 200, distance: 102.1
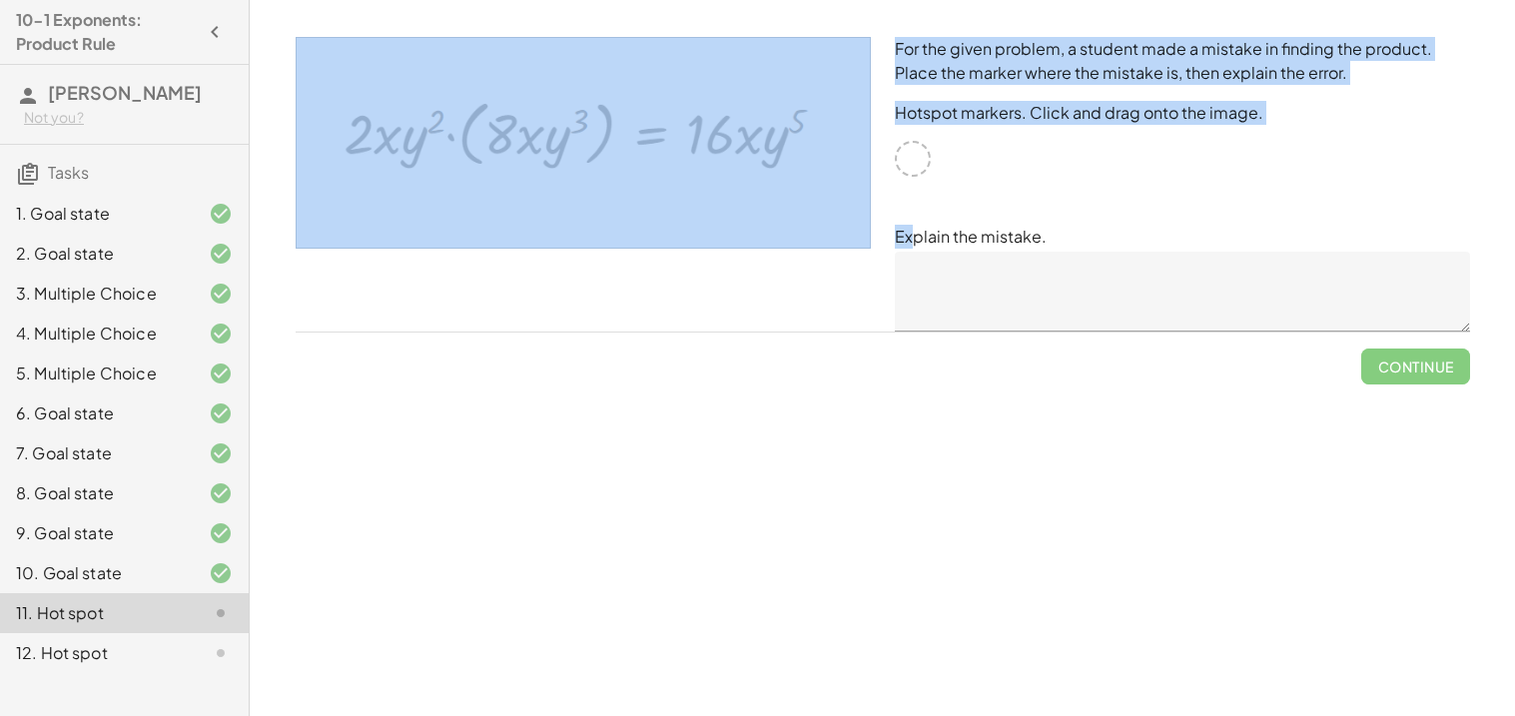
click at [815, 200] on div "For the given problem, a student made a mistake in finding the product. Place t…" at bounding box center [883, 184] width 1198 height 319
click at [1014, 186] on div "For the given problem, a student made a mistake in finding the product. Place t…" at bounding box center [1182, 184] width 599 height 319
drag, startPoint x: 901, startPoint y: 169, endPoint x: 798, endPoint y: 163, distance: 103.0
click at [798, 163] on div "For the given problem, a student made a mistake in finding the product. Place t…" at bounding box center [883, 184] width 1198 height 319
click at [801, 166] on img at bounding box center [583, 143] width 575 height 212
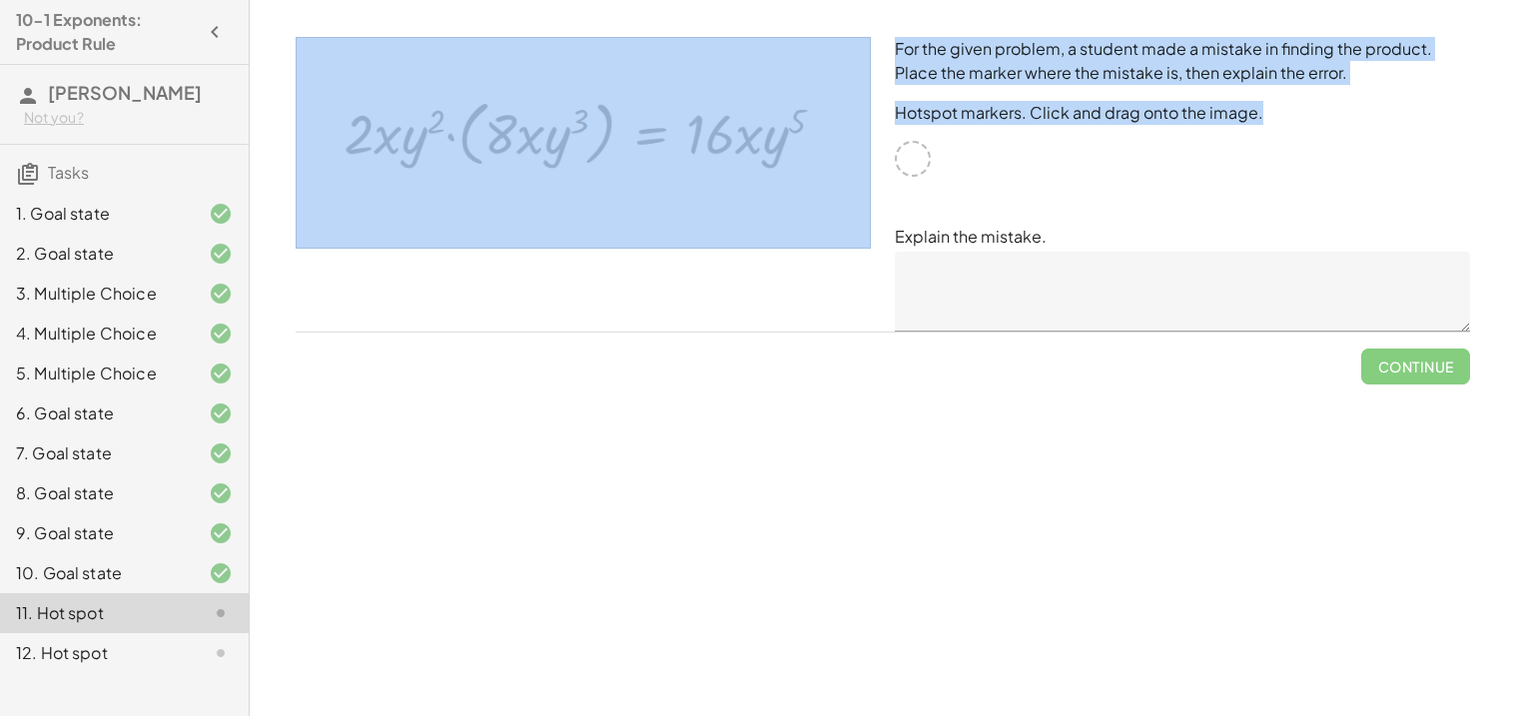
click at [697, 160] on img at bounding box center [583, 143] width 575 height 212
click at [1054, 156] on div "For the given problem, a student made a mistake in finding the product. Place t…" at bounding box center [1182, 184] width 599 height 319
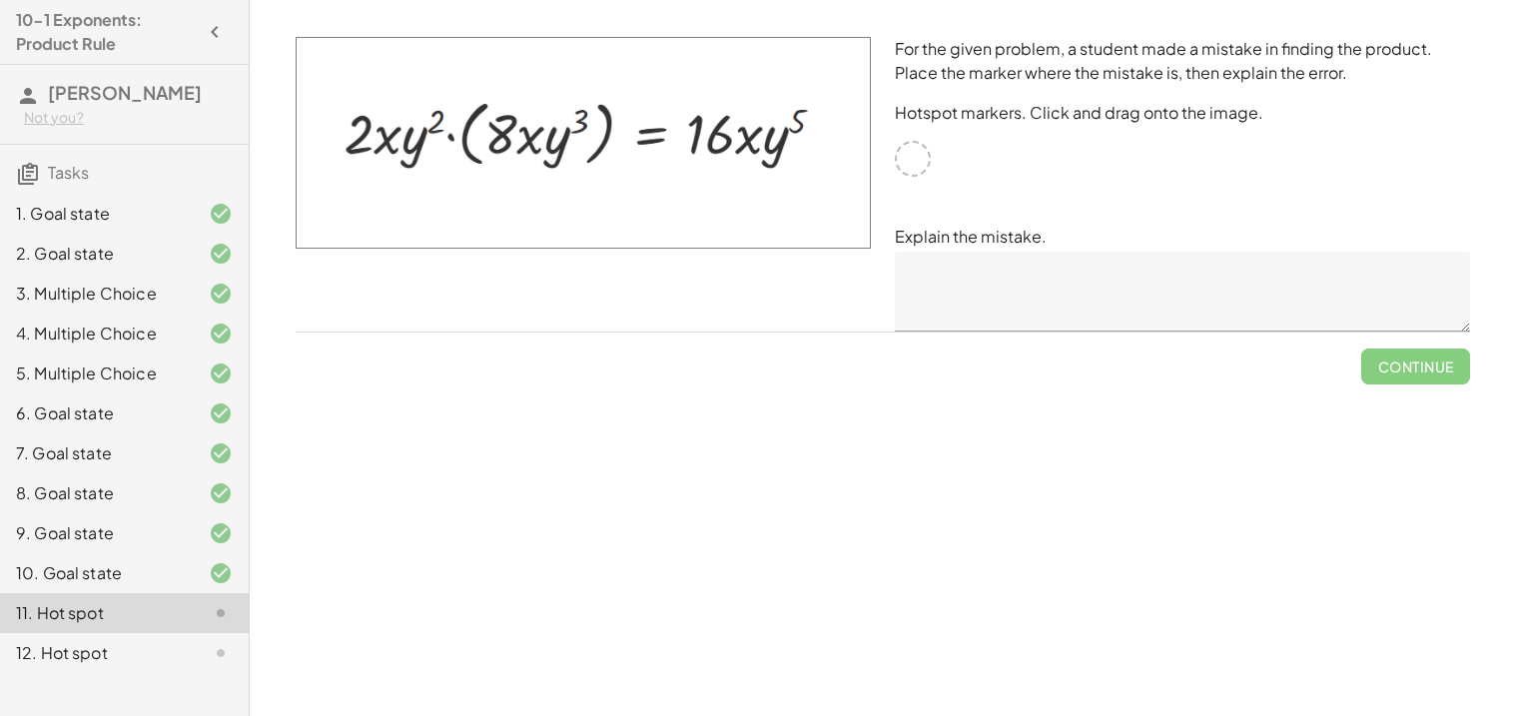
drag, startPoint x: 861, startPoint y: 154, endPoint x: 756, endPoint y: 225, distance: 126.6
click at [756, 225] on img at bounding box center [583, 143] width 575 height 212
click at [734, 147] on img at bounding box center [583, 143] width 575 height 212
drag, startPoint x: 774, startPoint y: 141, endPoint x: 701, endPoint y: 258, distance: 137.7
click at [701, 258] on div at bounding box center [583, 184] width 599 height 319
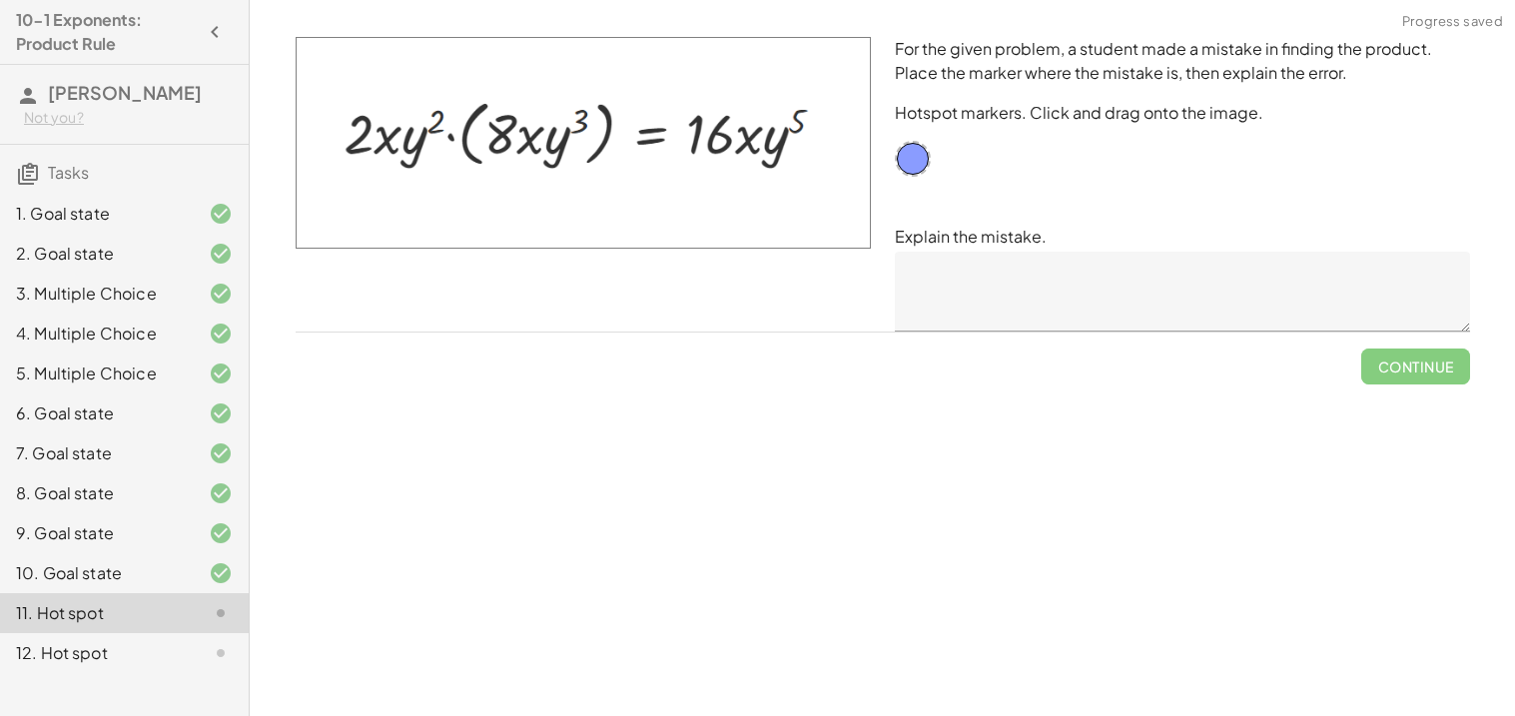
click at [800, 244] on img at bounding box center [583, 143] width 575 height 212
drag, startPoint x: 909, startPoint y: 155, endPoint x: 743, endPoint y: 141, distance: 166.3
drag, startPoint x: 750, startPoint y: 148, endPoint x: 396, endPoint y: 146, distance: 353.5
drag, startPoint x: 393, startPoint y: 137, endPoint x: 750, endPoint y: 138, distance: 356.5
click at [980, 314] on textarea at bounding box center [1182, 292] width 575 height 80
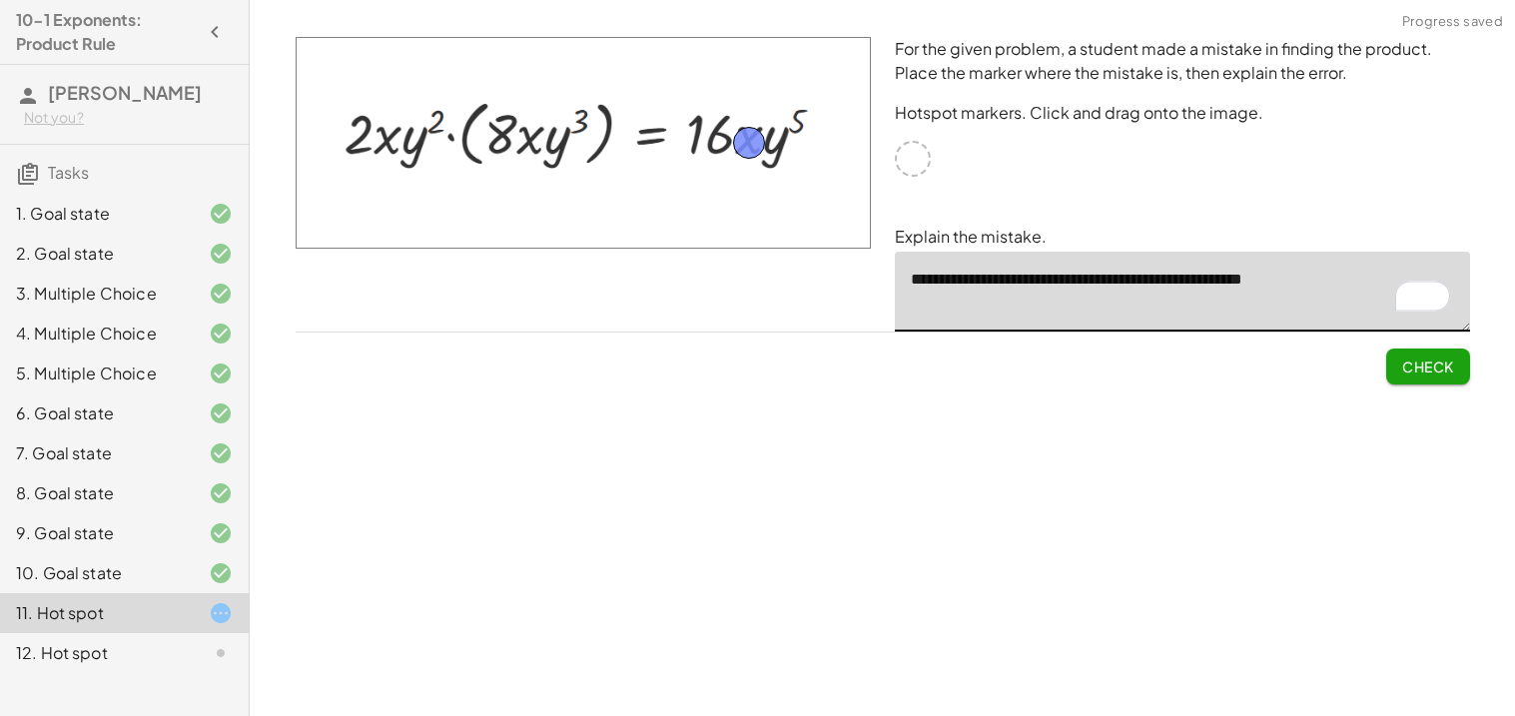
click at [1308, 288] on textarea "**********" at bounding box center [1182, 292] width 575 height 80
type textarea "**********"
